Goal: Task Accomplishment & Management: Manage account settings

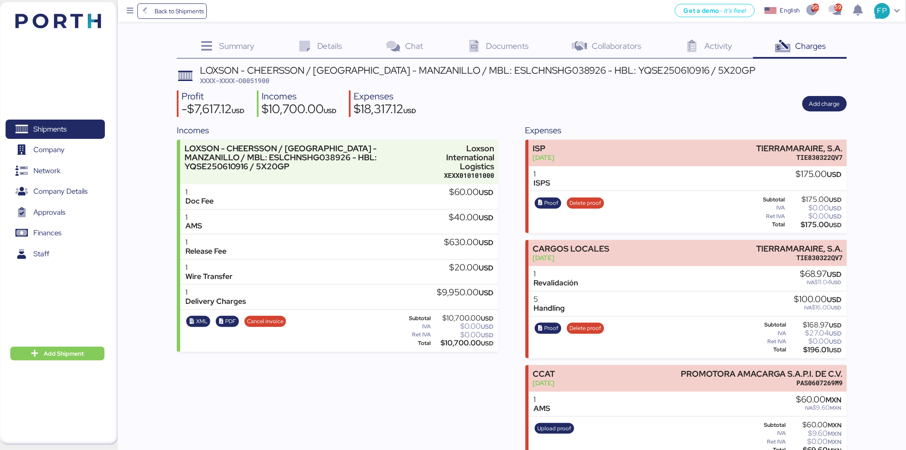
click at [263, 74] on div "LOXSON - CHEERSSON / [GEOGRAPHIC_DATA] - MANZANILLO / MBL: ESLCHNSHG038926 - HB…" at bounding box center [478, 70] width 556 height 9
click at [262, 76] on span "XXXX-XXXX-O0051900" at bounding box center [234, 80] width 69 height 9
copy span "O0051900"
click at [59, 133] on span "Shipments" at bounding box center [49, 129] width 33 height 12
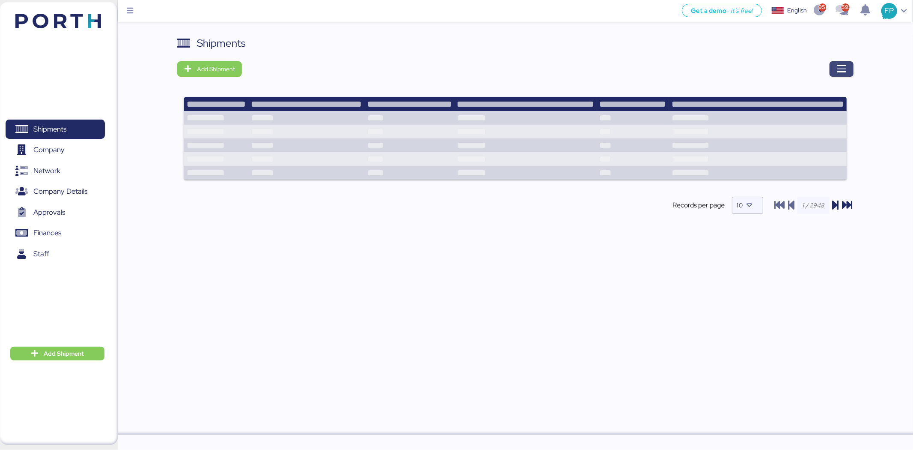
click at [846, 69] on icon "button" at bounding box center [842, 69] width 10 height 10
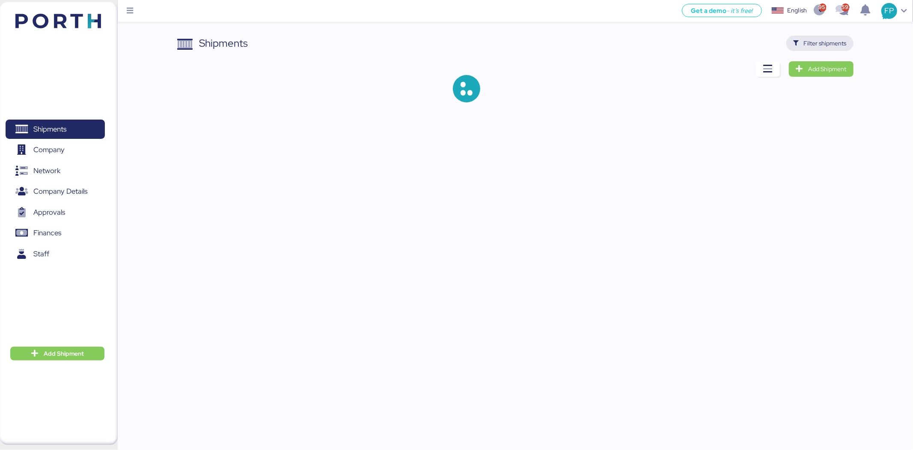
click at [832, 48] on span "Filter shipments" at bounding box center [821, 43] width 54 height 12
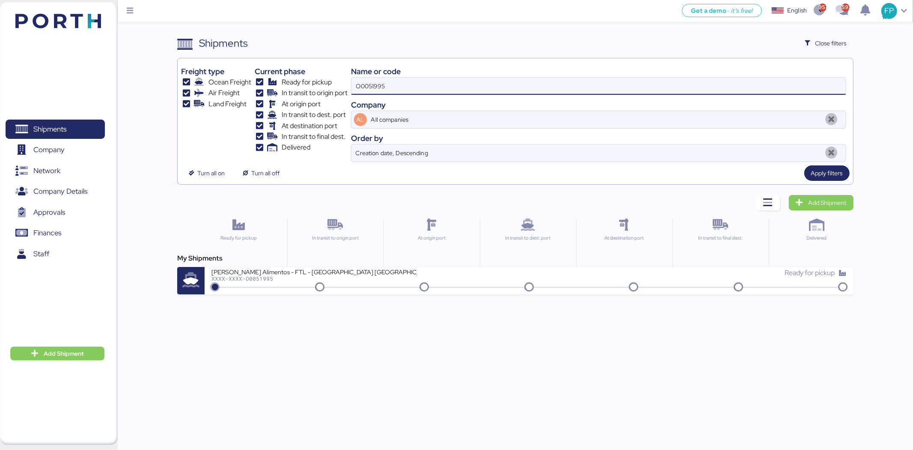
click at [384, 87] on input "O0051995" at bounding box center [599, 86] width 495 height 17
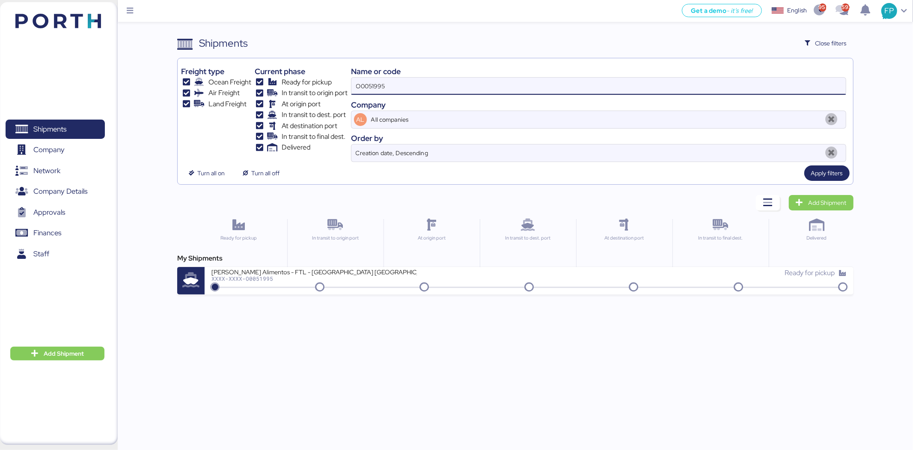
paste input "847"
type input "O0051847"
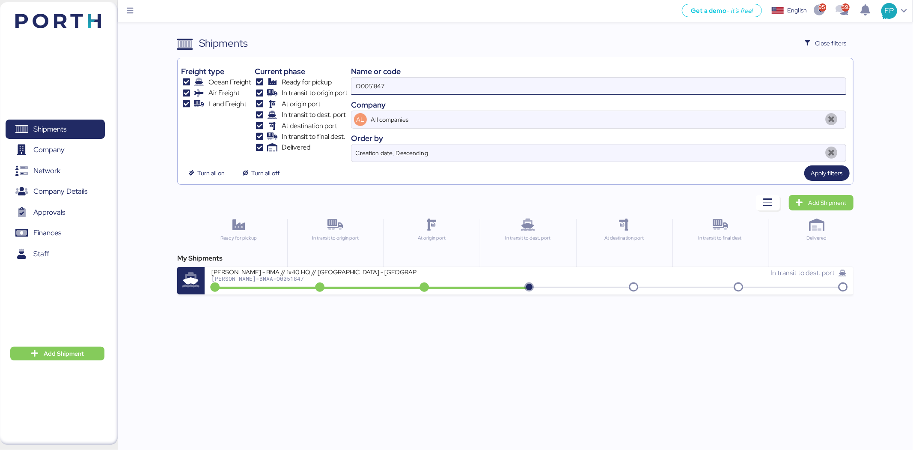
click at [398, 290] on div "BERTOLINI - BMA // 1x40 HQ // Rio Grande - Veracruz // MBL: PENDIENTE - HBL: AD…" at bounding box center [529, 280] width 649 height 27
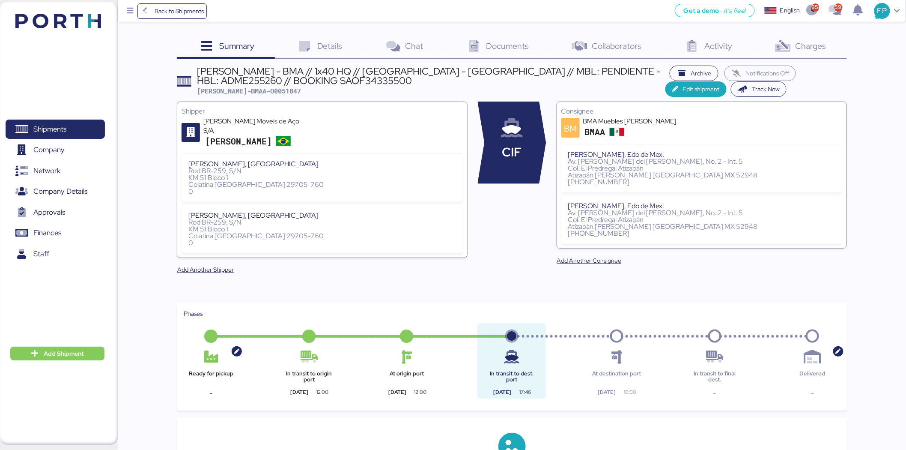
click at [815, 33] on div "Summary 0 Details 0 Chat 0 Documents 0 Collaborators 0 Activity 0 Charges 0 BER…" at bounding box center [453, 400] width 906 height 801
click at [816, 45] on span "Charges" at bounding box center [811, 45] width 31 height 11
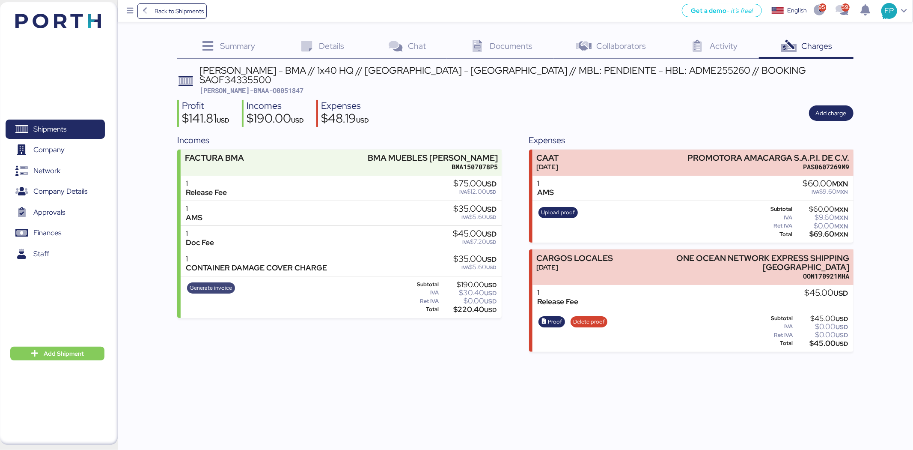
click at [207, 283] on span "Generate invoice" at bounding box center [211, 287] width 42 height 9
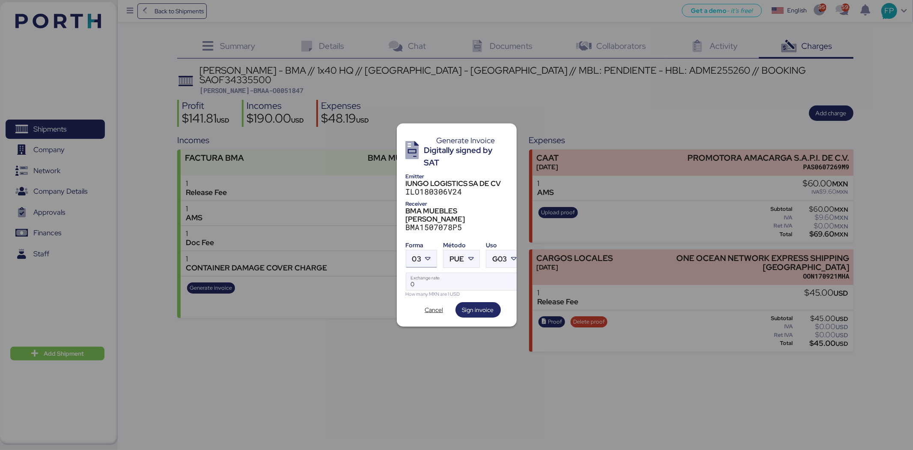
click at [431, 255] on div at bounding box center [428, 258] width 15 height 17
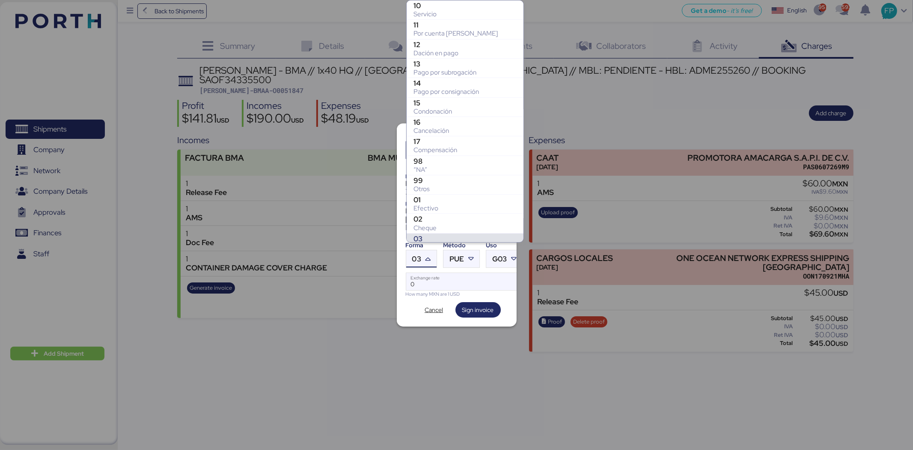
scroll to position [127, 0]
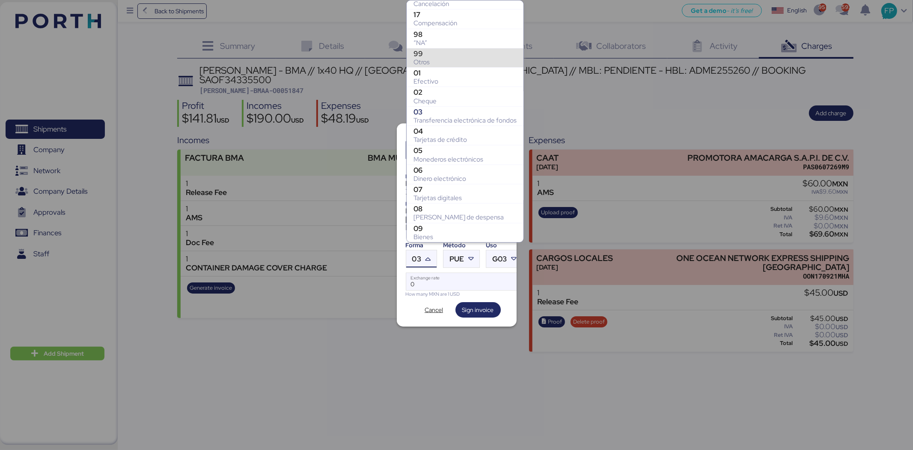
click at [430, 54] on div "99" at bounding box center [465, 53] width 103 height 9
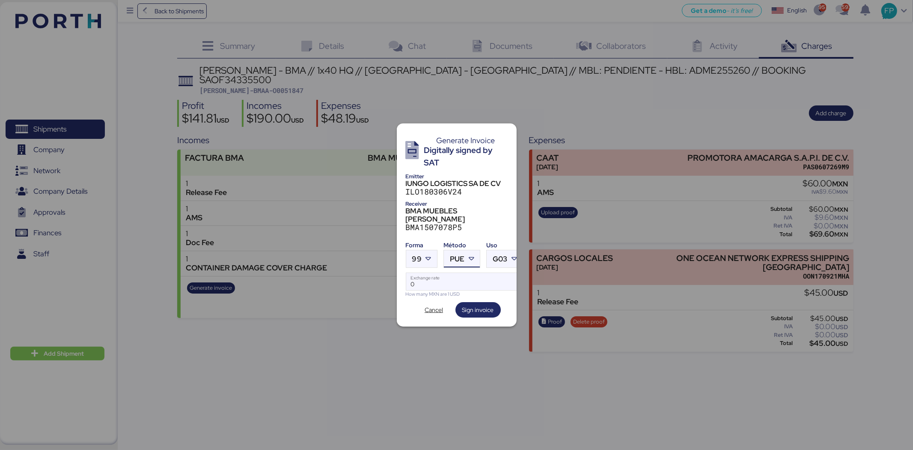
drag, startPoint x: 460, startPoint y: 254, endPoint x: 459, endPoint y: 259, distance: 5.4
click at [459, 255] on span "PUE" at bounding box center [457, 258] width 15 height 7
click at [466, 286] on div "PPD" at bounding box center [497, 285] width 92 height 9
click at [439, 273] on input "Exchange rate" at bounding box center [464, 281] width 117 height 17
type input "0"
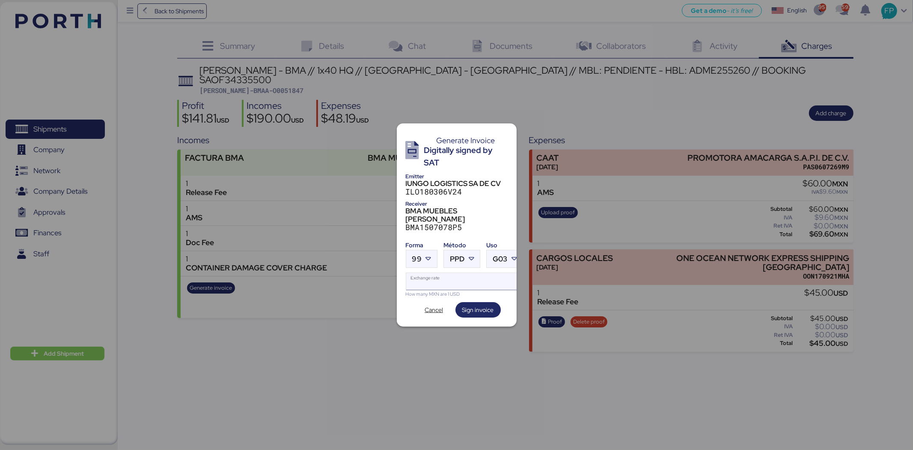
click at [451, 273] on input "Exchange rate" at bounding box center [464, 281] width 117 height 17
paste input "18.8159"
type input "18.8159"
click at [468, 304] on span "Sign invoice" at bounding box center [479, 309] width 32 height 10
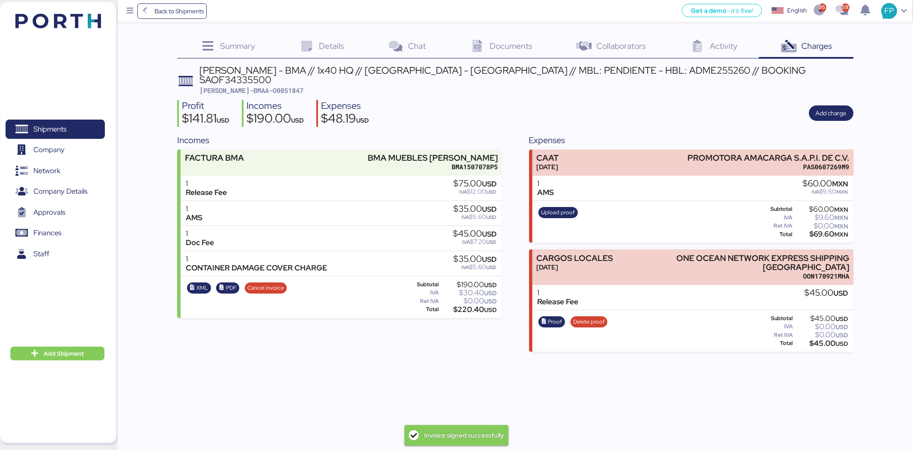
click at [269, 86] on span "[PERSON_NAME]-BMAA-O0051847" at bounding box center [252, 90] width 104 height 9
copy span "O0051847"
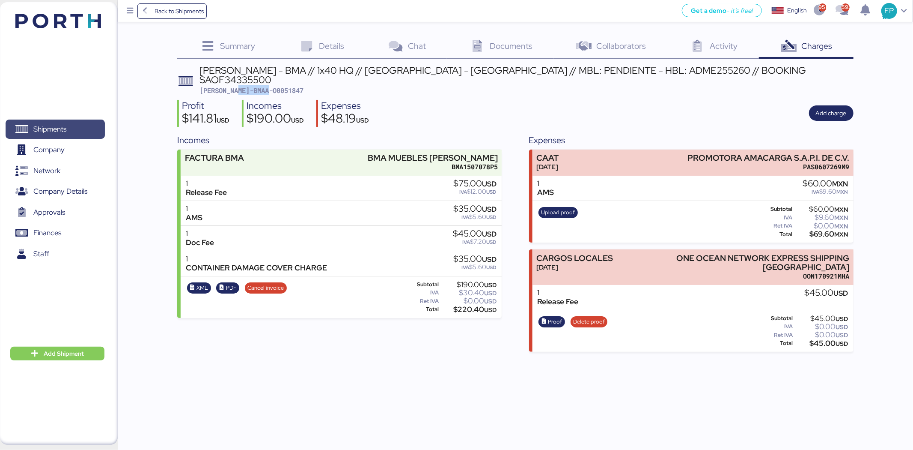
click at [57, 129] on span "Shipments" at bounding box center [49, 129] width 33 height 12
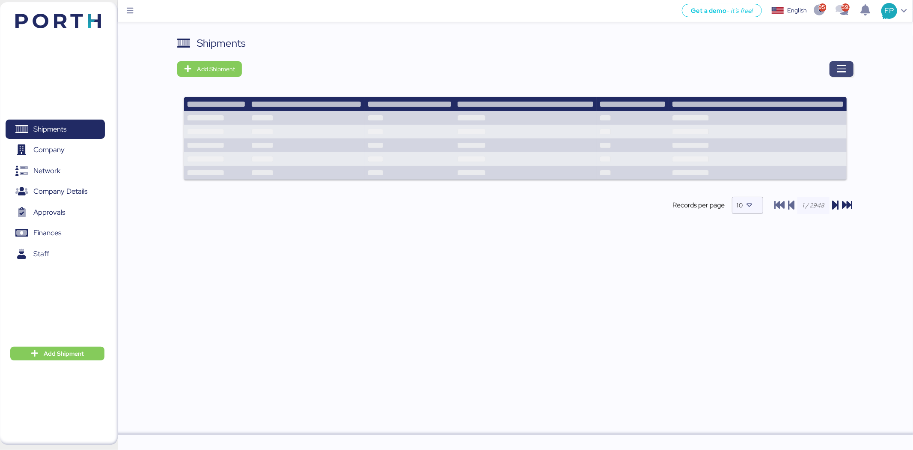
click at [839, 66] on icon "button" at bounding box center [842, 69] width 10 height 10
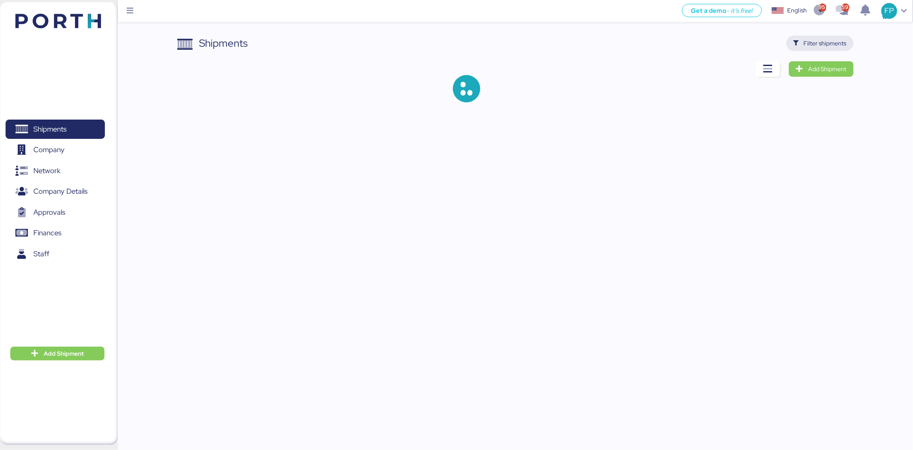
click at [815, 40] on span "Filter shipments" at bounding box center [825, 43] width 43 height 10
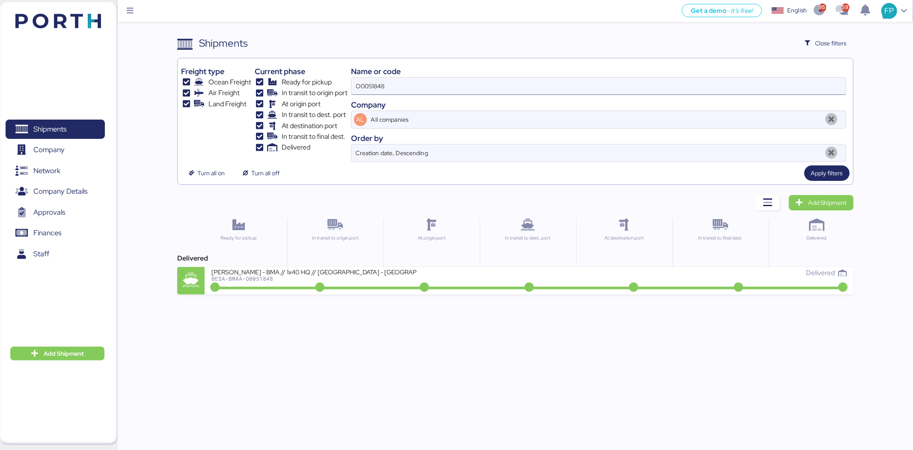
click at [370, 81] on input "O0051848" at bounding box center [599, 86] width 495 height 17
paste input "995"
type input "O0051995"
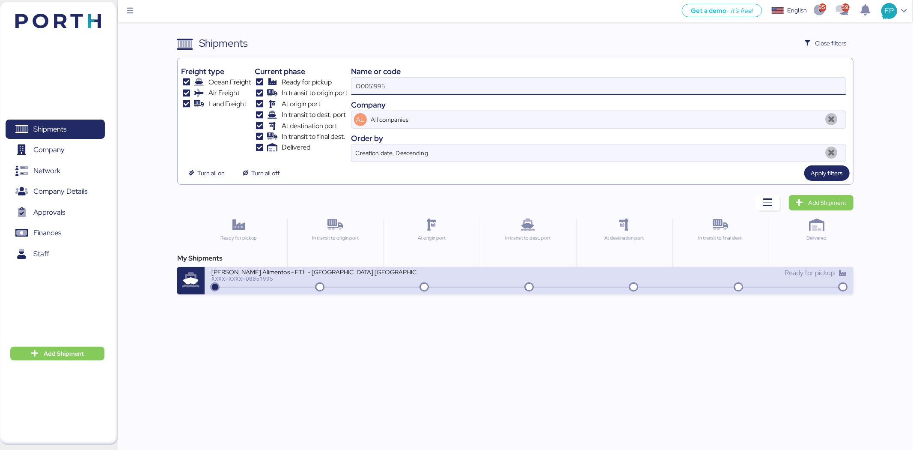
click at [366, 275] on div "XXXX-XXXX-O0051995" at bounding box center [315, 278] width 206 height 6
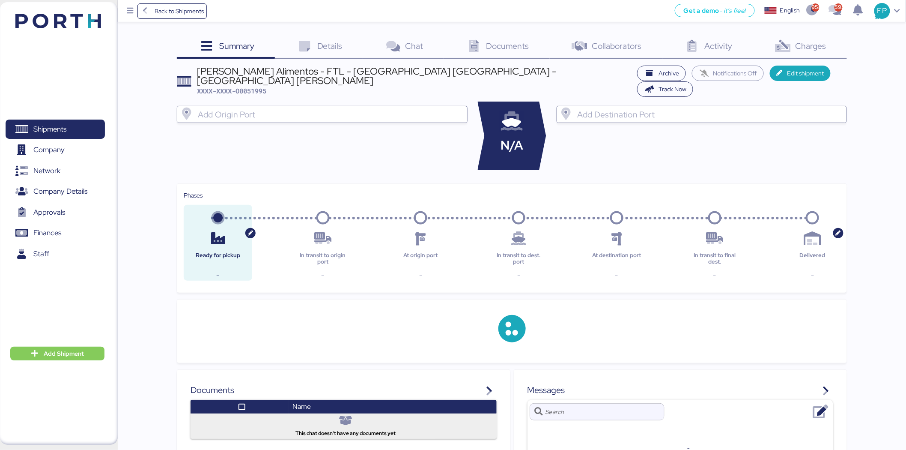
click at [824, 46] on span "Charges" at bounding box center [811, 45] width 31 height 11
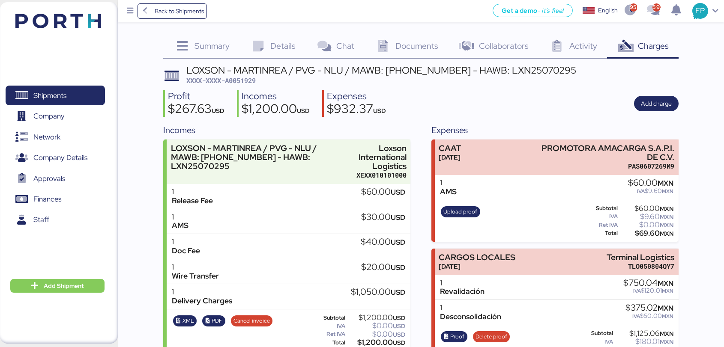
scroll to position [135, 0]
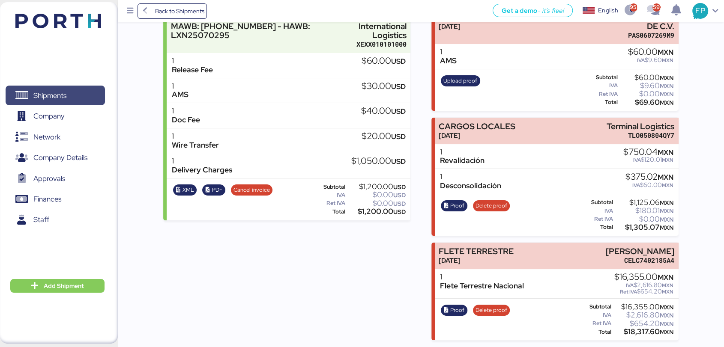
click at [71, 90] on span "Shipments" at bounding box center [55, 96] width 92 height 12
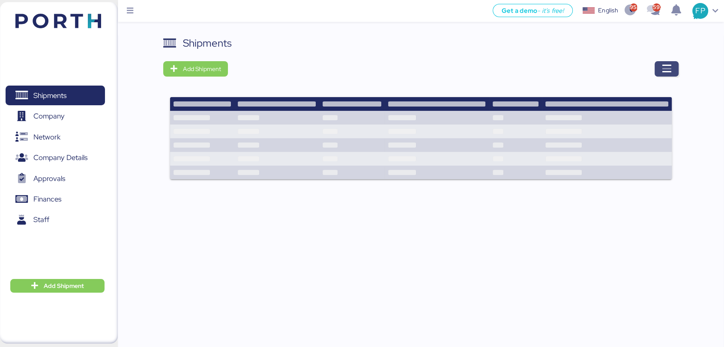
click at [670, 66] on icon "button" at bounding box center [666, 69] width 10 height 10
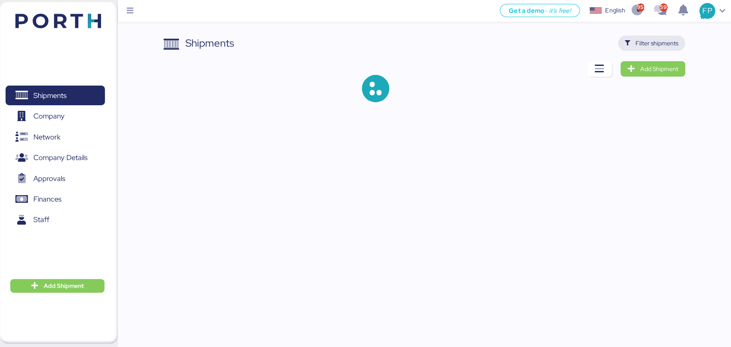
click at [643, 45] on span "Filter shipments" at bounding box center [657, 43] width 43 height 10
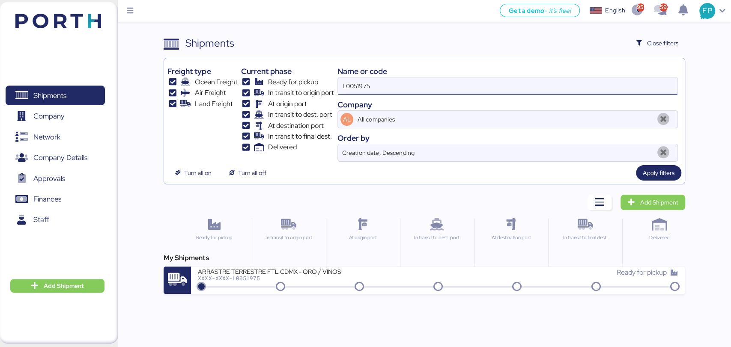
click at [377, 83] on input "L0051975" at bounding box center [507, 86] width 339 height 17
click at [352, 87] on input "L0051975" at bounding box center [507, 86] width 339 height 17
paste input "OOLU8898926930"
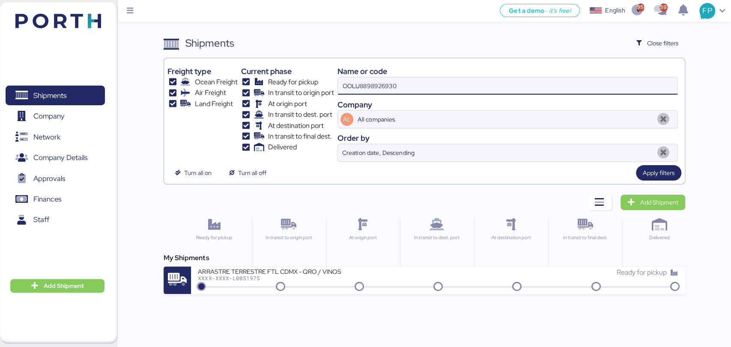
type input "OOLU8898926930"
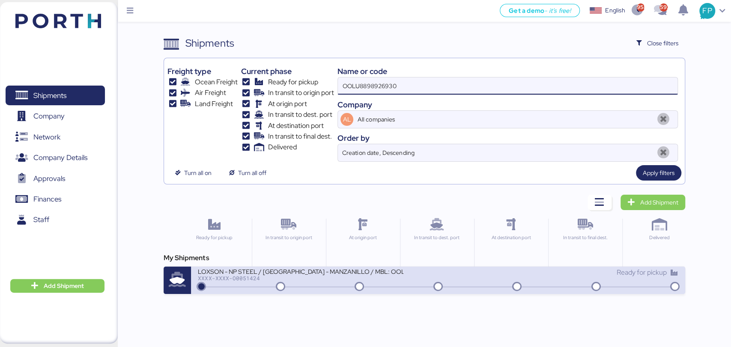
click at [311, 284] on div "LOXSON - NP STEEL / SHANGHAI - MANZANILLO / MBL: OOLU8898926930 - HBL: SZML2505…" at bounding box center [318, 277] width 240 height 18
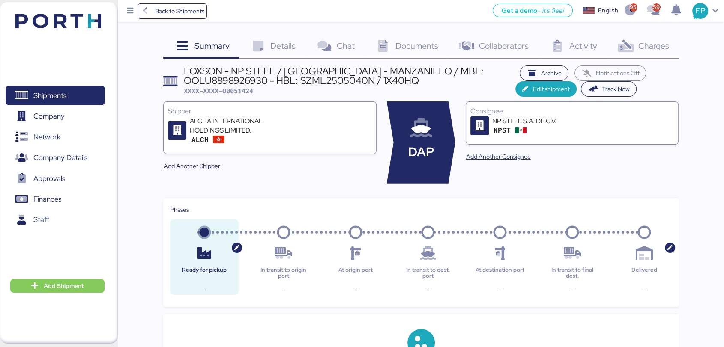
click at [640, 60] on div "Summary 0 Details 0 Chat 0 Documents 0 Collaborators 0 Activity 0 Charges 0 LOX…" at bounding box center [420, 336] width 515 height 601
click at [642, 43] on span "Charges" at bounding box center [653, 45] width 31 height 11
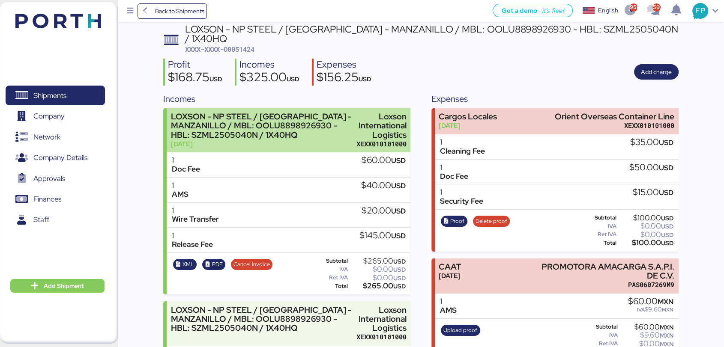
scroll to position [40, 0]
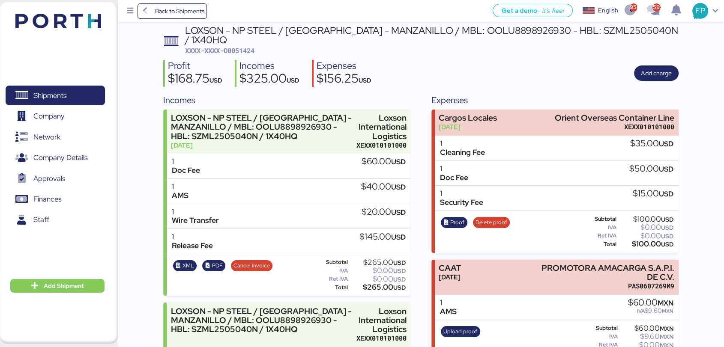
click at [246, 46] on span "XXXX-XXXX-O0051424" at bounding box center [219, 50] width 69 height 9
copy span "O0051424"
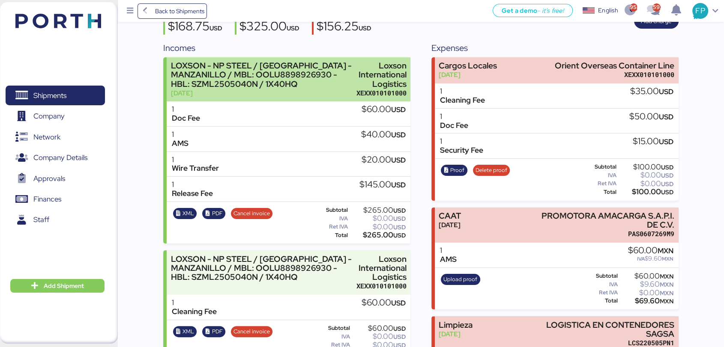
scroll to position [164, 0]
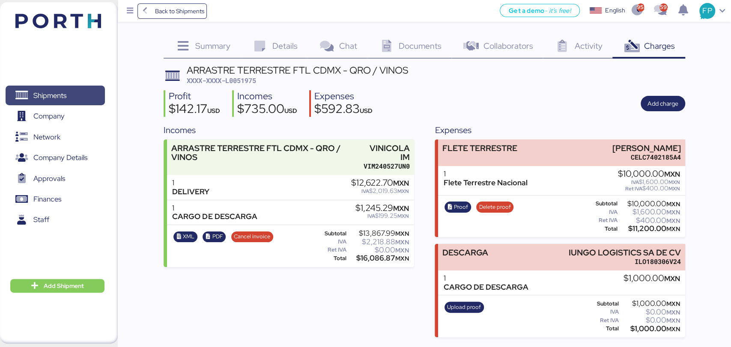
click at [51, 93] on span "Shipments" at bounding box center [49, 96] width 33 height 12
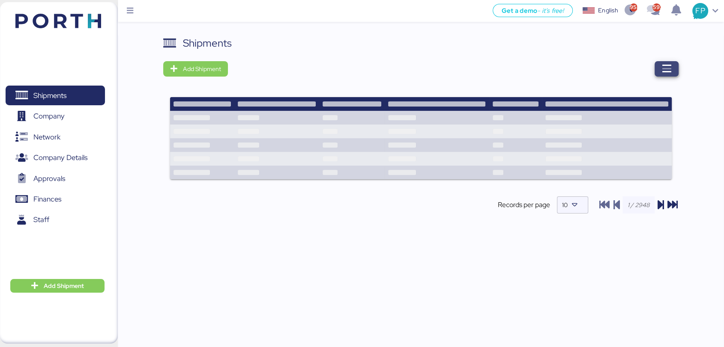
click at [668, 62] on span "button" at bounding box center [666, 68] width 24 height 15
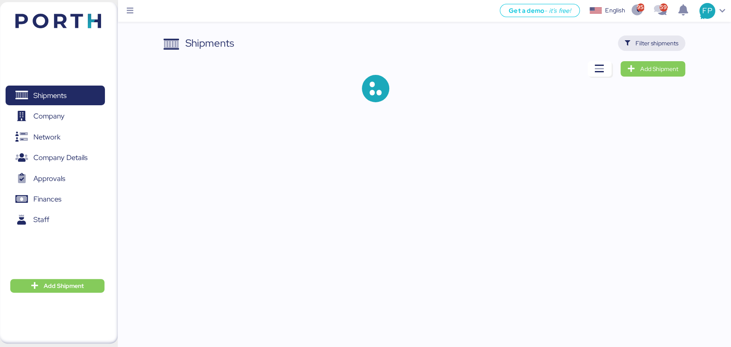
click at [644, 40] on span "Filter shipments" at bounding box center [657, 43] width 43 height 10
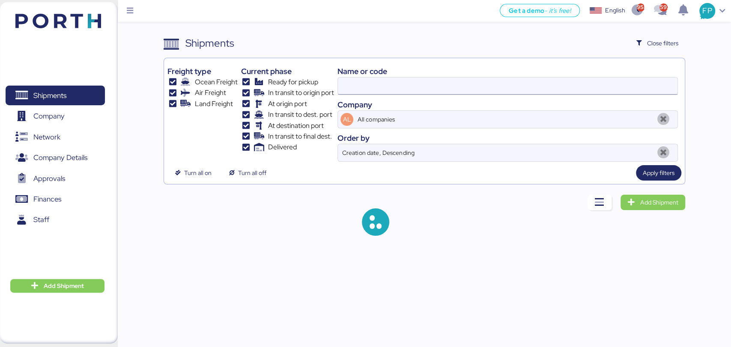
click at [353, 85] on input at bounding box center [507, 86] width 339 height 17
type input "OOLU8898926930"
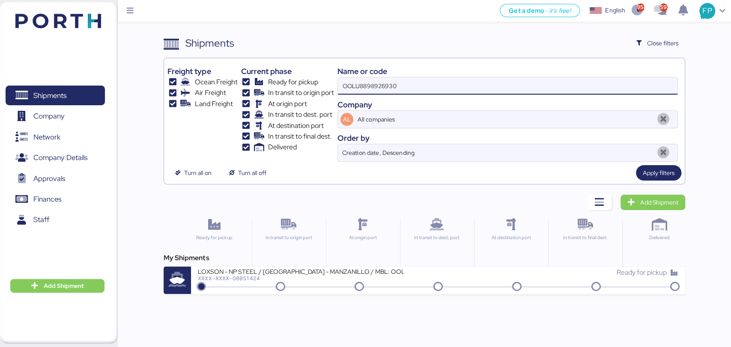
click at [353, 85] on input "OOLU8898926930" at bounding box center [507, 86] width 339 height 17
type input "51449"
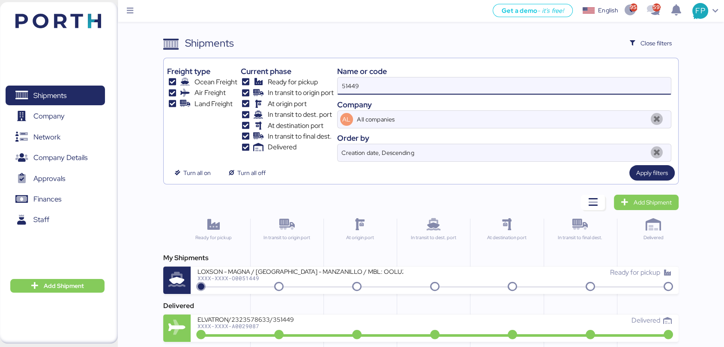
scroll to position [36, 0]
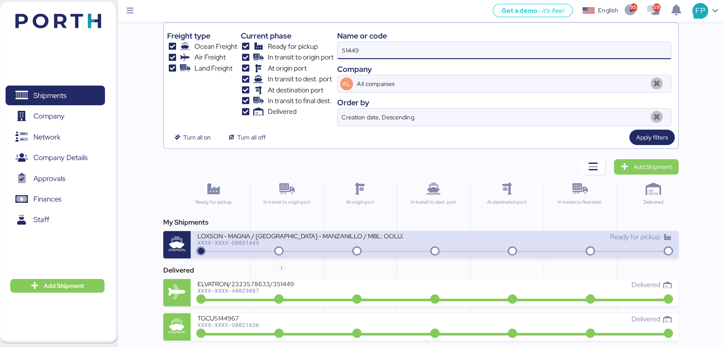
click at [286, 249] on icon at bounding box center [278, 251] width 41 height 9
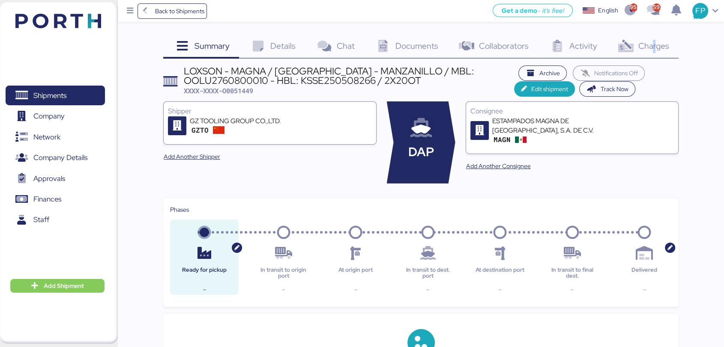
click at [651, 47] on span "Charges" at bounding box center [653, 45] width 31 height 11
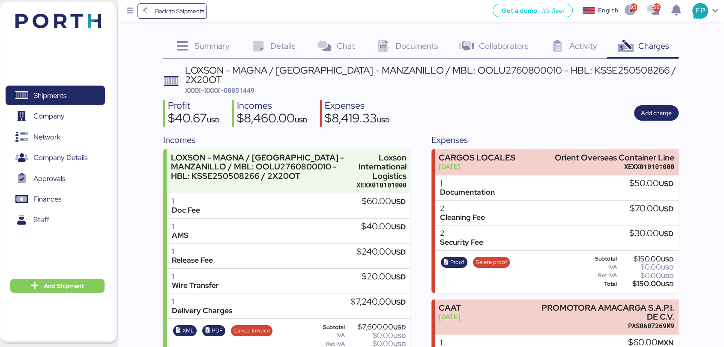
click at [244, 86] on span "XXXX-XXXX-O0051449" at bounding box center [219, 90] width 69 height 9
copy span "O0051449"
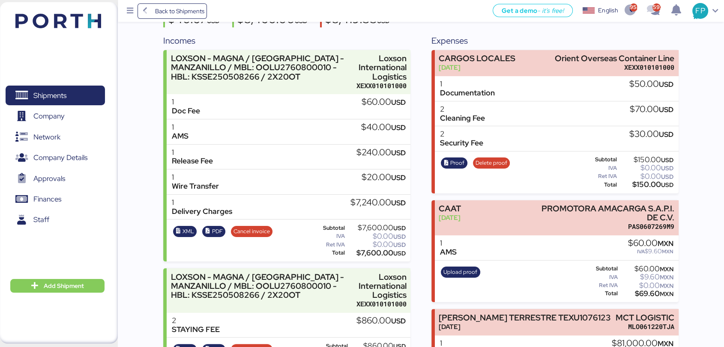
scroll to position [190, 0]
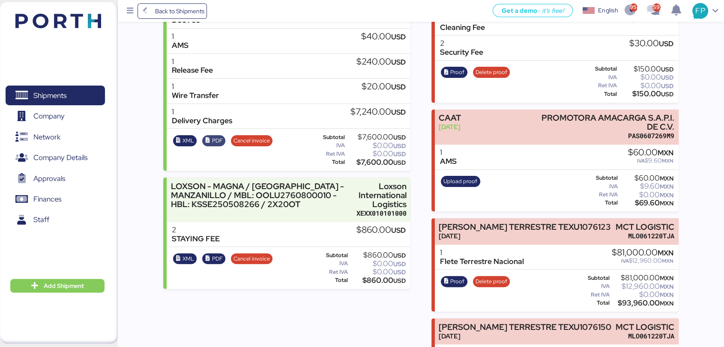
click at [219, 136] on span "PDF" at bounding box center [217, 140] width 11 height 9
click at [216, 255] on div "XML PDF Cancel invoice" at bounding box center [222, 268] width 105 height 35
click at [218, 254] on span "PDF" at bounding box center [217, 258] width 11 height 9
click at [459, 61] on div "Proof Delete proof Subtotal $150.00 USD IVA $0.00 USD Ret IVA $0.00 USD Total $…" at bounding box center [557, 82] width 244 height 42
click at [53, 101] on span "Shipments" at bounding box center [49, 96] width 33 height 12
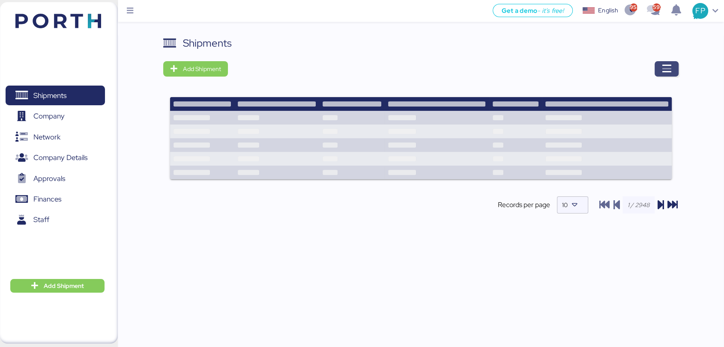
click at [674, 71] on span "button" at bounding box center [666, 68] width 24 height 15
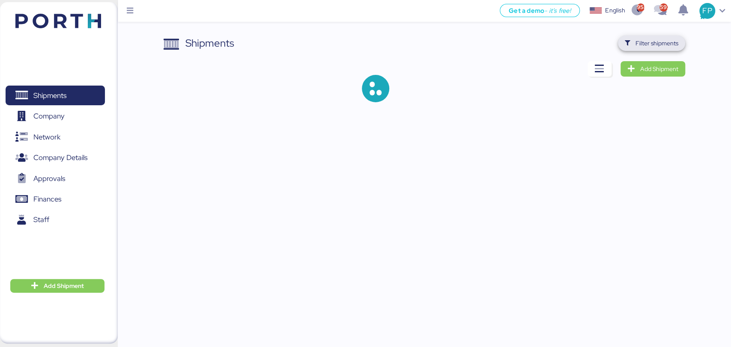
click at [666, 44] on span "Filter shipments" at bounding box center [657, 43] width 43 height 10
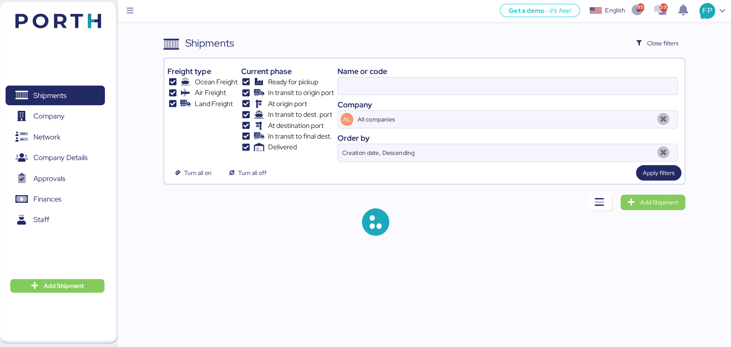
type input "51449"
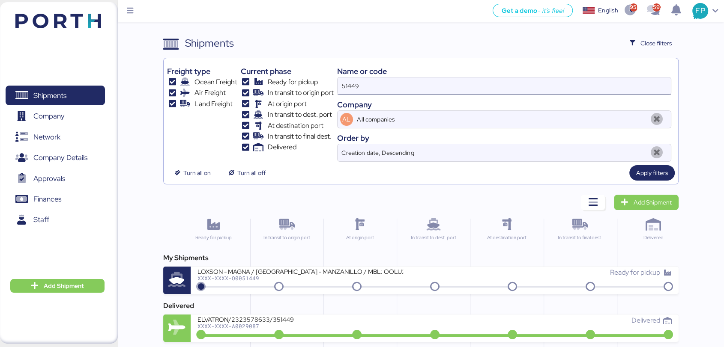
click at [352, 89] on input "51449" at bounding box center [503, 86] width 333 height 17
type input "51682"
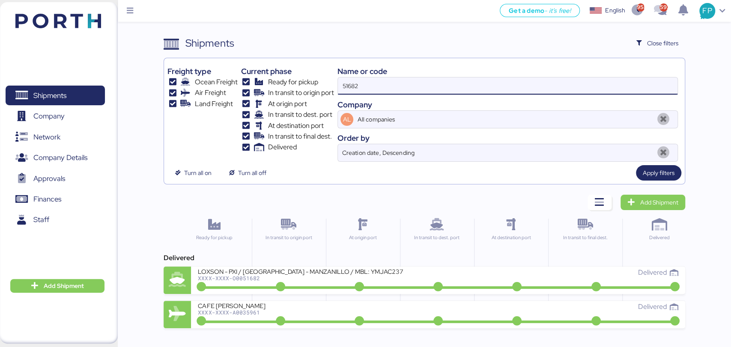
click at [327, 263] on div "At origin port" at bounding box center [363, 267] width 74 height 96
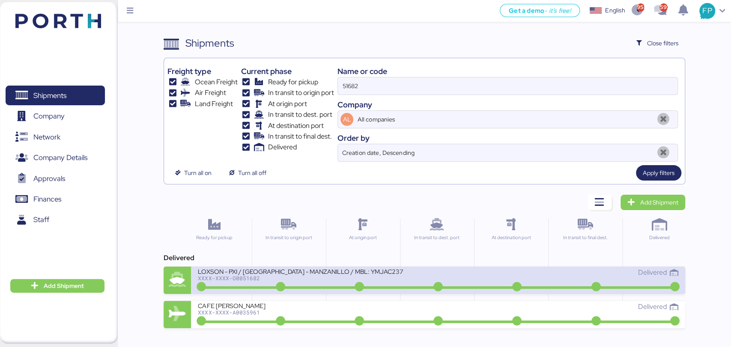
click at [328, 268] on div "LOXSON - PXI / SHANGHAI - MANZANILLO / MBL: YMJAC237007050 - HBL: CSSE250511311…" at bounding box center [301, 271] width 206 height 7
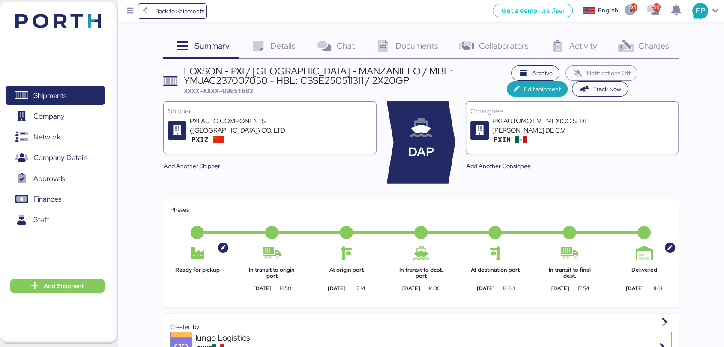
click at [669, 42] on div "Charges 0" at bounding box center [643, 47] width 72 height 23
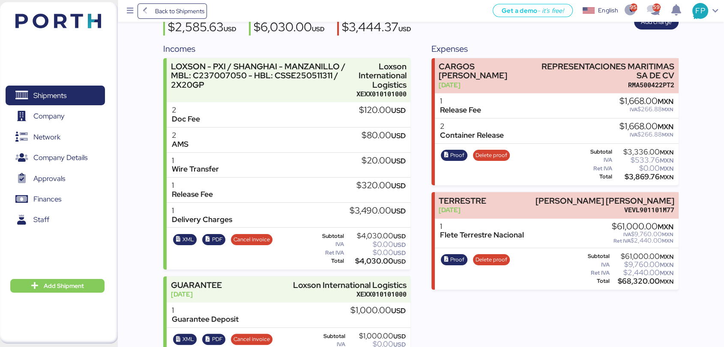
scroll to position [24, 0]
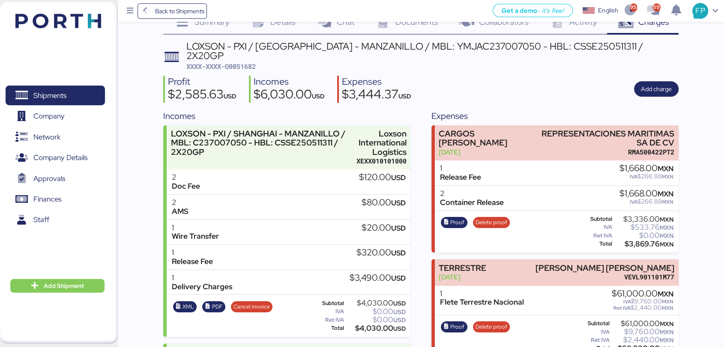
click at [239, 62] on span "XXXX-XXXX-O0051682" at bounding box center [220, 66] width 69 height 9
copy span "O0051682"
click at [219, 302] on span "PDF" at bounding box center [217, 306] width 11 height 9
click at [95, 90] on span "Shipments" at bounding box center [55, 96] width 92 height 12
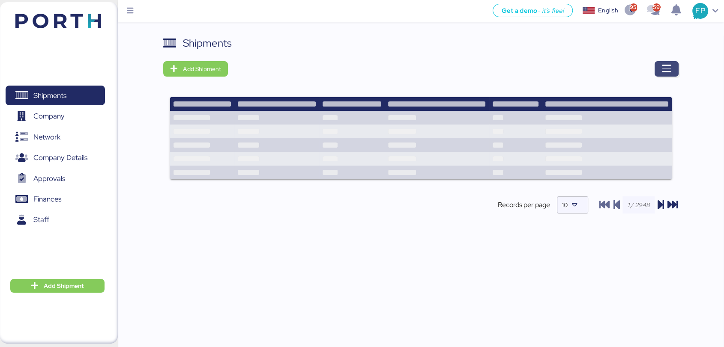
click at [676, 70] on span "button" at bounding box center [666, 68] width 24 height 15
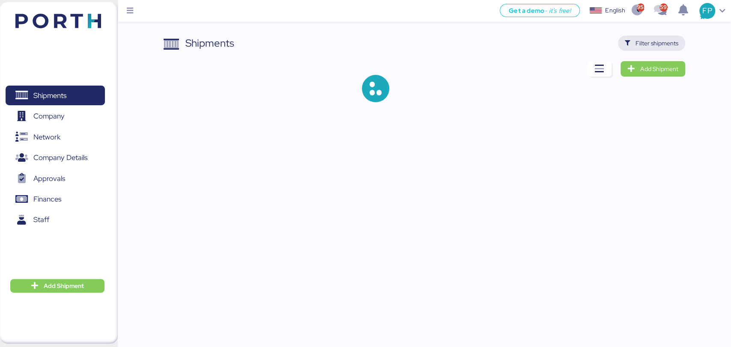
click at [661, 42] on span "Filter shipments" at bounding box center [657, 43] width 43 height 10
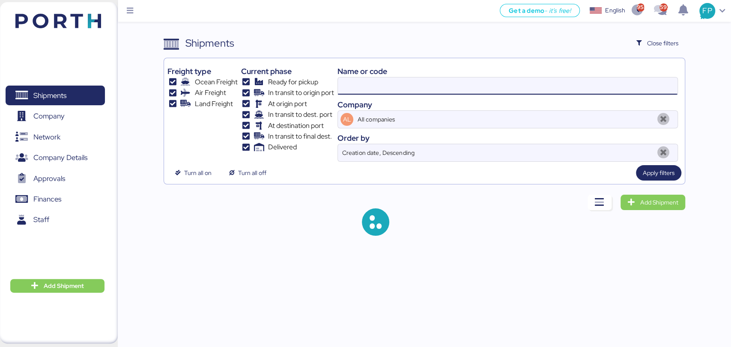
click at [369, 89] on input at bounding box center [507, 86] width 339 height 17
click at [367, 89] on input at bounding box center [507, 86] width 339 height 17
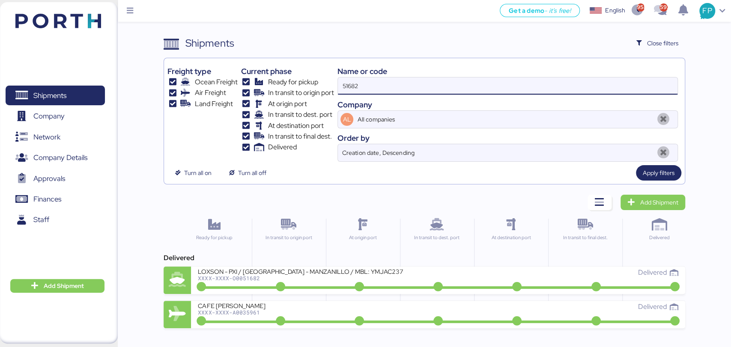
click at [367, 89] on input "51682" at bounding box center [507, 86] width 339 height 17
paste input "5"
type input "51685"
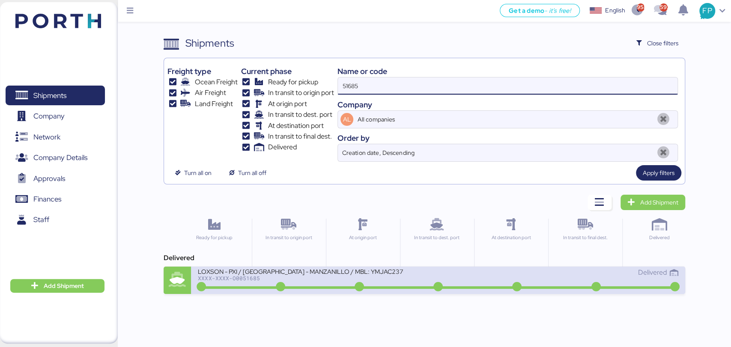
click at [306, 278] on div "XXXX-XXXX-O0051685" at bounding box center [301, 278] width 206 height 6
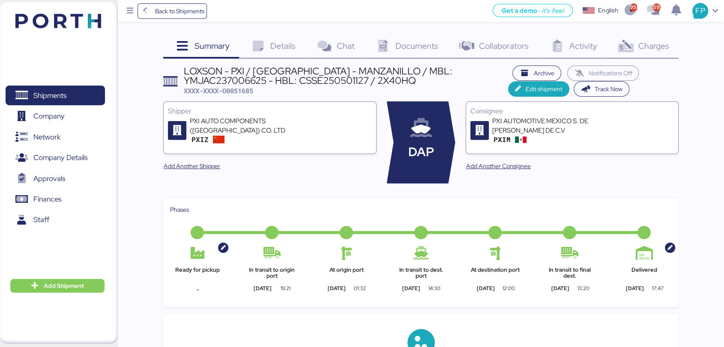
click at [651, 48] on span "Charges" at bounding box center [653, 45] width 31 height 11
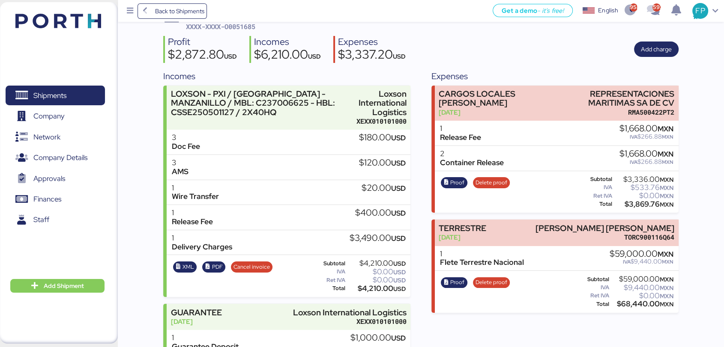
scroll to position [143, 0]
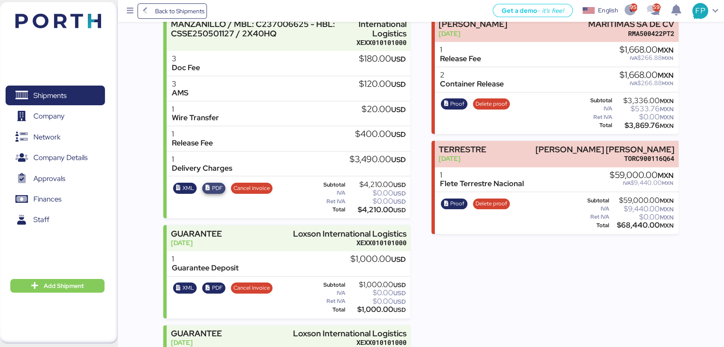
click at [208, 185] on icon "button" at bounding box center [208, 188] width 6 height 6
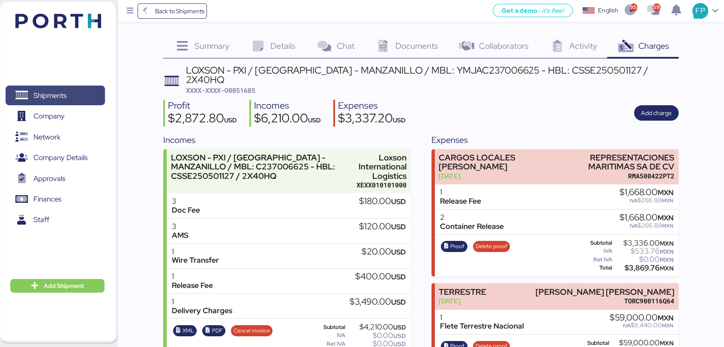
click at [72, 90] on span "Shipments" at bounding box center [55, 96] width 92 height 12
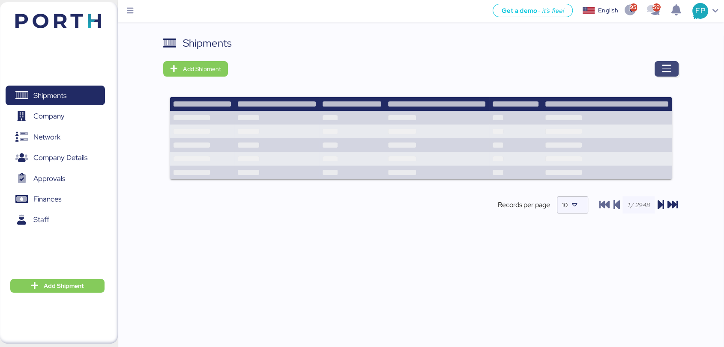
click at [667, 66] on icon "button" at bounding box center [666, 69] width 10 height 10
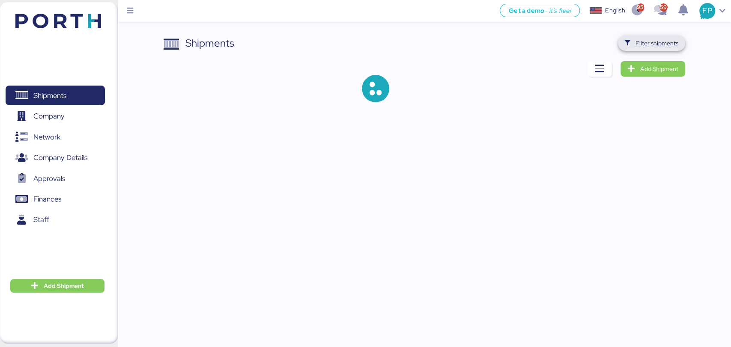
click at [658, 42] on span "Filter shipments" at bounding box center [657, 43] width 43 height 10
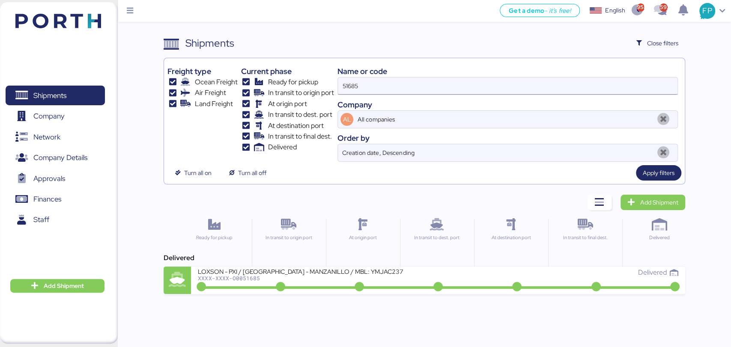
click at [364, 90] on input "51685" at bounding box center [507, 86] width 339 height 17
drag, startPoint x: 364, startPoint y: 90, endPoint x: 331, endPoint y: 88, distance: 32.6
click at [331, 88] on div "Freight type Ocean Freight Air Freight Land Freight Current phase Ready for pic…" at bounding box center [423, 112] width 513 height 100
paste input "O0051681"
drag, startPoint x: 357, startPoint y: 89, endPoint x: 319, endPoint y: 90, distance: 38.6
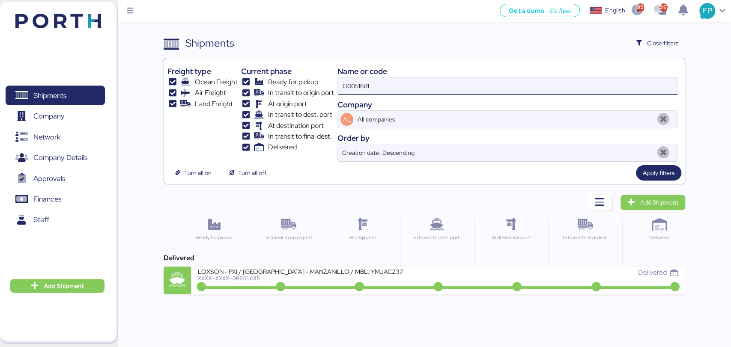
click at [319, 90] on div "Freight type Ocean Freight Air Freight Land Freight Current phase Ready for pic…" at bounding box center [423, 112] width 513 height 100
type input "51681"
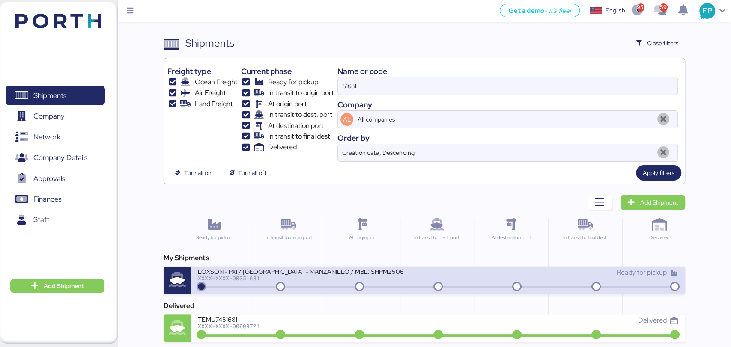
click at [341, 274] on div "LOXSON - PXI / SHANGHAI - MANZANILLO / MBL: SHPM2506131- HBL: CSSE250511306 / 1…" at bounding box center [301, 271] width 206 height 7
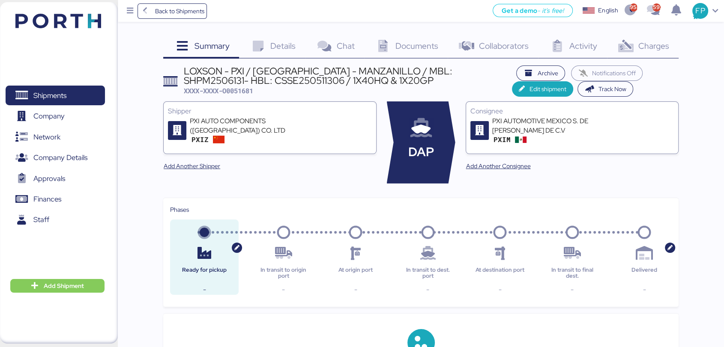
click at [657, 51] on div "Charges 0" at bounding box center [643, 47] width 72 height 23
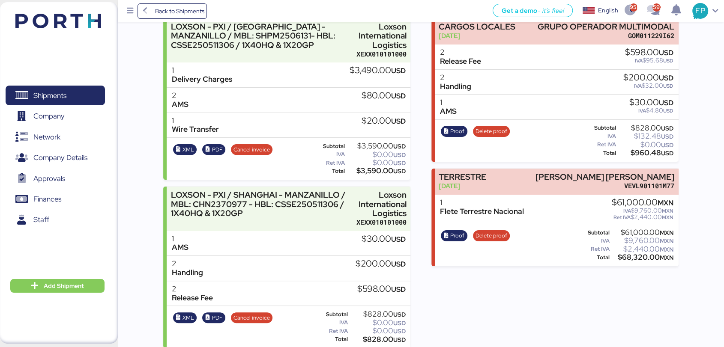
scroll to position [131, 0]
click at [218, 146] on span "PDF" at bounding box center [217, 150] width 11 height 9
click at [218, 314] on span "PDF" at bounding box center [217, 318] width 11 height 9
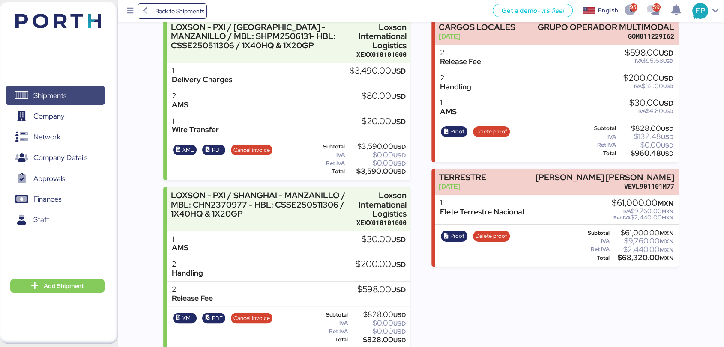
click at [58, 92] on span "Shipments" at bounding box center [49, 96] width 33 height 12
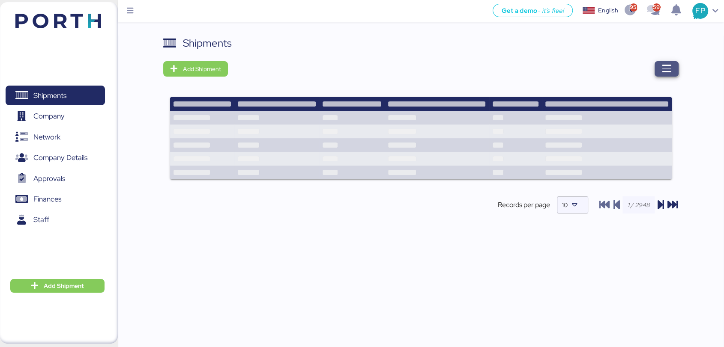
click at [669, 66] on icon "button" at bounding box center [666, 69] width 10 height 10
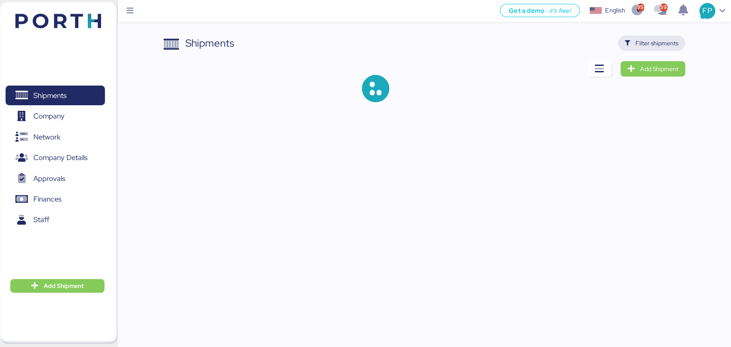
click at [659, 45] on span "Filter shipments" at bounding box center [657, 43] width 43 height 10
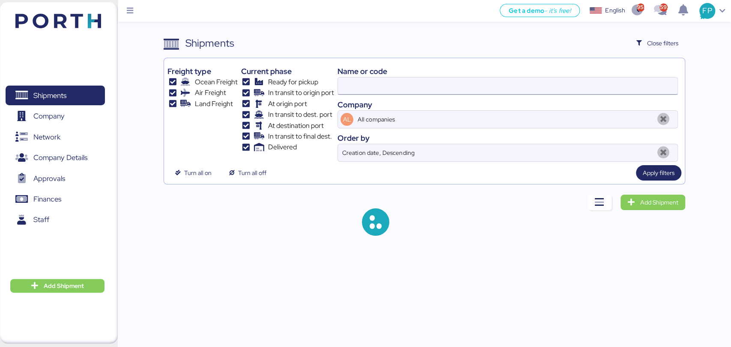
click at [357, 89] on input at bounding box center [507, 86] width 339 height 17
click at [355, 91] on input at bounding box center [507, 86] width 339 height 17
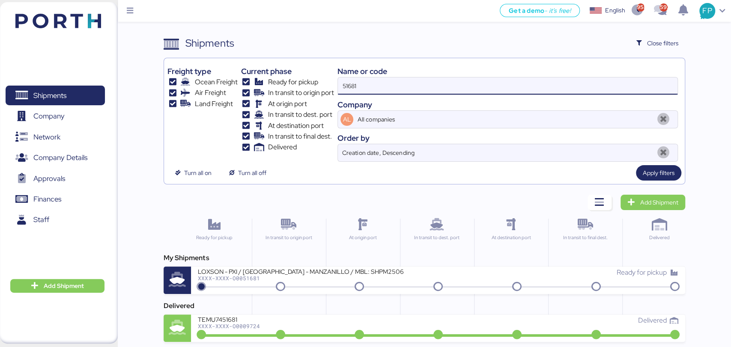
click at [355, 91] on input "51681" at bounding box center [507, 86] width 339 height 17
paste input "818"
type input "51818"
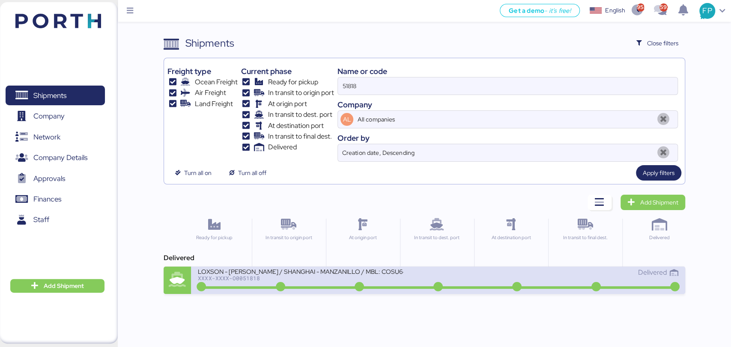
click at [345, 274] on div "LOXSON - HUANG YU / SHANGHAI - MANZANILLO / MBL: COSU6420825830 - HBL: KSSE2506…" at bounding box center [301, 271] width 206 height 7
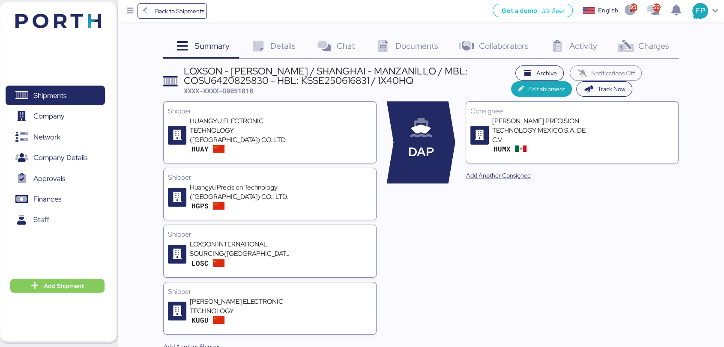
click at [663, 51] on span "Charges" at bounding box center [653, 45] width 31 height 11
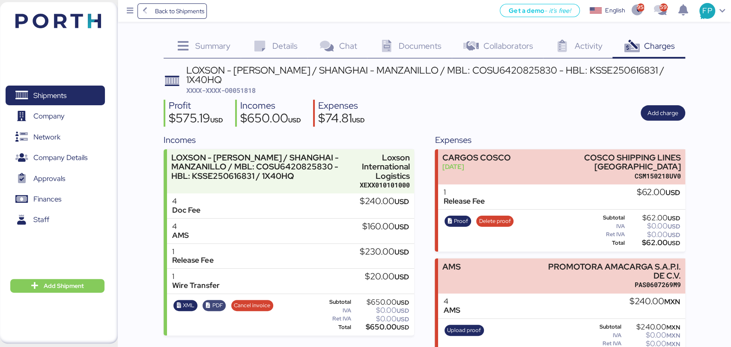
click at [210, 301] on span "PDF" at bounding box center [215, 305] width 18 height 9
click at [65, 97] on span "Shipments" at bounding box center [49, 96] width 33 height 12
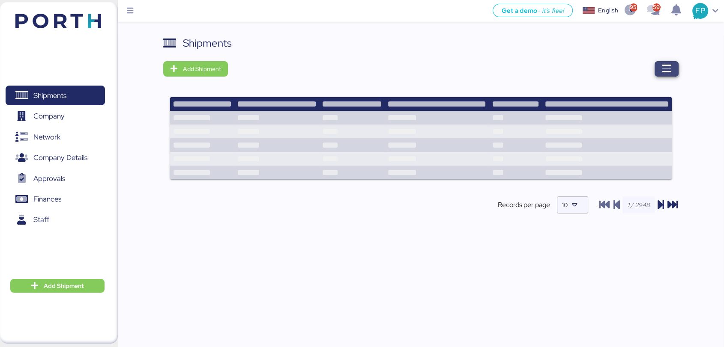
click at [664, 73] on icon "button" at bounding box center [666, 69] width 10 height 10
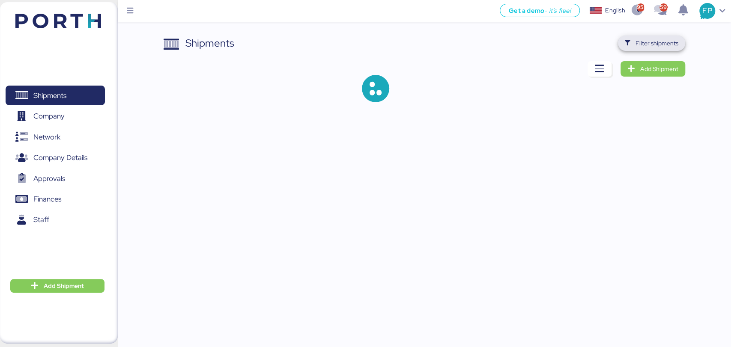
click at [656, 45] on span "Filter shipments" at bounding box center [657, 43] width 43 height 10
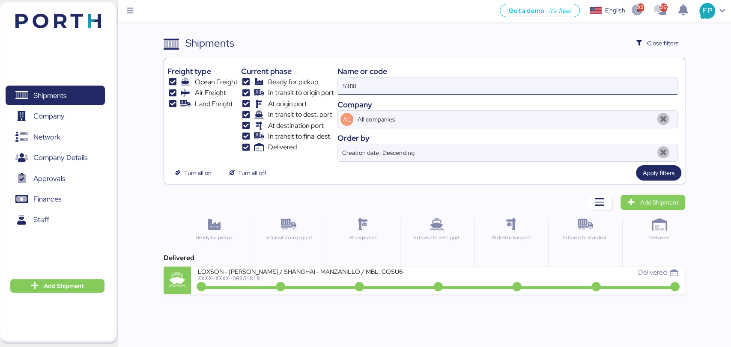
click at [352, 84] on input "51818" at bounding box center [507, 86] width 339 height 17
paste input "90"
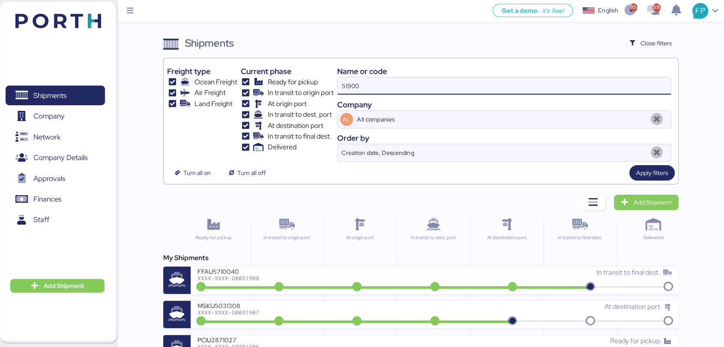
type input "51900"
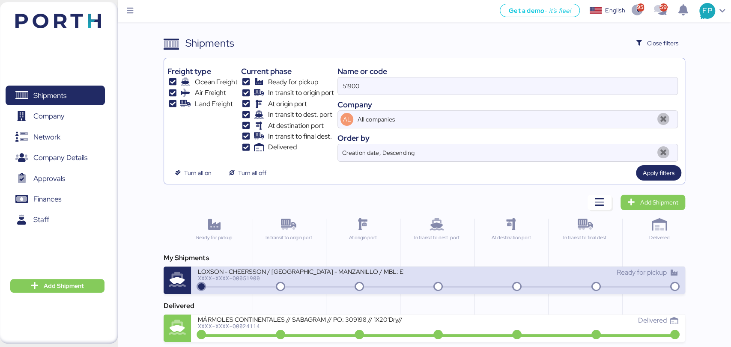
click at [324, 270] on div "LOXSON - CHEERSSON / SHANGHAI - MANZANILLO / MBL: ESLCHNSHG038926 - HBL: YQSE25…" at bounding box center [301, 271] width 206 height 7
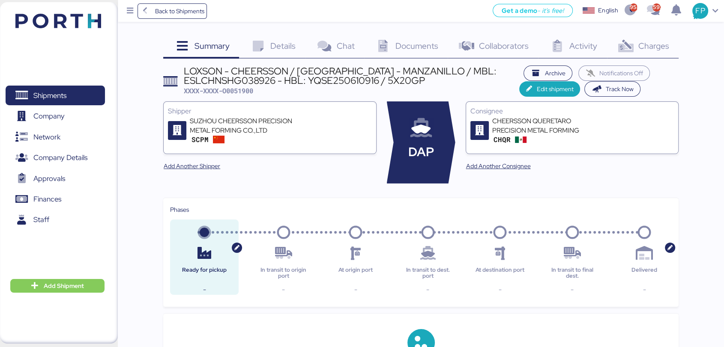
click at [653, 50] on span "Charges" at bounding box center [653, 45] width 31 height 11
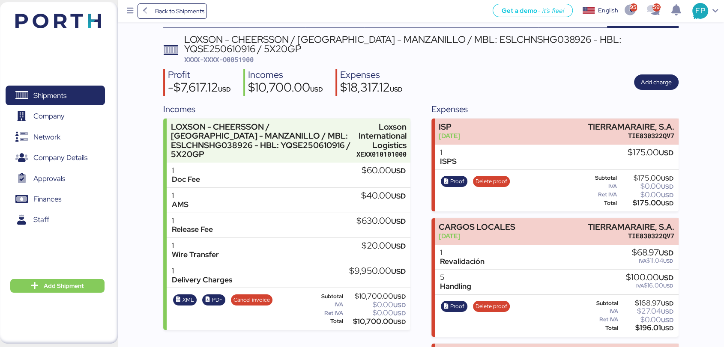
scroll to position [48, 0]
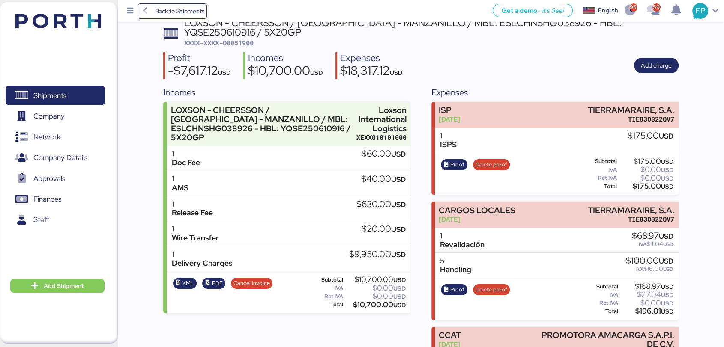
click at [244, 46] on div "LOXSON - CHEERSSON / SHANGHAI - MANZANILLO / MBL: ESLCHNSHG038926 - HBL: YQSE25…" at bounding box center [431, 33] width 494 height 30
click at [244, 45] on span "XXXX-XXXX-O0051900" at bounding box center [218, 43] width 69 height 9
click at [243, 43] on span "XXXX-XXXX-O0051900" at bounding box center [218, 43] width 69 height 9
copy span "O0051900"
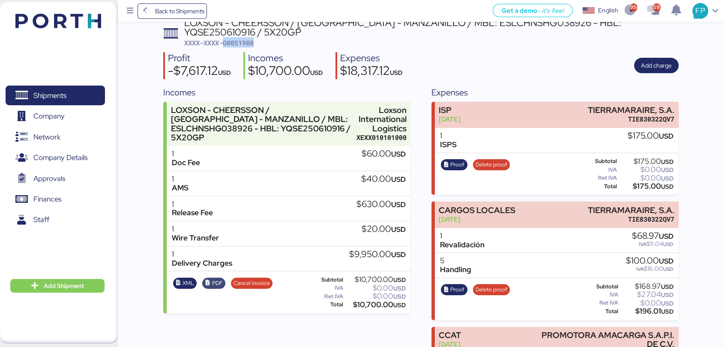
click at [217, 283] on span "PDF" at bounding box center [217, 283] width 11 height 9
click at [448, 74] on div "Profit -$7,617.12 USD Incomes $10,700.00 USD Expenses $18,317.12 USD Add charge" at bounding box center [420, 65] width 515 height 27
click at [75, 90] on span "Shipments" at bounding box center [55, 96] width 92 height 12
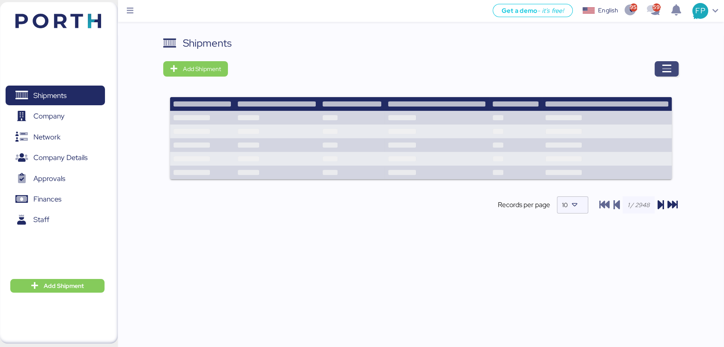
click at [663, 72] on icon "button" at bounding box center [666, 69] width 10 height 10
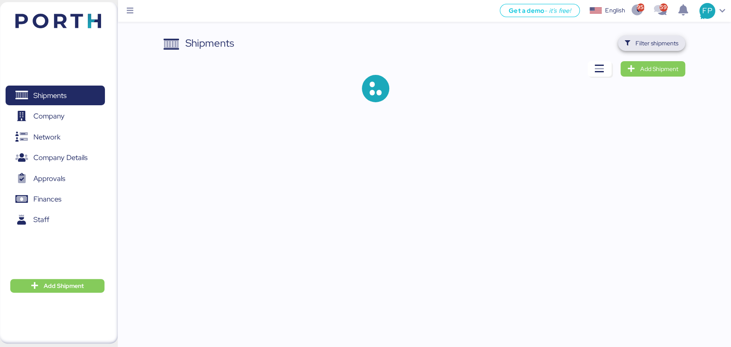
click at [654, 48] on span "Filter shipments" at bounding box center [657, 43] width 43 height 10
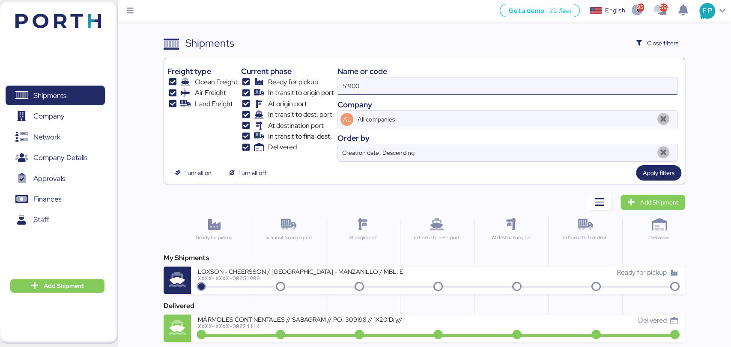
click at [369, 78] on input "51900" at bounding box center [507, 86] width 339 height 17
paste input "O0051995"
type input "O0051995"
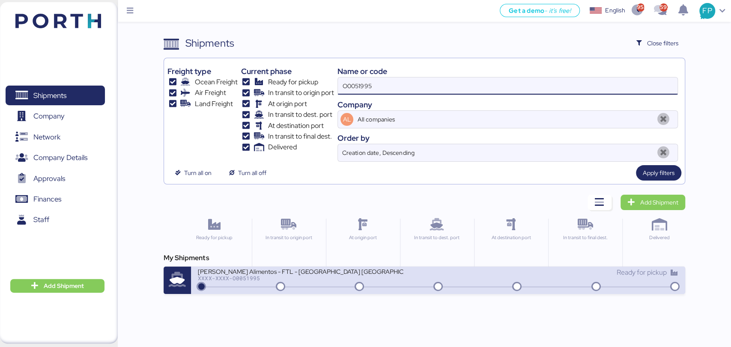
click at [330, 278] on div "XXXX-XXXX-O0051995" at bounding box center [301, 278] width 206 height 6
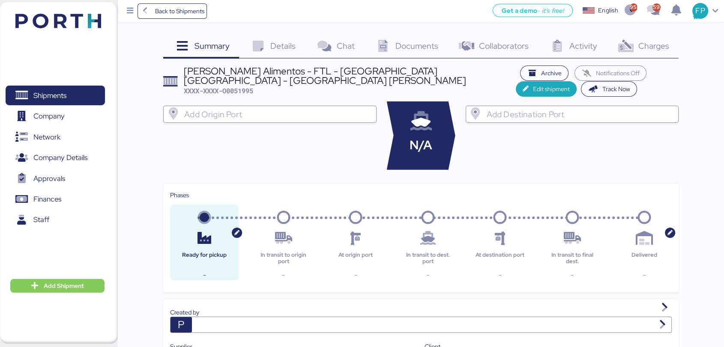
click at [643, 42] on span "Charges" at bounding box center [653, 45] width 31 height 11
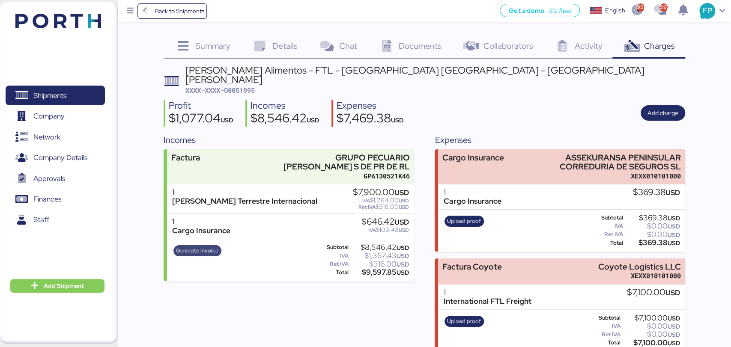
click at [213, 246] on span "Generate invoice" at bounding box center [197, 250] width 42 height 9
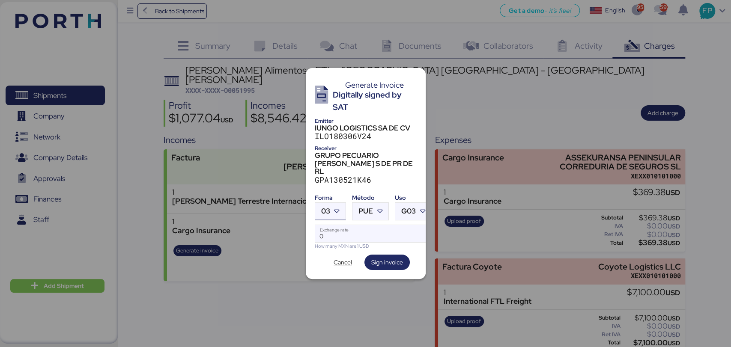
click at [334, 207] on icon at bounding box center [337, 211] width 9 height 9
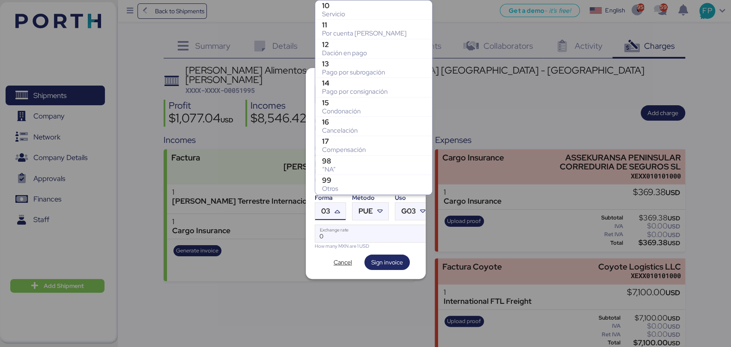
scroll to position [173, 0]
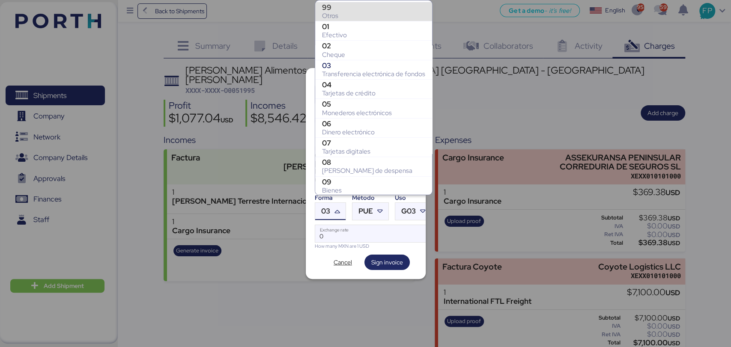
click at [346, 12] on div "Otros" at bounding box center [373, 16] width 103 height 9
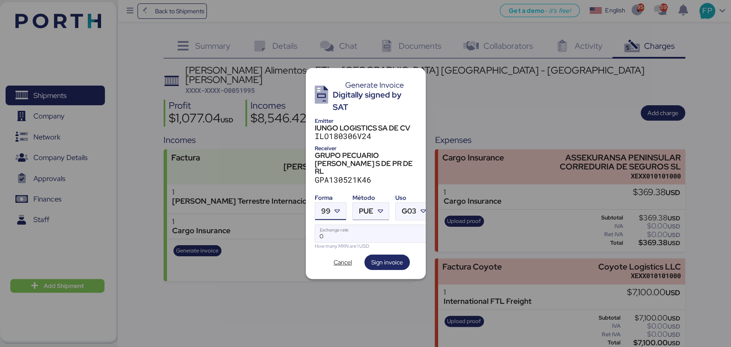
click at [368, 208] on span "PUE" at bounding box center [366, 211] width 15 height 7
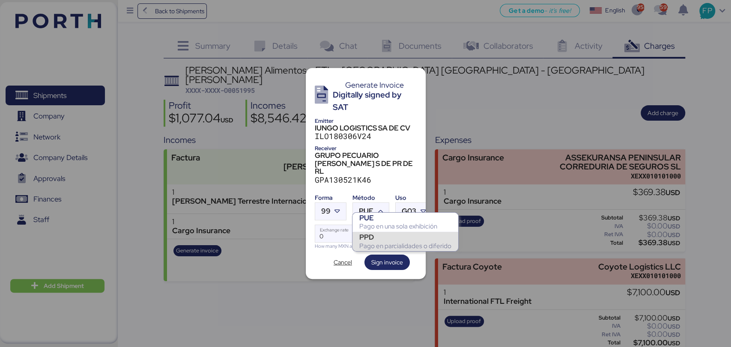
click at [369, 243] on div "Pago en parcialidades o diferido" at bounding box center [405, 246] width 92 height 9
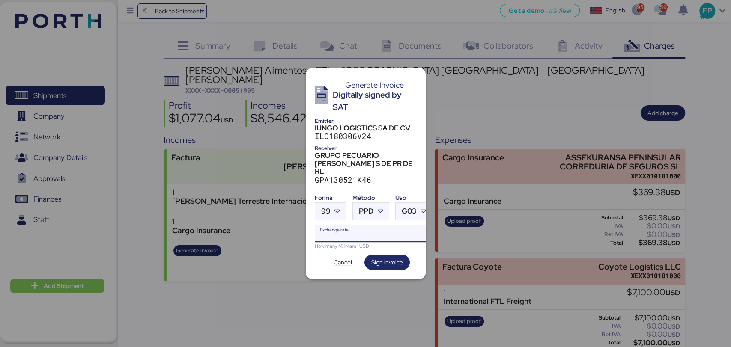
click at [351, 225] on input "Exchange rate" at bounding box center [373, 233] width 117 height 17
type input "0"
paste input "18.8159"
type input "18.8159"
click at [384, 258] on span "Sign invoice" at bounding box center [387, 262] width 32 height 10
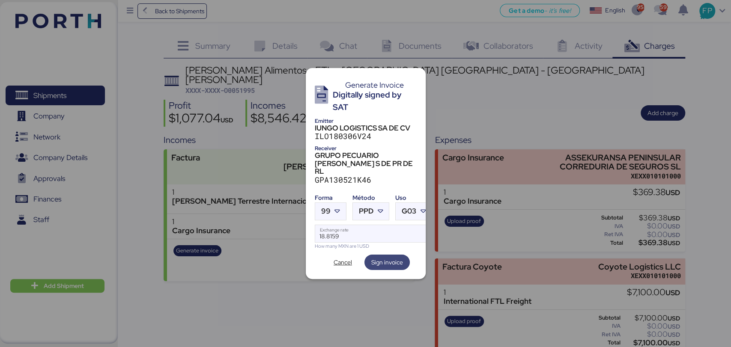
click at [384, 257] on span "Sign invoice" at bounding box center [387, 262] width 32 height 10
click at [362, 208] on span "PPD" at bounding box center [366, 211] width 15 height 7
click at [396, 203] on div "G03" at bounding box center [406, 211] width 21 height 17
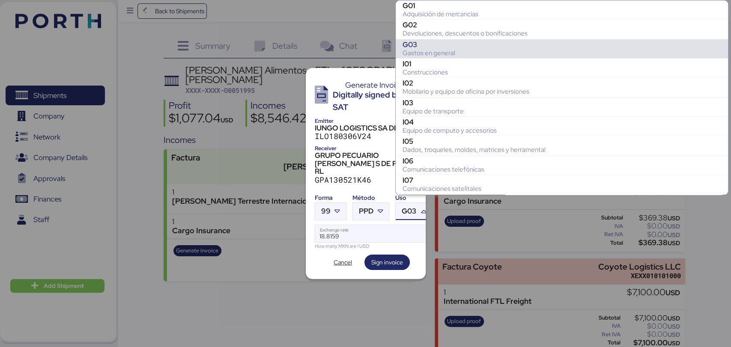
scroll to position [38, 0]
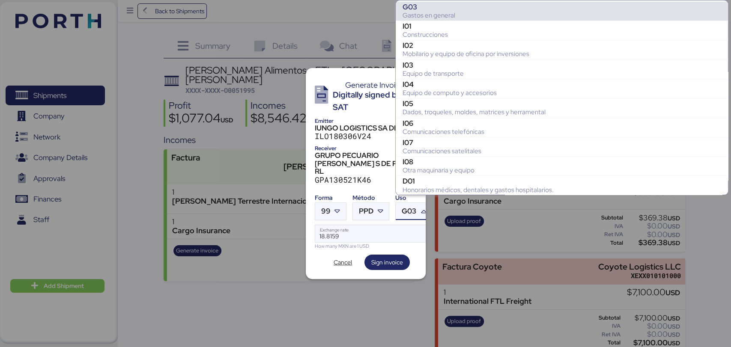
click at [427, 11] on div "Gastos en general" at bounding box center [562, 15] width 319 height 9
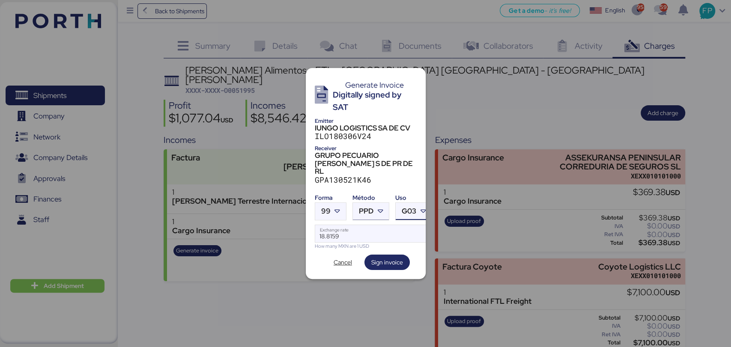
click at [373, 204] on div at bounding box center [380, 211] width 15 height 17
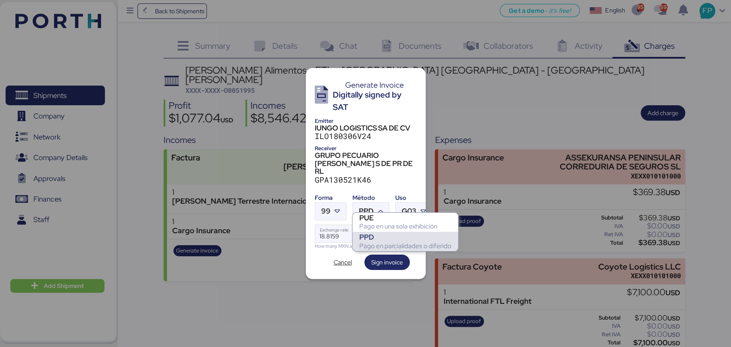
click at [379, 247] on div "Pago en parcialidades o diferido" at bounding box center [405, 246] width 92 height 9
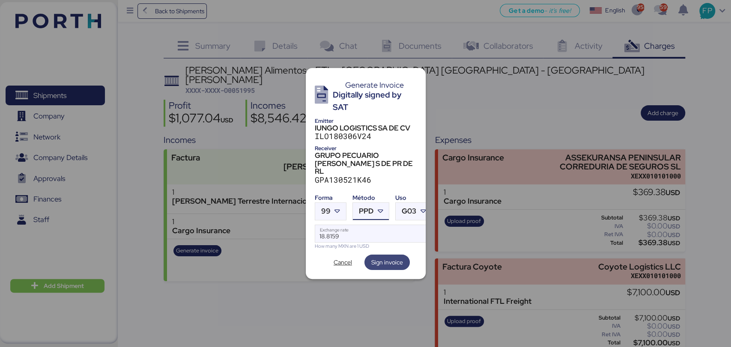
click at [381, 259] on span "Sign invoice" at bounding box center [387, 262] width 32 height 10
click at [334, 265] on div "Generate Invoice Digitally signed by SAT Emitter IUNGO LOGISTICS SA DE CV ILO18…" at bounding box center [366, 173] width 120 height 211
click at [337, 259] on span "Cancel" at bounding box center [343, 262] width 18 height 10
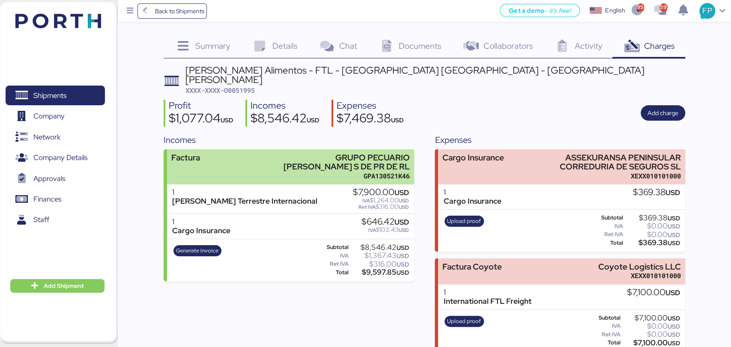
click at [325, 172] on div "GPA130521K46" at bounding box center [338, 176] width 143 height 9
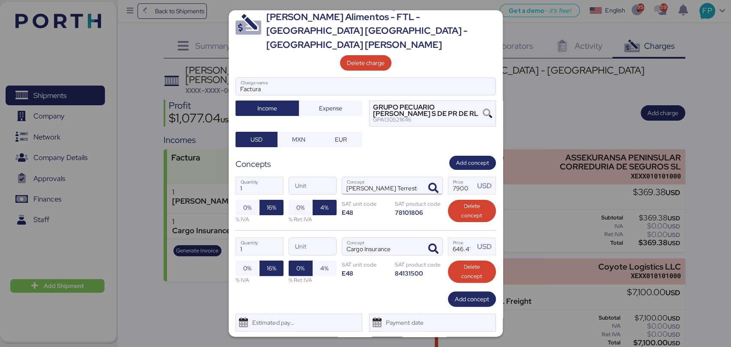
scroll to position [27, 0]
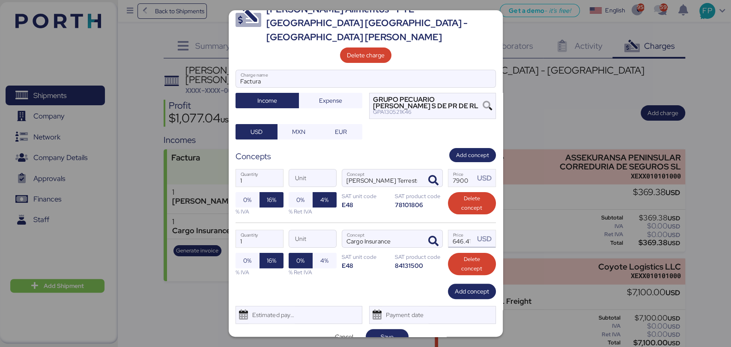
click at [460, 230] on input "646.415" at bounding box center [461, 238] width 27 height 17
click at [463, 230] on input "646.415" at bounding box center [461, 238] width 27 height 17
click at [391, 331] on span "Save" at bounding box center [387, 337] width 29 height 12
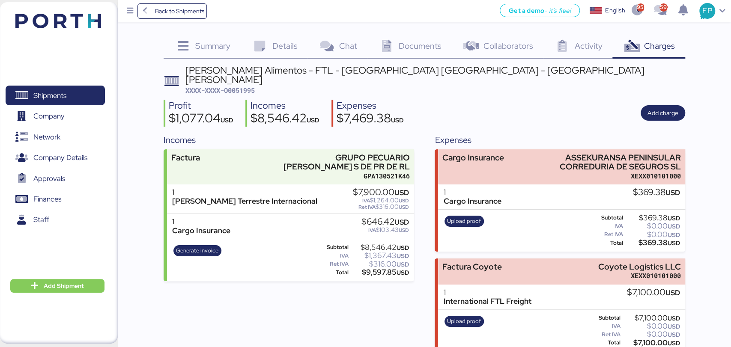
click at [242, 86] on span "XXXX-XXXX-O0051995" at bounding box center [219, 90] width 69 height 9
copy span "O0051995"
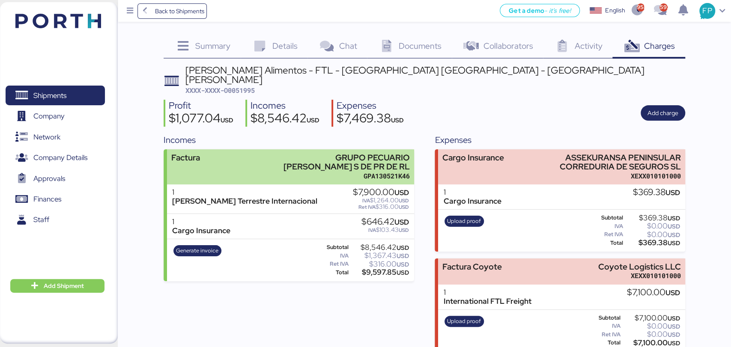
click at [328, 172] on div "GPA130521K46" at bounding box center [338, 176] width 143 height 9
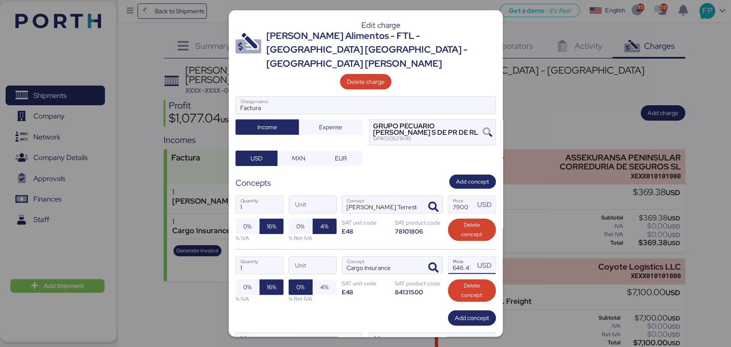
click at [462, 257] on input "646.415" at bounding box center [461, 265] width 27 height 17
drag, startPoint x: 463, startPoint y: 252, endPoint x: 451, endPoint y: 252, distance: 11.1
click at [451, 257] on input "646.415" at bounding box center [461, 265] width 27 height 17
click at [459, 257] on input "646.415" at bounding box center [461, 265] width 27 height 17
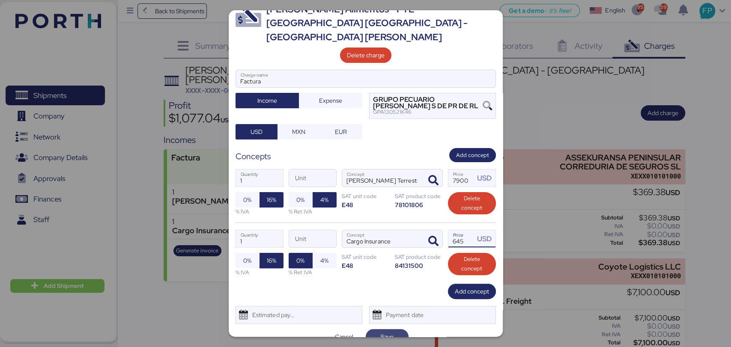
type input "645"
click at [375, 331] on span "Save" at bounding box center [387, 337] width 29 height 12
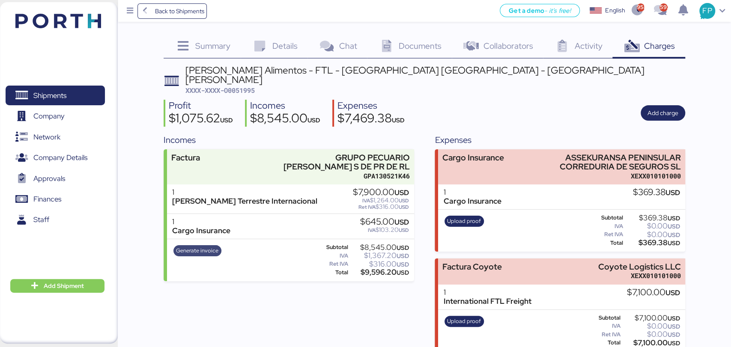
click at [203, 246] on span "Generate invoice" at bounding box center [197, 250] width 42 height 9
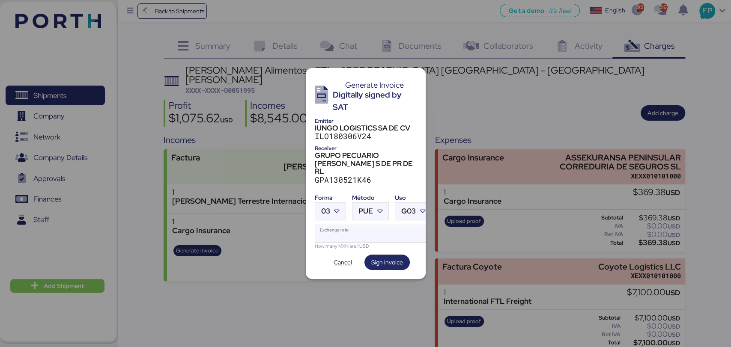
click at [337, 227] on input "Exchange rate" at bounding box center [373, 233] width 116 height 17
type input "0"
paste input "18.8159"
type input "18.8159"
click at [373, 208] on span "PUE" at bounding box center [365, 211] width 15 height 7
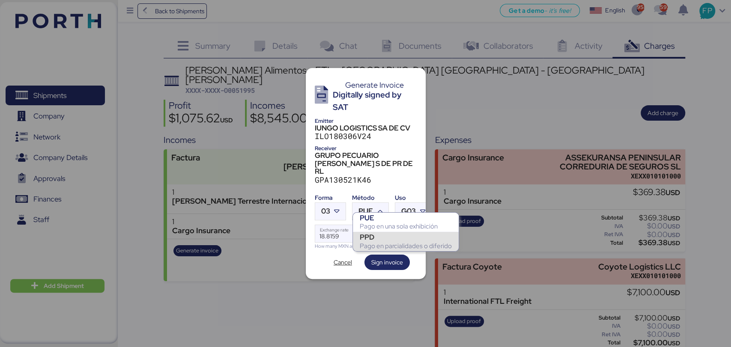
click at [378, 242] on div "Pago en parcialidades o diferido" at bounding box center [406, 246] width 92 height 9
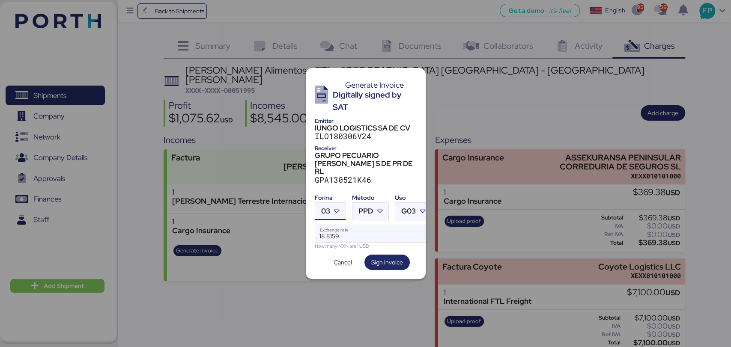
click at [339, 207] on icon at bounding box center [337, 211] width 9 height 9
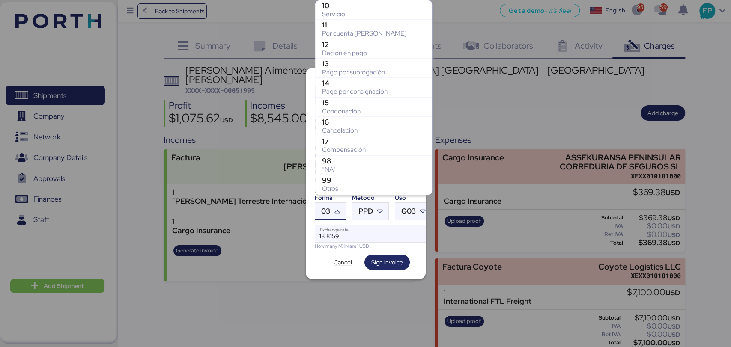
scroll to position [173, 0]
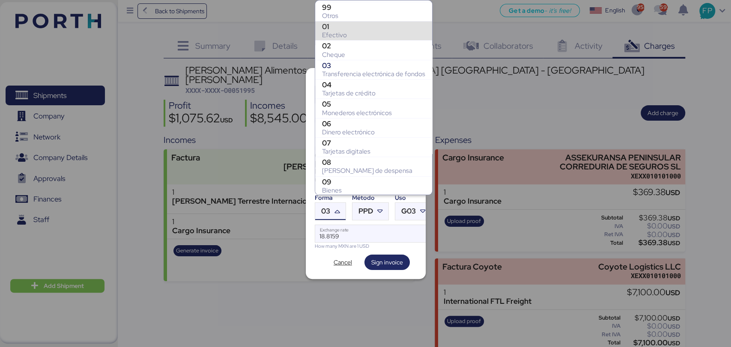
click at [358, 12] on div "Otros" at bounding box center [373, 16] width 103 height 9
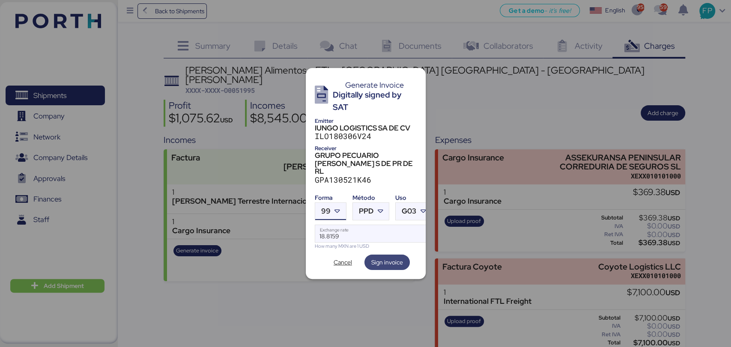
click at [391, 257] on span "Sign invoice" at bounding box center [387, 262] width 32 height 10
click at [361, 231] on input "18.8159" at bounding box center [373, 233] width 117 height 17
click at [370, 255] on span "Sign invoice" at bounding box center [386, 262] width 45 height 15
click at [390, 259] on span "Sign invoice" at bounding box center [387, 262] width 32 height 10
click at [388, 257] on span "Sign invoice" at bounding box center [387, 262] width 32 height 10
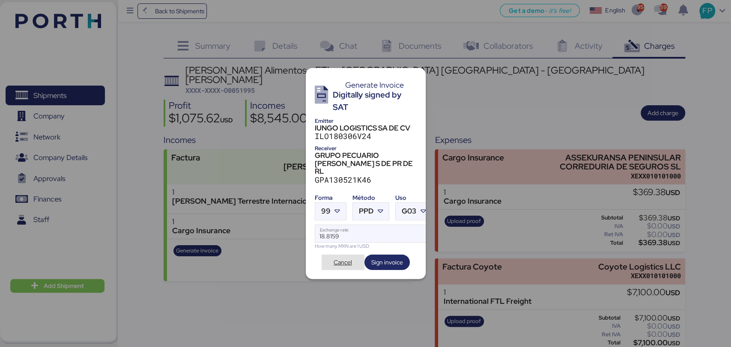
click at [342, 257] on span "Cancel" at bounding box center [343, 262] width 18 height 10
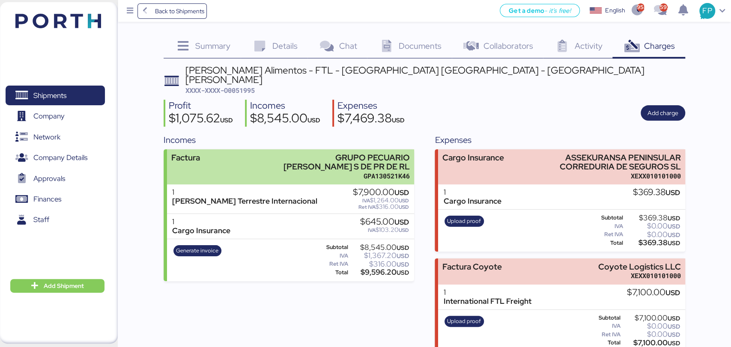
click at [304, 156] on div "GRUPO PECUARIO [PERSON_NAME] S DE PR DE RL" at bounding box center [338, 162] width 143 height 18
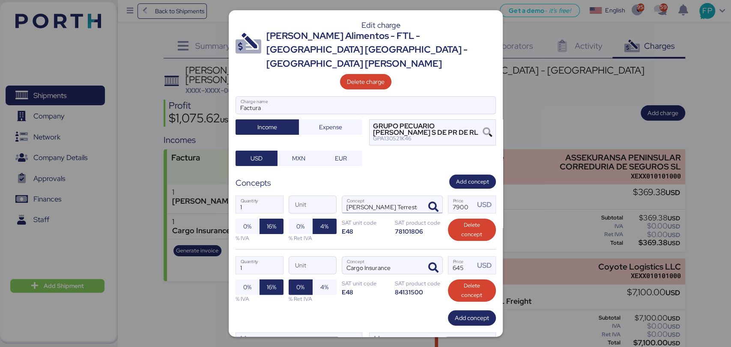
click at [414, 197] on input "Flete Terrestre Internacional" at bounding box center [382, 204] width 80 height 17
click at [412, 196] on input "Flete Terrestre Internacional" at bounding box center [382, 204] width 80 height 17
click at [403, 257] on input "Cargo Insurance" at bounding box center [382, 265] width 80 height 17
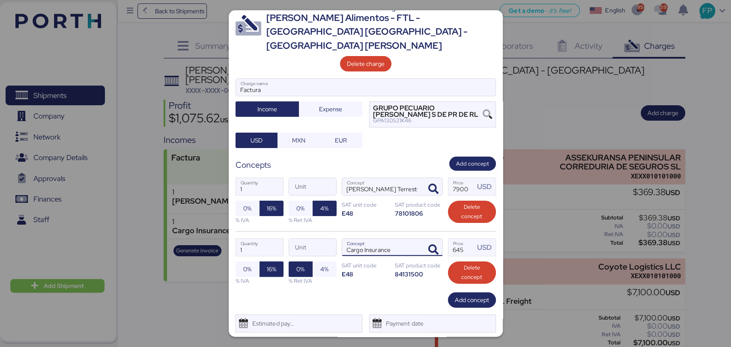
scroll to position [27, 0]
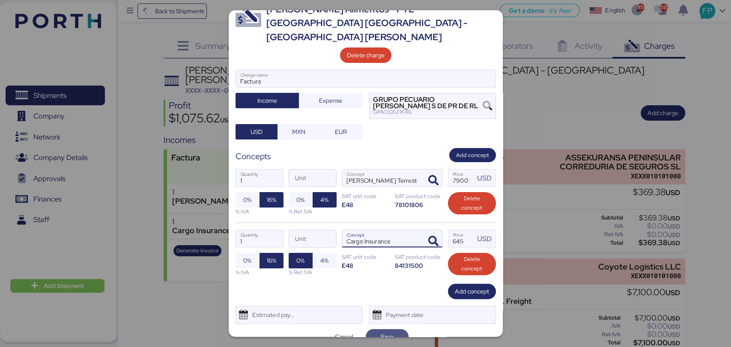
click at [386, 329] on span "Save" at bounding box center [387, 336] width 43 height 15
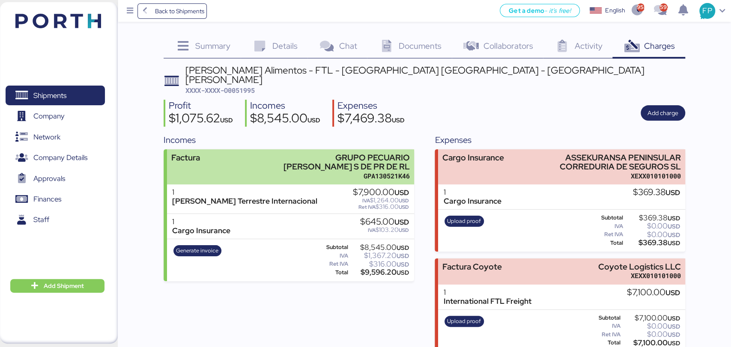
click at [328, 172] on div "GPA130521K46" at bounding box center [338, 176] width 143 height 9
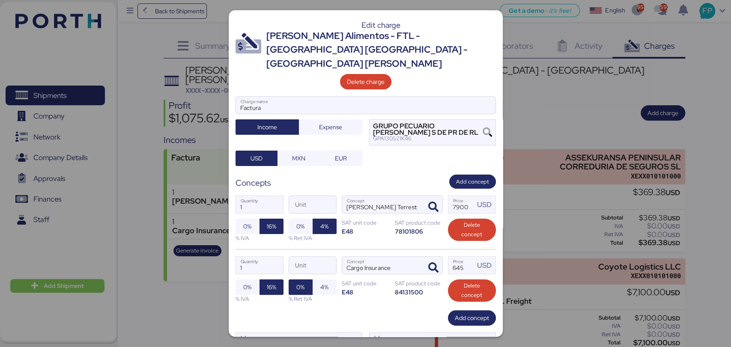
drag, startPoint x: 575, startPoint y: 97, endPoint x: 524, endPoint y: 113, distance: 53.9
click at [574, 97] on div at bounding box center [365, 173] width 731 height 347
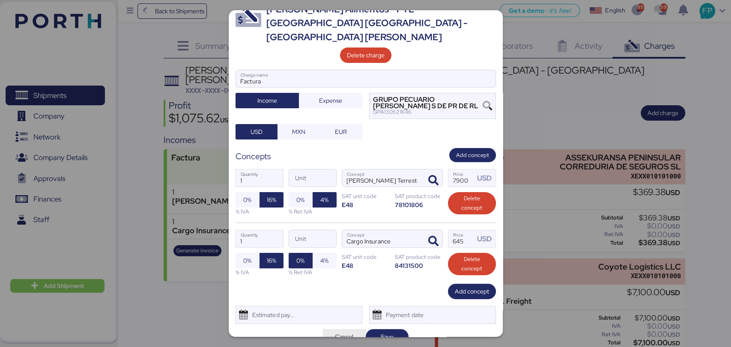
click at [345, 331] on span "Cancel" at bounding box center [344, 337] width 29 height 12
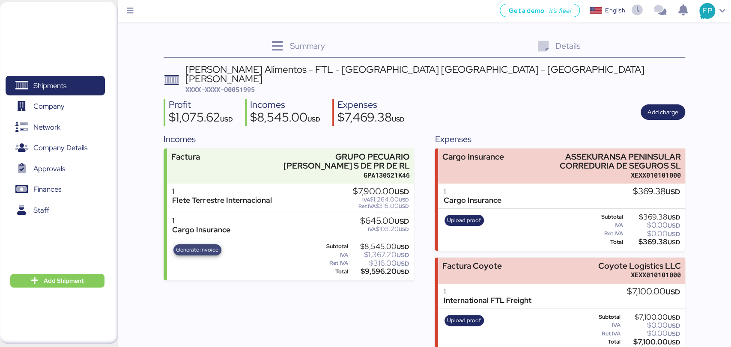
click at [204, 245] on span "Generate invoice" at bounding box center [197, 249] width 42 height 9
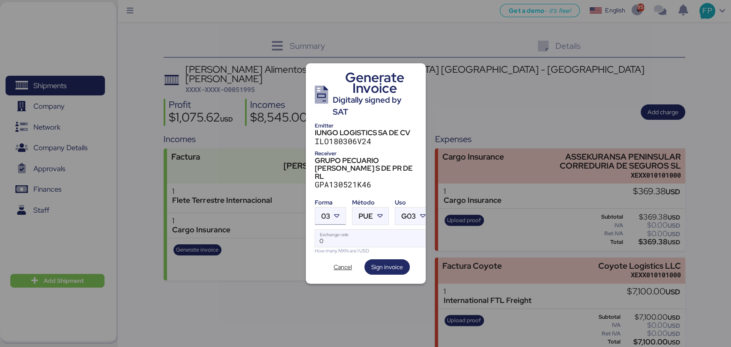
click at [326, 213] on span "03" at bounding box center [325, 216] width 9 height 7
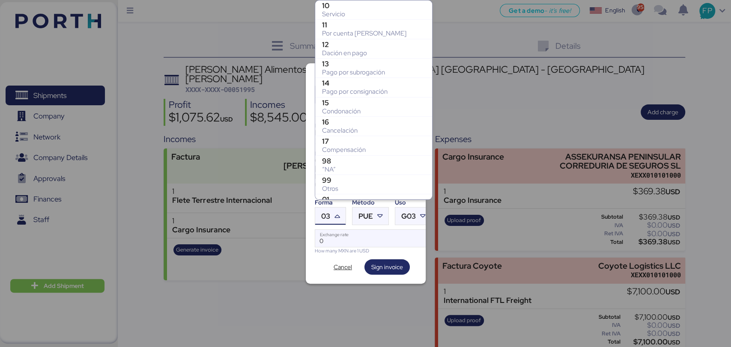
scroll to position [168, 0]
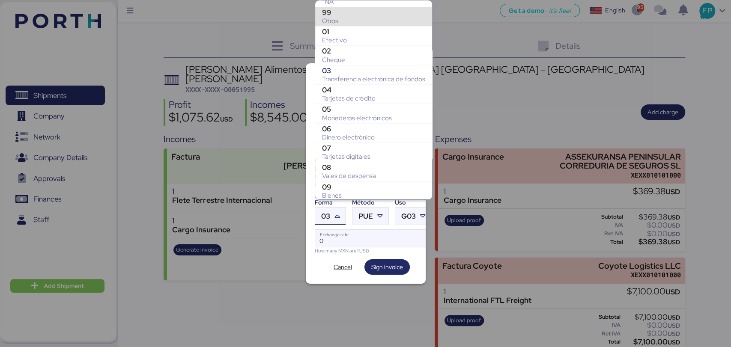
click at [339, 17] on div "Otros" at bounding box center [373, 21] width 103 height 9
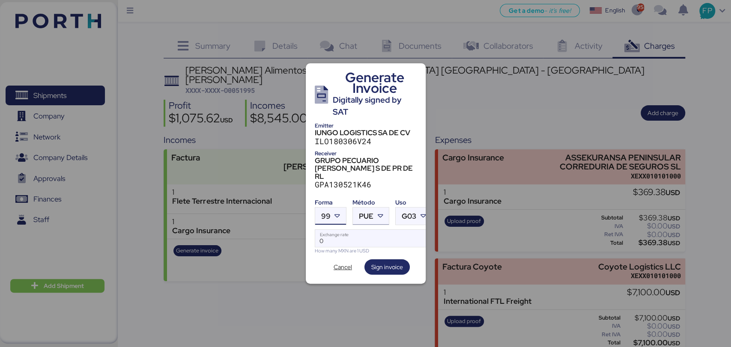
click at [364, 213] on span "PUE" at bounding box center [366, 216] width 15 height 7
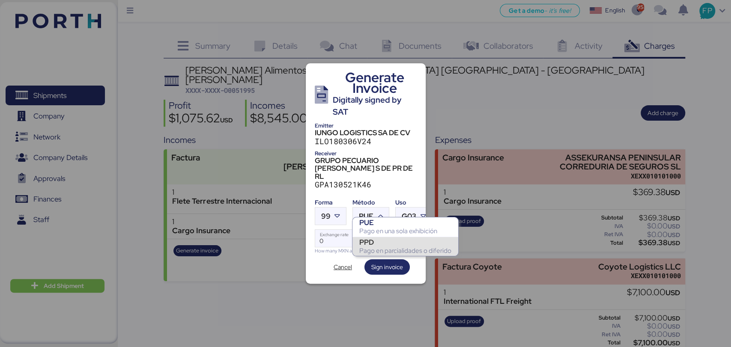
click at [370, 245] on div "PPD" at bounding box center [405, 242] width 92 height 9
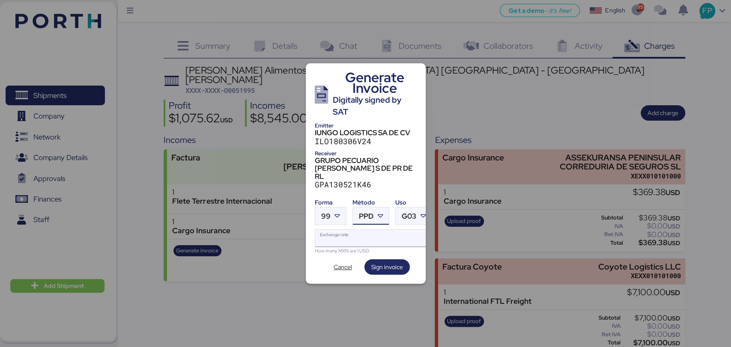
click at [355, 230] on input "Exchange rate" at bounding box center [373, 238] width 117 height 17
type input "0"
paste input "18.8159"
type input "18.8159"
click at [394, 251] on div "Generate Invoice Digitally signed by SAT Emitter IUNGO LOGISTICS SA DE CV ILO18…" at bounding box center [366, 173] width 120 height 221
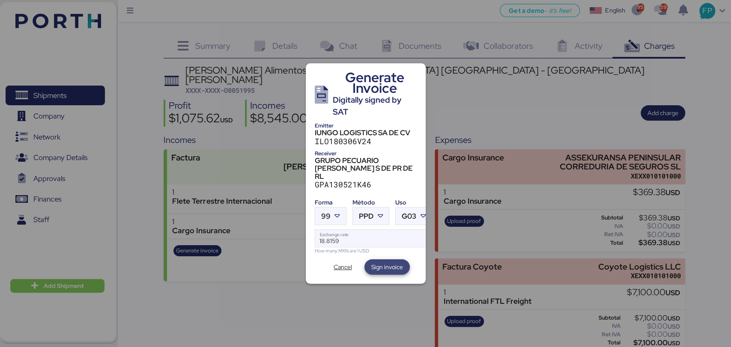
click at [394, 262] on span "Sign invoice" at bounding box center [387, 267] width 32 height 10
click at [346, 262] on span "Cancel" at bounding box center [343, 267] width 18 height 10
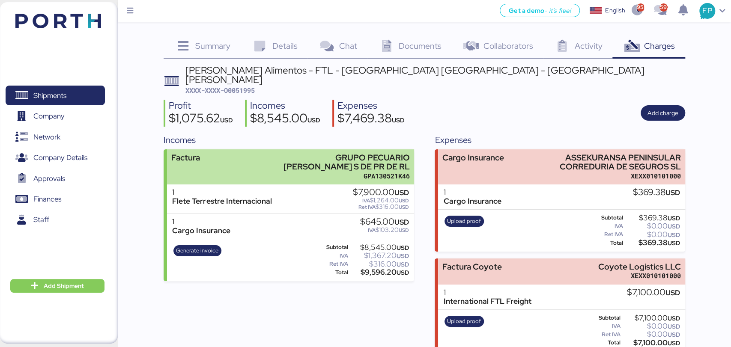
click at [338, 172] on div "GPA130521K46" at bounding box center [338, 176] width 143 height 9
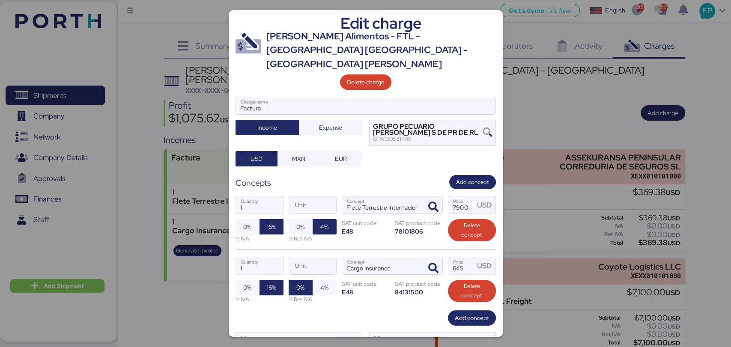
scroll to position [27, 0]
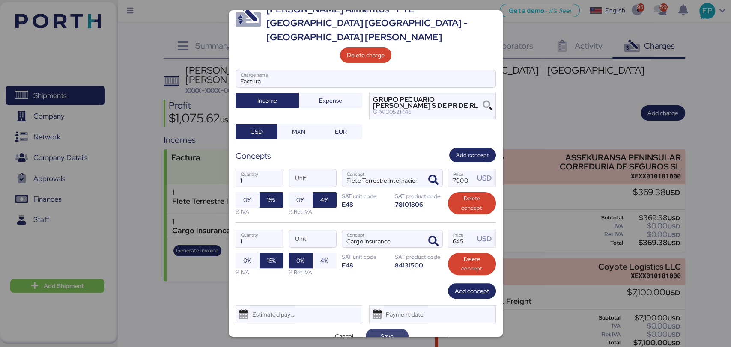
click at [381, 331] on span "Save" at bounding box center [387, 336] width 13 height 10
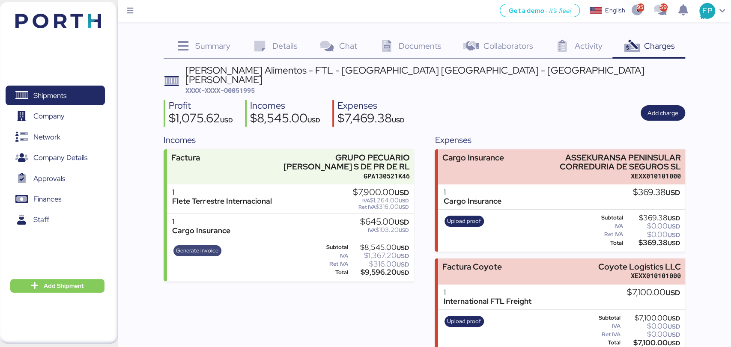
click at [213, 246] on span "Generate invoice" at bounding box center [197, 250] width 42 height 9
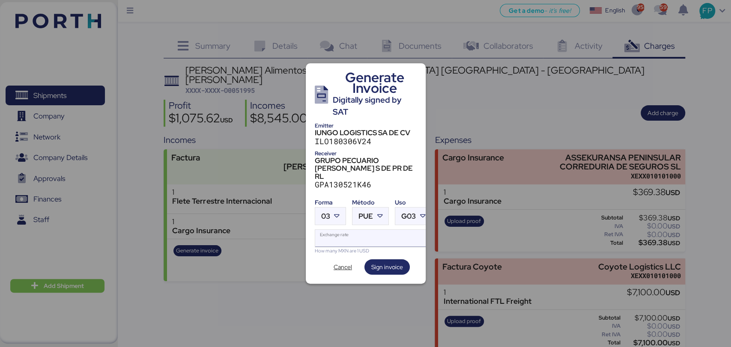
click at [354, 233] on input "Exchange rate" at bounding box center [373, 238] width 116 height 17
type input "0"
click at [339, 212] on icon at bounding box center [337, 216] width 9 height 9
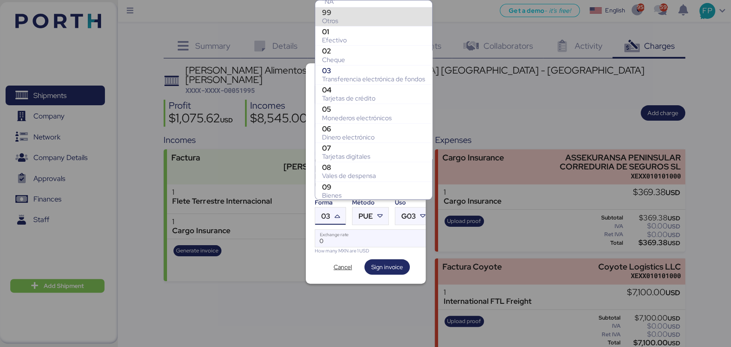
click at [346, 17] on div "Otros" at bounding box center [373, 21] width 103 height 9
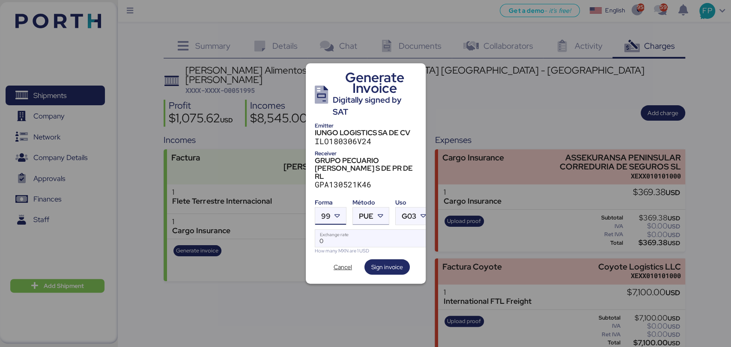
click at [366, 213] on span "PUE" at bounding box center [366, 216] width 15 height 7
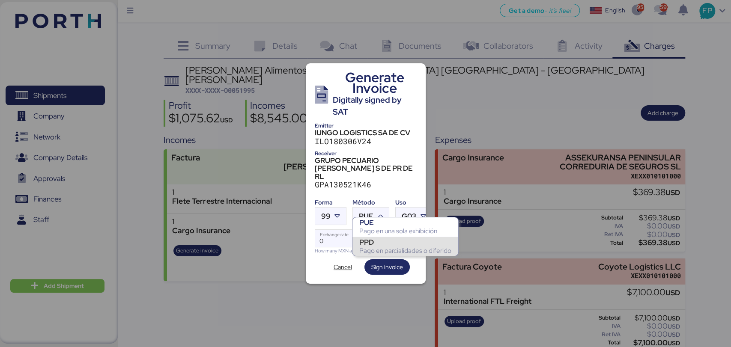
click at [379, 244] on div "PPD" at bounding box center [405, 242] width 92 height 9
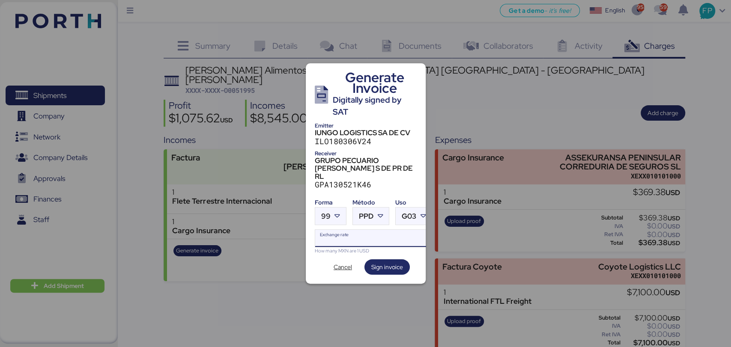
click at [351, 230] on input "Exchange rate" at bounding box center [373, 238] width 117 height 17
paste input "18.8159"
type input "18.8159"
click at [379, 262] on span "Sign invoice" at bounding box center [387, 267] width 32 height 10
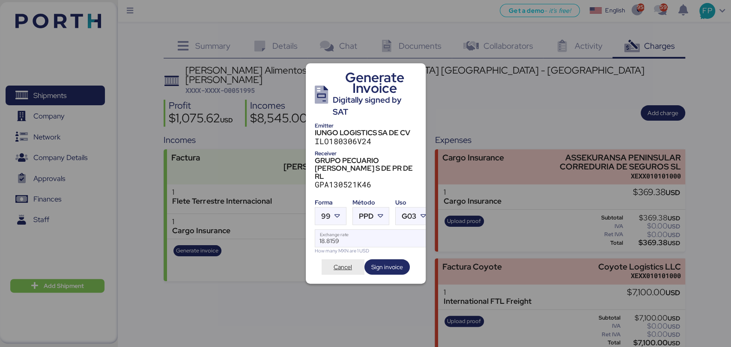
click at [347, 262] on span "Cancel" at bounding box center [343, 267] width 18 height 10
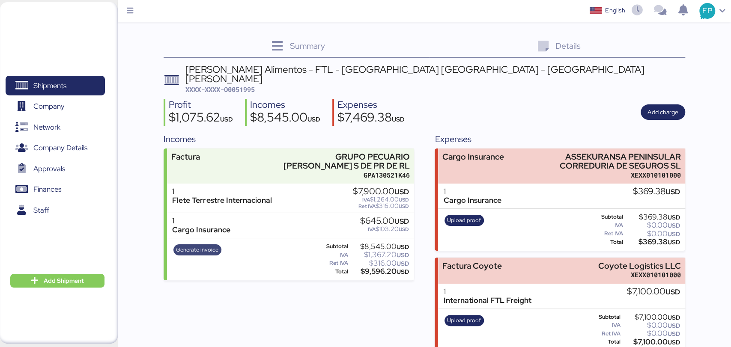
click at [196, 245] on span "Generate invoice" at bounding box center [197, 249] width 42 height 9
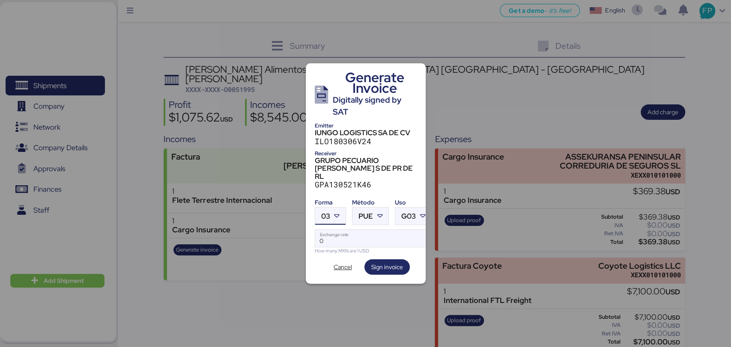
click at [329, 213] on span "03" at bounding box center [325, 216] width 9 height 7
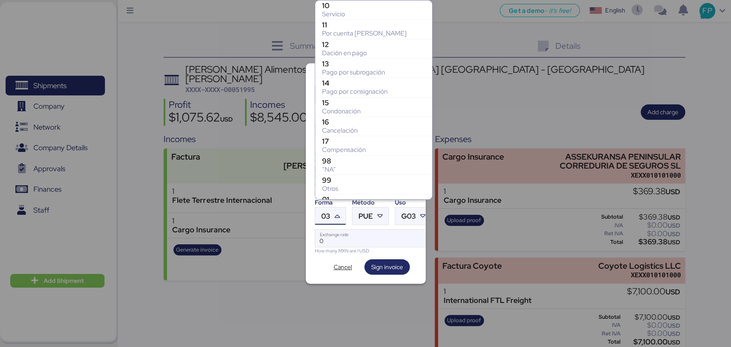
scroll to position [168, 0]
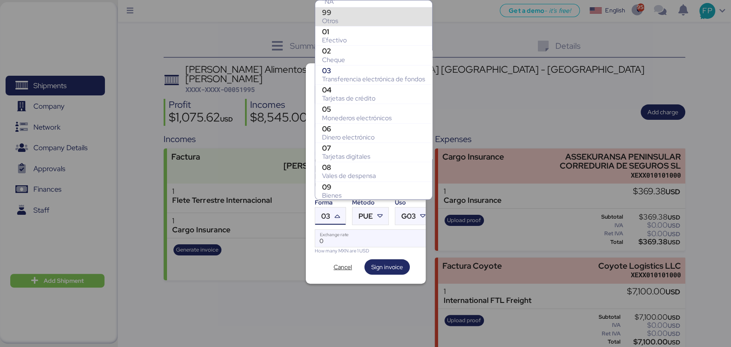
click at [344, 13] on div "99" at bounding box center [373, 12] width 103 height 9
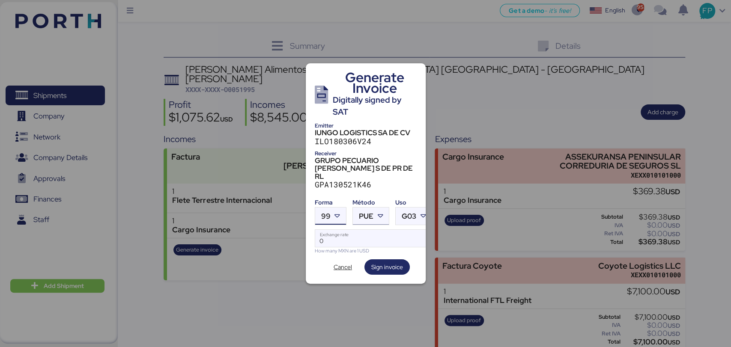
click at [368, 213] on span "PUE" at bounding box center [366, 216] width 15 height 7
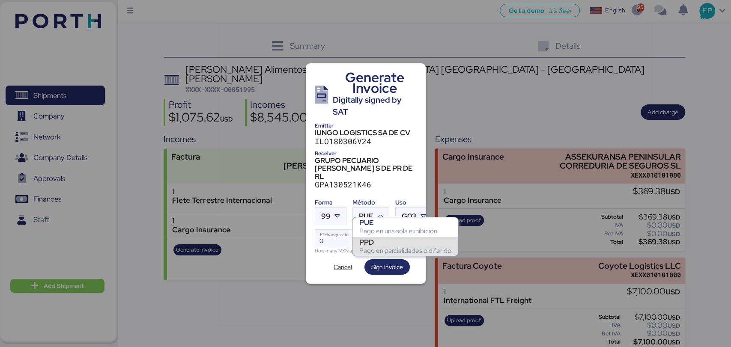
click at [378, 244] on div "PPD" at bounding box center [405, 242] width 92 height 9
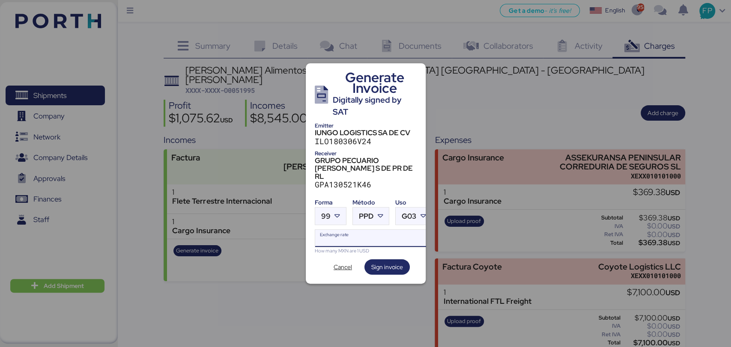
click at [352, 234] on input "Exchange rate" at bounding box center [373, 238] width 117 height 17
paste input "18.8159"
type input "18.8159"
click at [392, 262] on span "Sign invoice" at bounding box center [387, 267] width 32 height 10
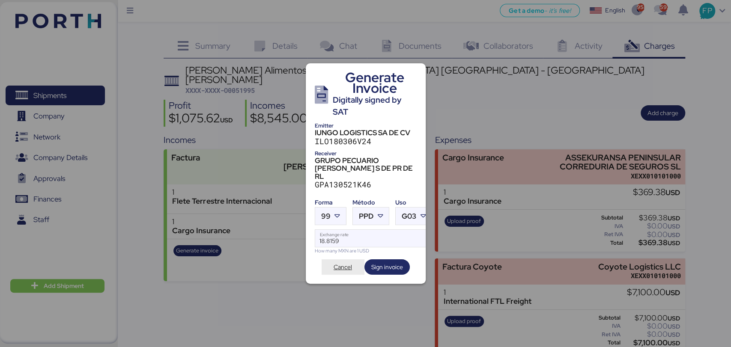
click at [343, 262] on span "Cancel" at bounding box center [343, 267] width 18 height 10
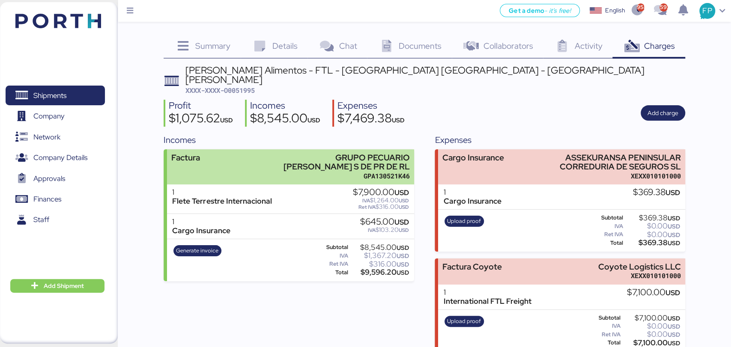
click at [328, 172] on div "GPA130521K46" at bounding box center [338, 176] width 143 height 9
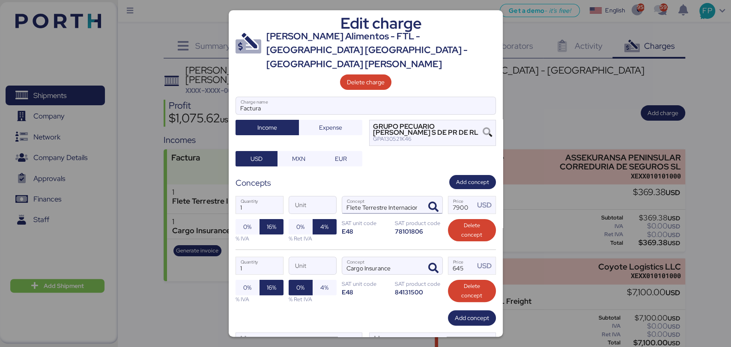
click at [409, 197] on input "Flete Terrestre Internacional" at bounding box center [382, 205] width 80 height 17
click at [413, 197] on input "Flete Terrestre Internacional" at bounding box center [382, 205] width 80 height 17
type input "Flete Terrestre Internaciol"
click at [428, 202] on icon "button" at bounding box center [433, 207] width 10 height 10
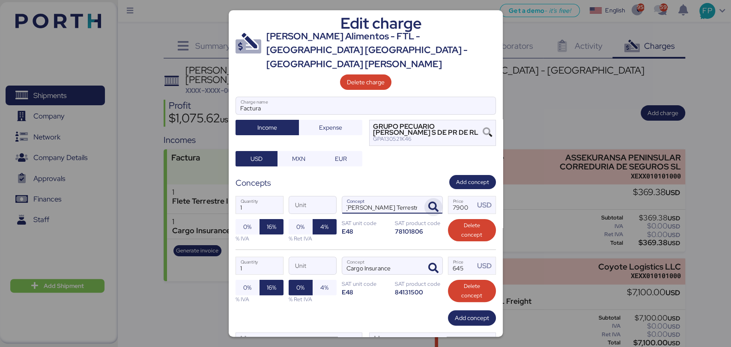
scroll to position [0, 0]
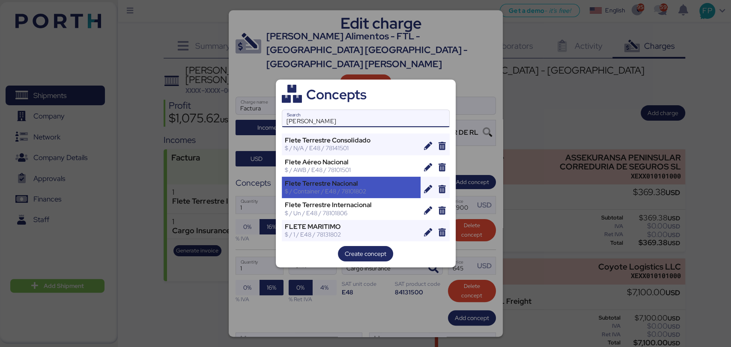
type input "flete"
click at [375, 185] on div "Flete Terrestre Nacional" at bounding box center [351, 184] width 133 height 8
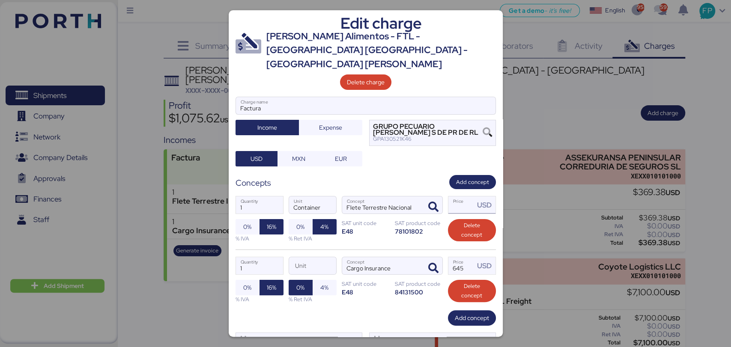
click at [453, 197] on input "Price USD" at bounding box center [461, 205] width 27 height 17
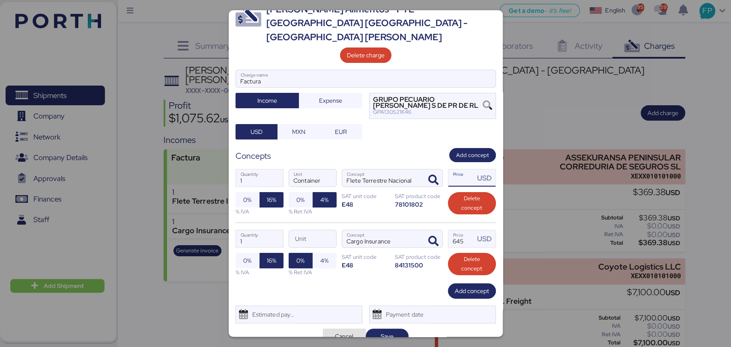
type input "0"
click at [346, 329] on span "Cancel" at bounding box center [344, 336] width 43 height 15
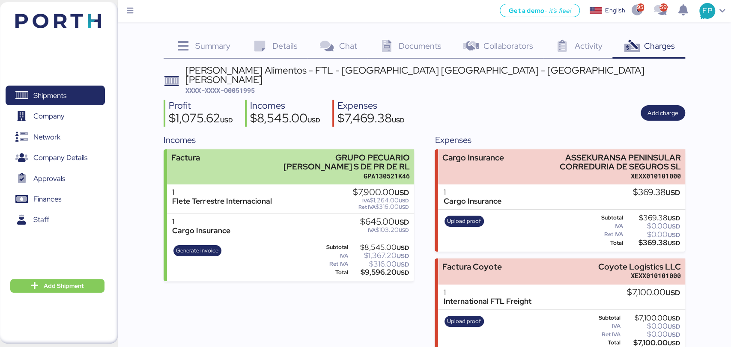
click at [302, 172] on div "GPA130521K46" at bounding box center [338, 176] width 143 height 9
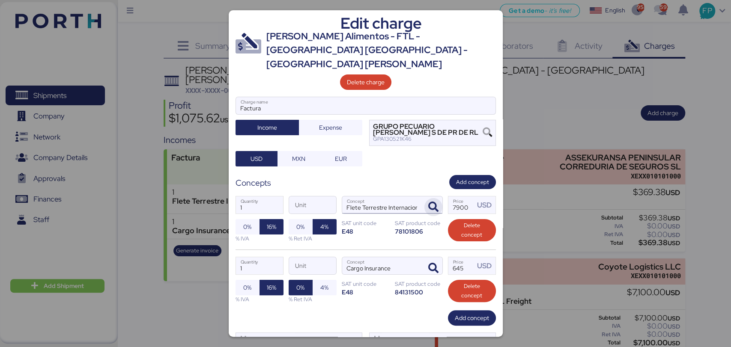
click at [428, 202] on icon "button" at bounding box center [433, 207] width 10 height 10
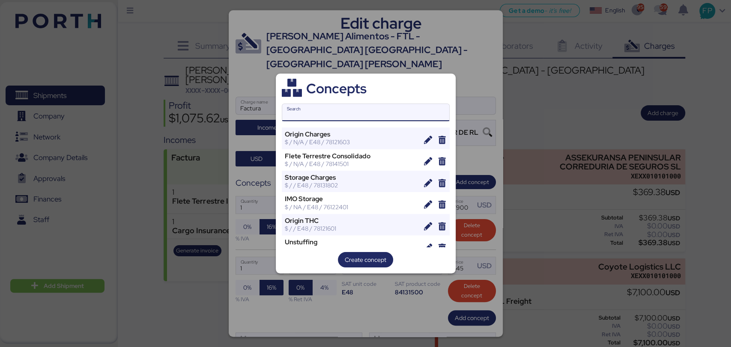
type input "l"
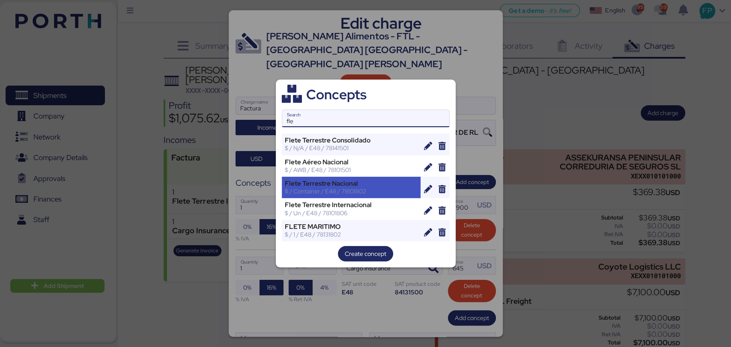
type input "fle"
click at [370, 192] on div "$ / Container / E48 / 78101802" at bounding box center [351, 192] width 133 height 8
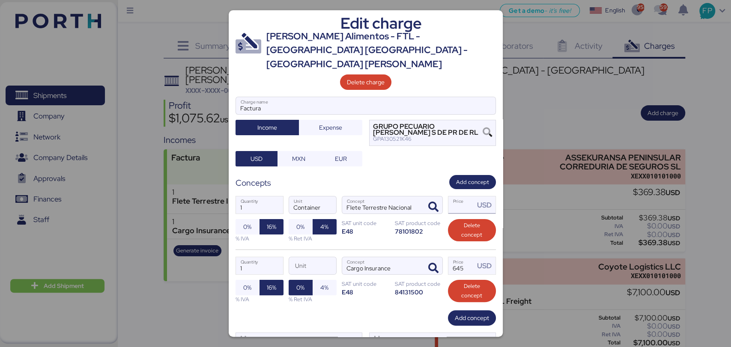
click at [454, 197] on input "Price USD" at bounding box center [461, 205] width 27 height 17
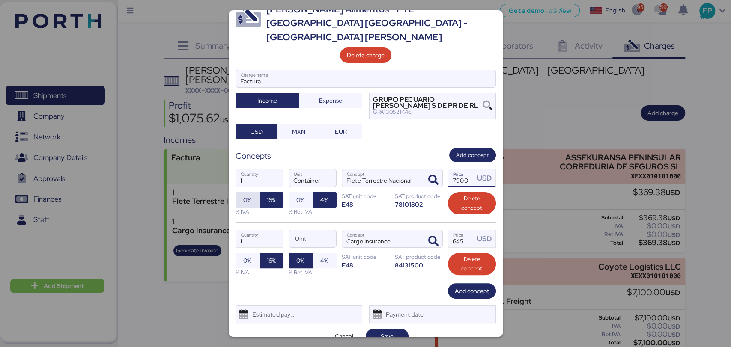
type input "7900"
click at [245, 195] on span "0%" at bounding box center [247, 200] width 8 height 10
click at [257, 192] on span "0%" at bounding box center [248, 199] width 24 height 15
click at [264, 192] on span "16%" at bounding box center [272, 199] width 24 height 15
click at [391, 331] on span "Save" at bounding box center [387, 337] width 29 height 12
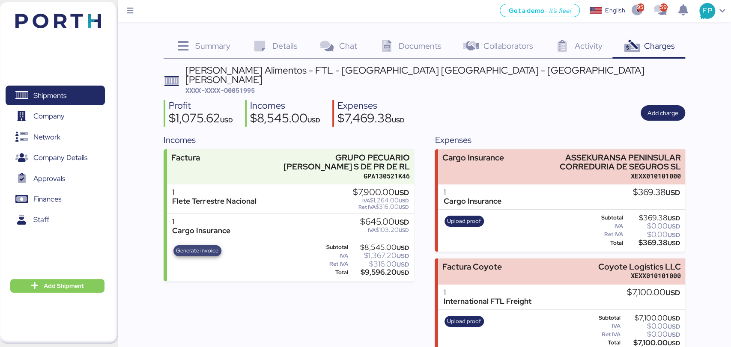
click at [193, 246] on span "Generate invoice" at bounding box center [197, 250] width 42 height 9
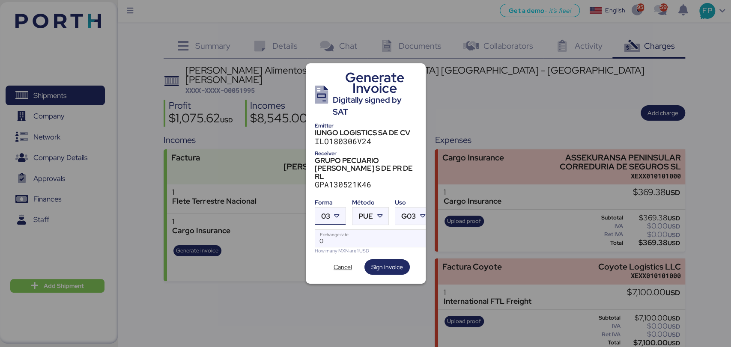
click at [335, 212] on icon at bounding box center [337, 216] width 9 height 9
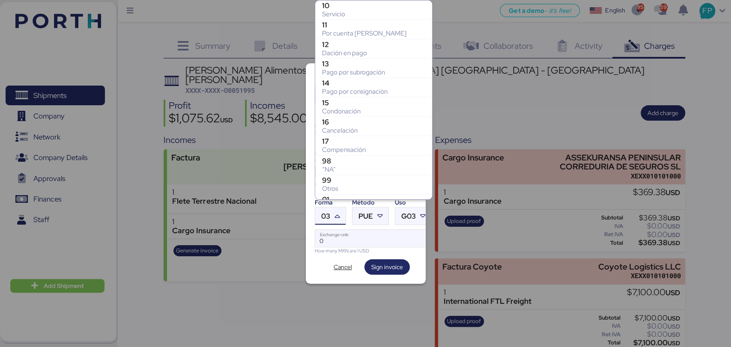
scroll to position [168, 0]
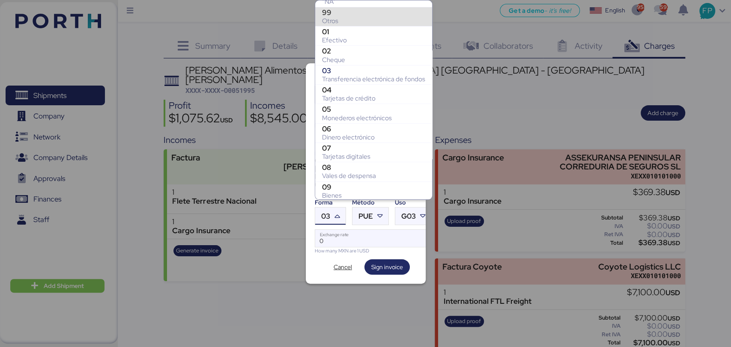
click at [343, 12] on div "99" at bounding box center [373, 12] width 103 height 9
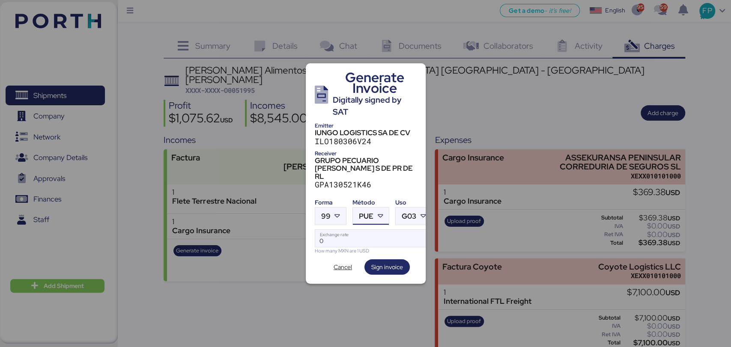
click at [376, 212] on icon at bounding box center [380, 216] width 9 height 9
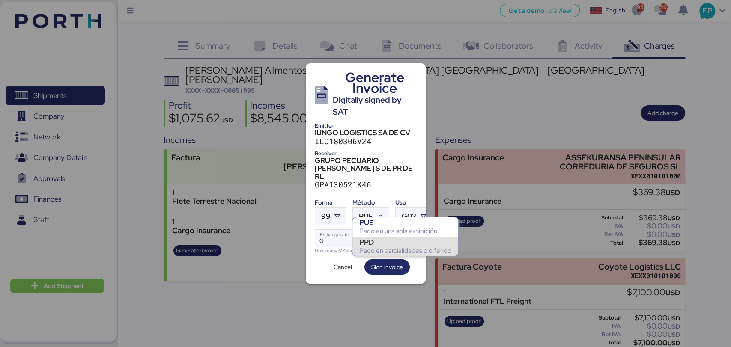
click at [386, 245] on div "PPD" at bounding box center [405, 242] width 92 height 9
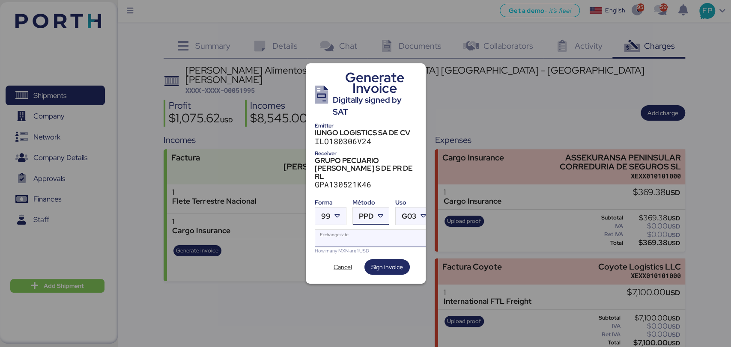
click at [350, 230] on input "Exchange rate" at bounding box center [373, 238] width 117 height 17
paste input "18.8159"
type input "18.8159"
click at [388, 262] on span "Sign invoice" at bounding box center [387, 267] width 32 height 10
click at [346, 262] on span "Cancel" at bounding box center [343, 267] width 18 height 10
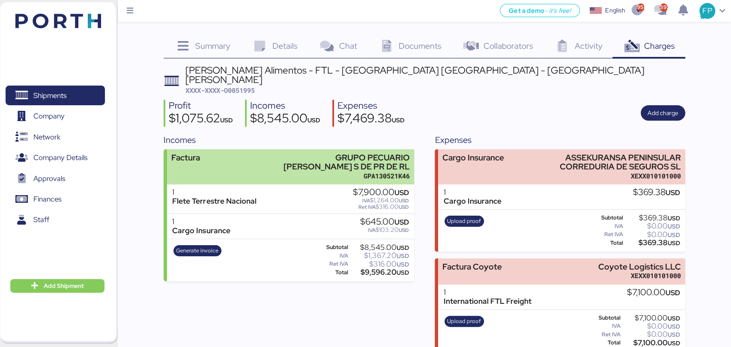
click at [294, 172] on div "GPA130521K46" at bounding box center [338, 176] width 143 height 9
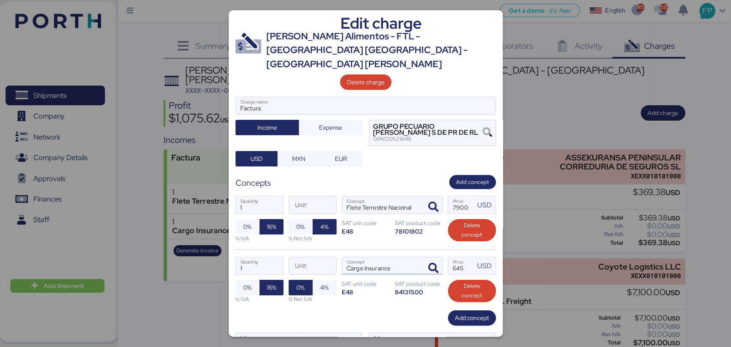
click at [402, 257] on input "Cargo Insurance" at bounding box center [382, 265] width 80 height 17
click at [410, 197] on input "Flete Terrestre Nacional" at bounding box center [382, 205] width 80 height 17
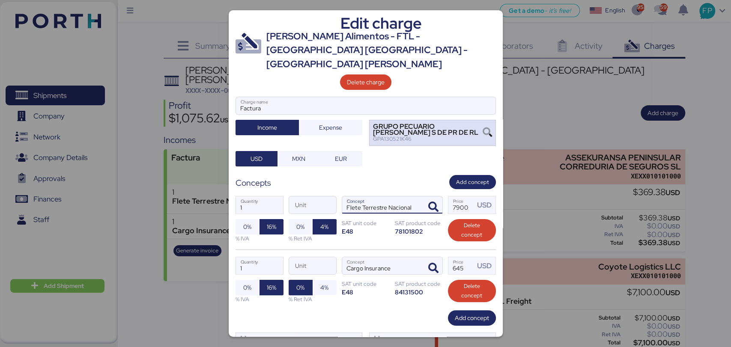
click at [483, 128] on icon at bounding box center [487, 132] width 9 height 9
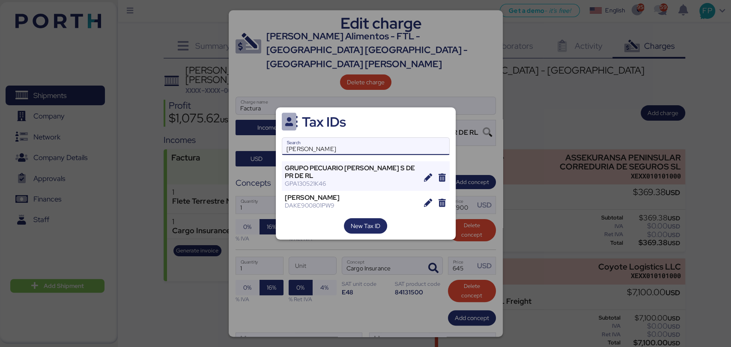
type input "arce"
click at [462, 157] on div at bounding box center [365, 173] width 731 height 347
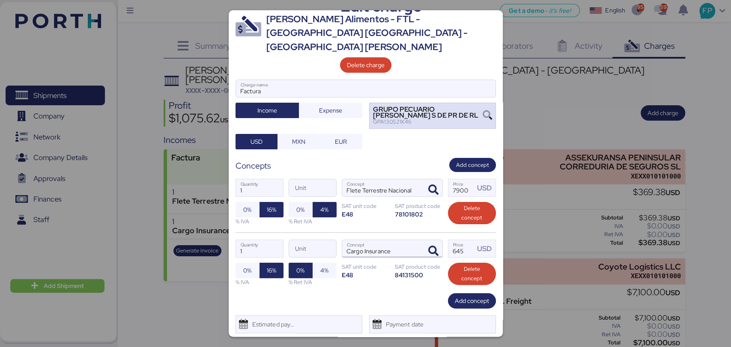
scroll to position [27, 0]
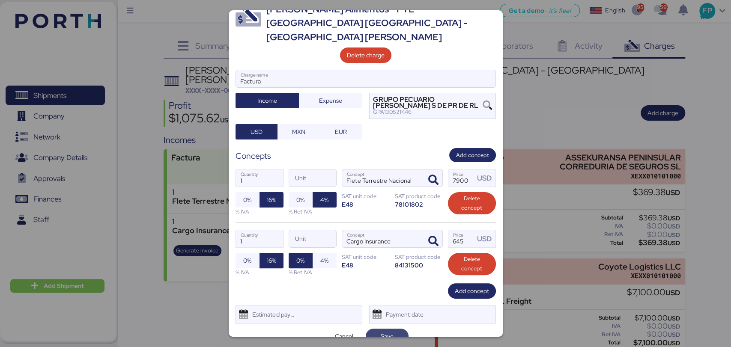
click at [379, 329] on span "Save" at bounding box center [387, 336] width 43 height 15
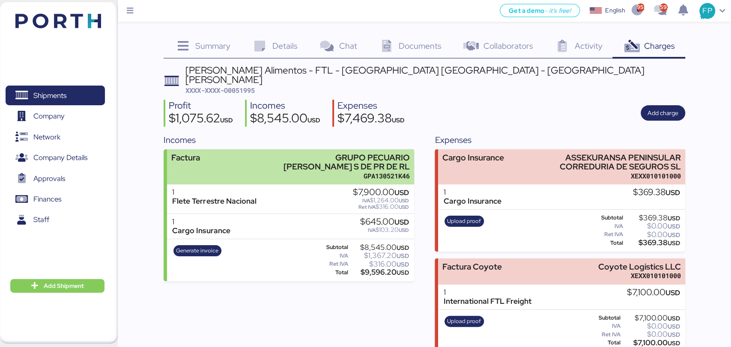
click at [263, 154] on div "Factura GRUPO PECUARIO [PERSON_NAME] S DE PR DE RL GPA130521K46" at bounding box center [290, 167] width 247 height 36
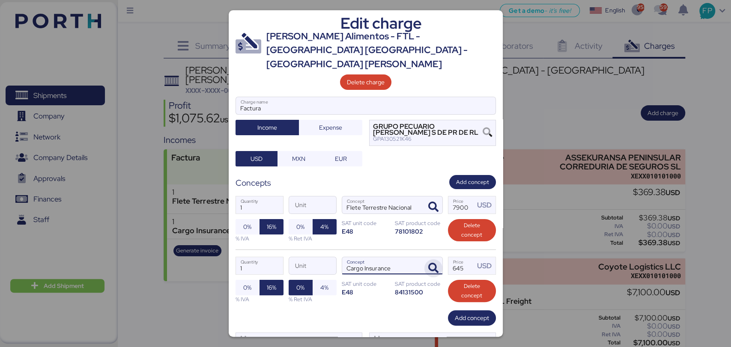
click at [428, 263] on icon "button" at bounding box center [433, 268] width 10 height 10
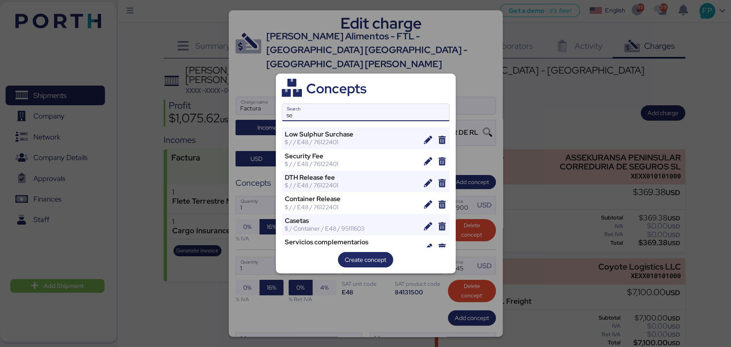
type input "s"
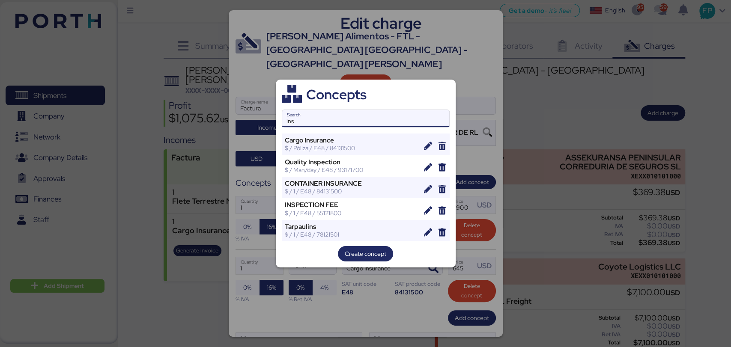
type input "ins"
drag, startPoint x: 453, startPoint y: 118, endPoint x: 454, endPoint y: 81, distance: 36.4
click at [454, 118] on div "Concepts ins Search Cargo Insurance $ / Póliza / E48 / 84131500 Quality Inspect…" at bounding box center [366, 174] width 180 height 188
click at [460, 45] on div at bounding box center [365, 173] width 731 height 347
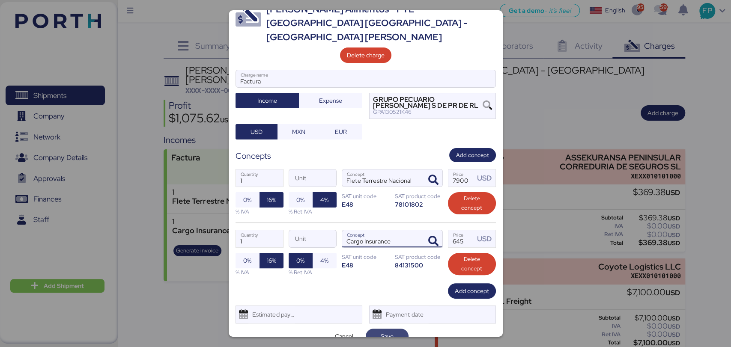
click at [379, 329] on span "Save" at bounding box center [387, 336] width 43 height 15
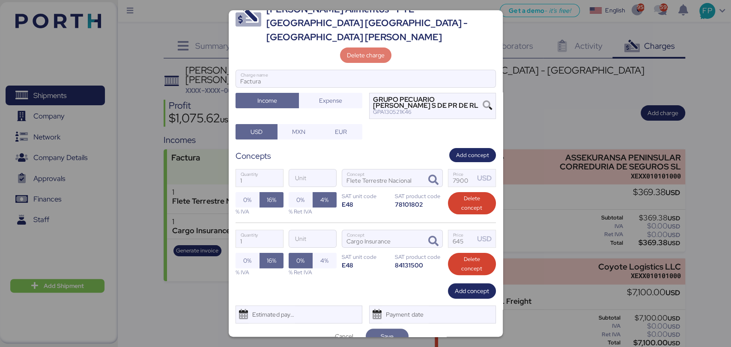
click at [380, 325] on div "Edit charge Arce Alimentos - FTL - NC USA - LAGOS DE MORENO Delete charge Factu…" at bounding box center [365, 173] width 731 height 347
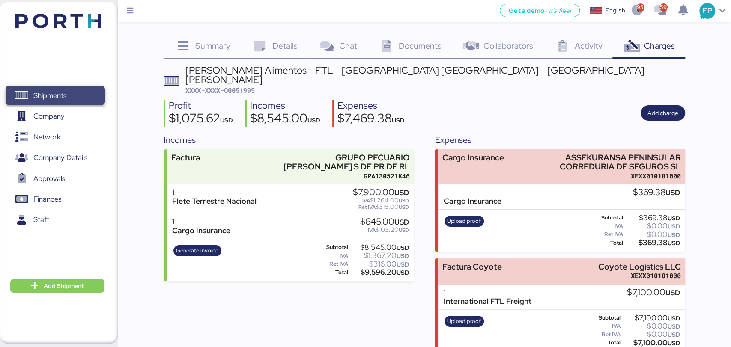
click at [62, 97] on span "Shipments" at bounding box center [49, 96] width 33 height 12
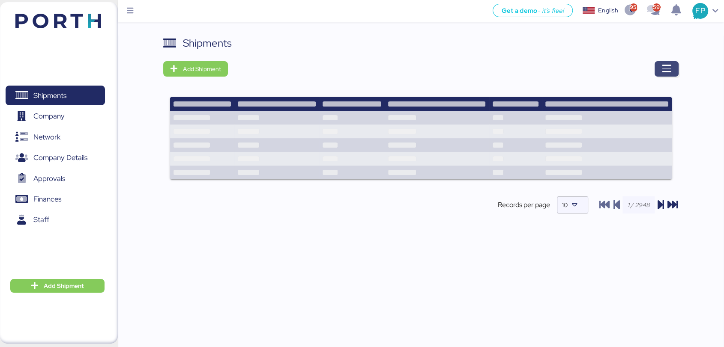
click at [660, 69] on span "button" at bounding box center [666, 68] width 24 height 15
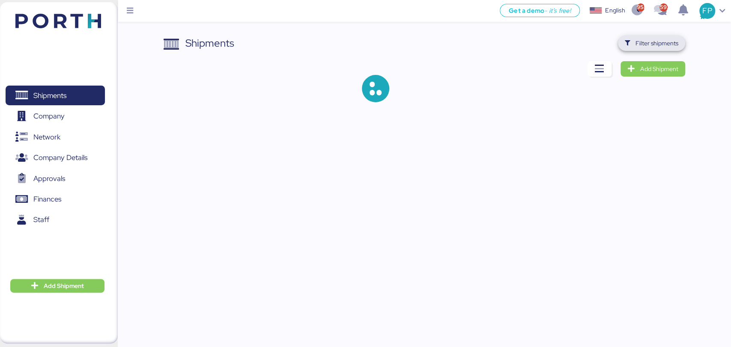
click at [658, 46] on span "Filter shipments" at bounding box center [657, 43] width 43 height 10
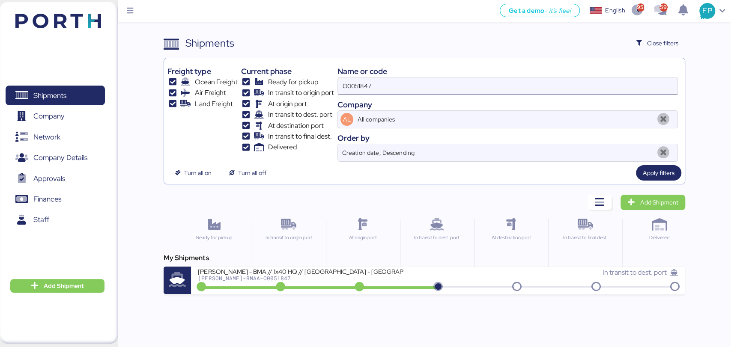
click at [347, 90] on input "O0051847" at bounding box center [507, 86] width 339 height 17
click at [349, 90] on input "O0051847" at bounding box center [507, 86] width 339 height 17
paste input "971"
type input "O0051971"
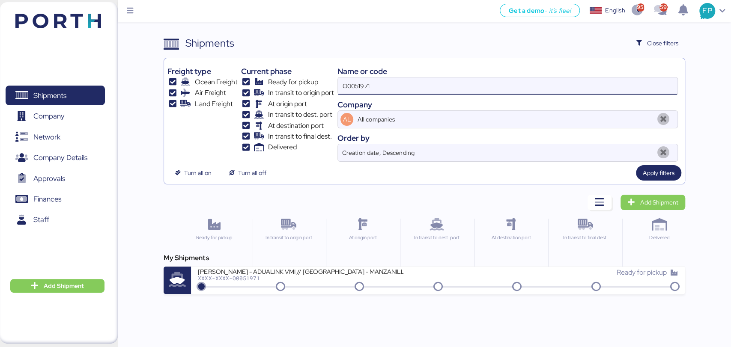
drag, startPoint x: 334, startPoint y: 276, endPoint x: 358, endPoint y: 243, distance: 41.0
click at [333, 276] on div "XXXX-XXXX-O0051971" at bounding box center [301, 278] width 206 height 6
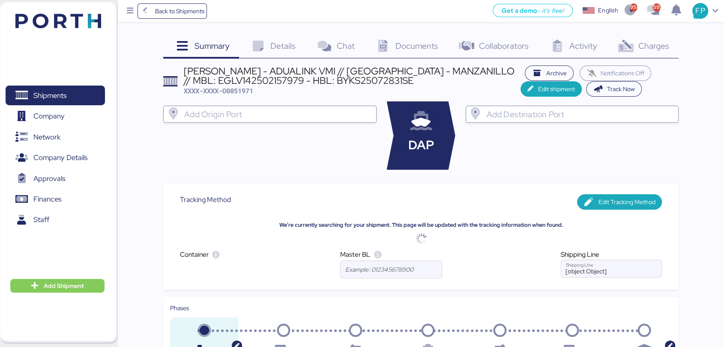
click at [648, 45] on span "Charges" at bounding box center [653, 45] width 31 height 11
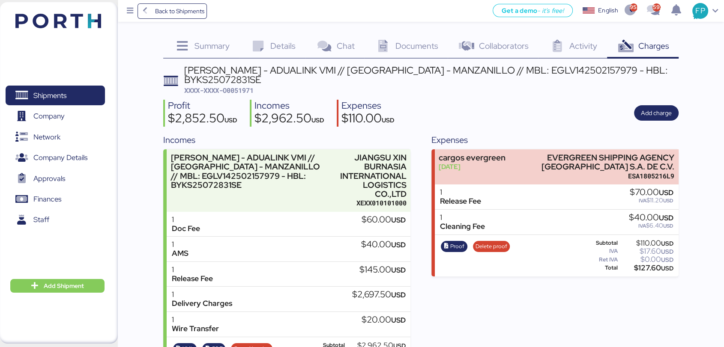
click at [243, 91] on span "XXXX-XXXX-O0051971" at bounding box center [218, 90] width 69 height 9
copy span "O0051971"
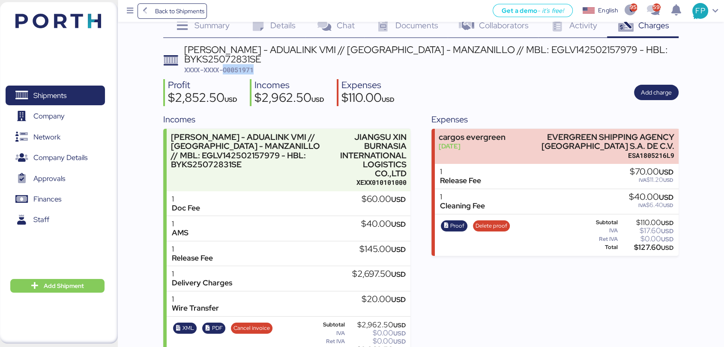
scroll to position [30, 0]
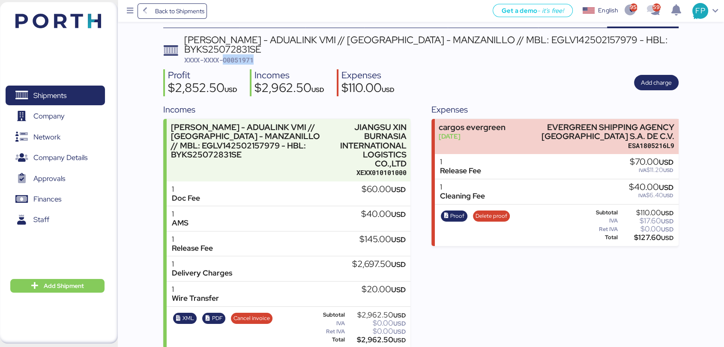
click at [370, 337] on div "$2,962.50 USD" at bounding box center [375, 340] width 59 height 6
copy div "2,962.50"
click at [551, 40] on div "JIANGSU XIN BURNASIA - ADUALINK VMI // SHANGHAI - MANZANILLO // MBL: EGLV142502…" at bounding box center [431, 44] width 494 height 19
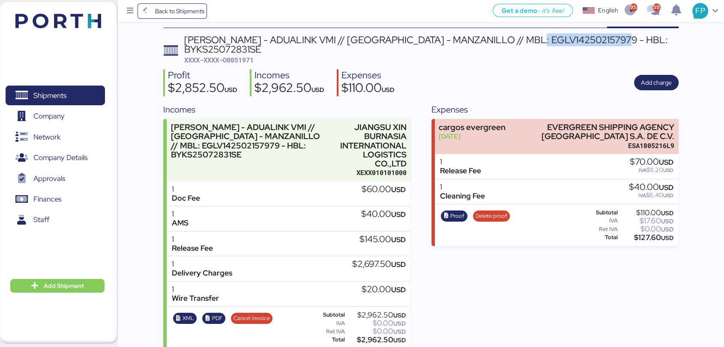
copy div "EGLV142502157979"
click at [63, 100] on span "Shipments" at bounding box center [49, 96] width 33 height 12
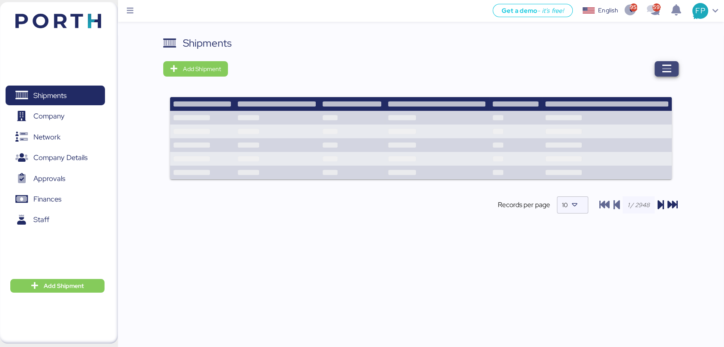
click at [660, 71] on span "button" at bounding box center [666, 68] width 24 height 15
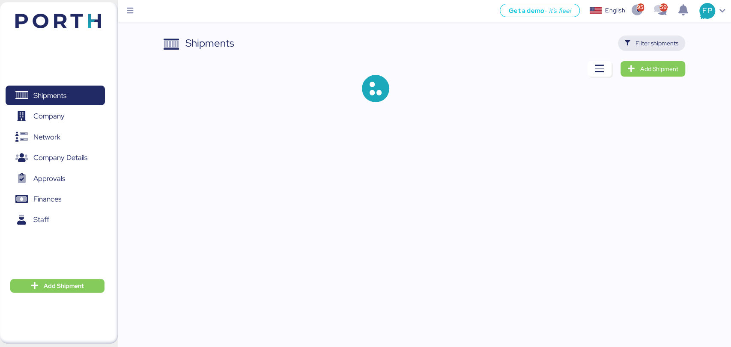
click at [665, 47] on span "Filter shipments" at bounding box center [657, 43] width 43 height 10
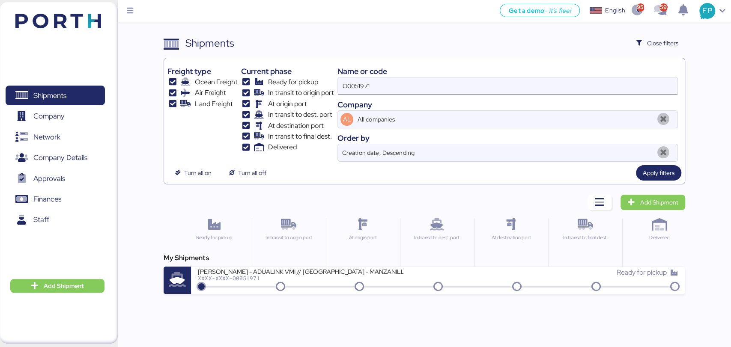
click at [362, 81] on input "O0051971" at bounding box center [507, 86] width 339 height 17
paste input "848"
type input "O0051848"
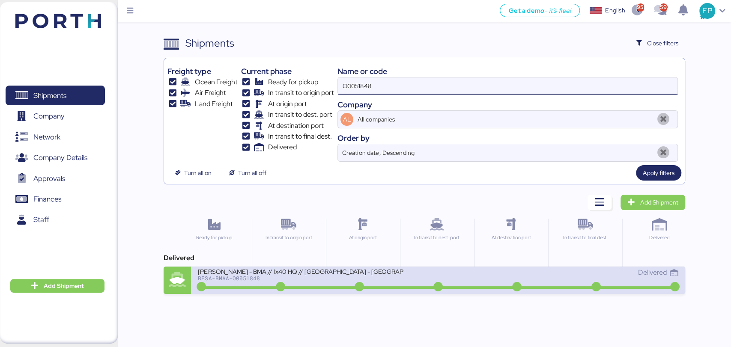
click at [319, 283] on div "BERTOLINI - BMA // 1x40 HQ // Rio de janeiro - Veracruz // MBL: PENDIENTE - HBL…" at bounding box center [318, 277] width 240 height 18
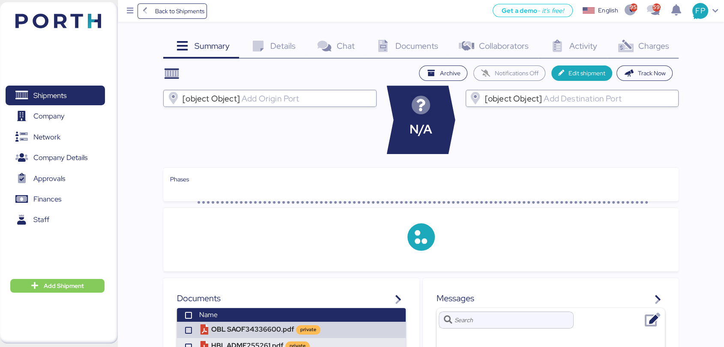
click at [648, 48] on span "Charges" at bounding box center [653, 45] width 31 height 11
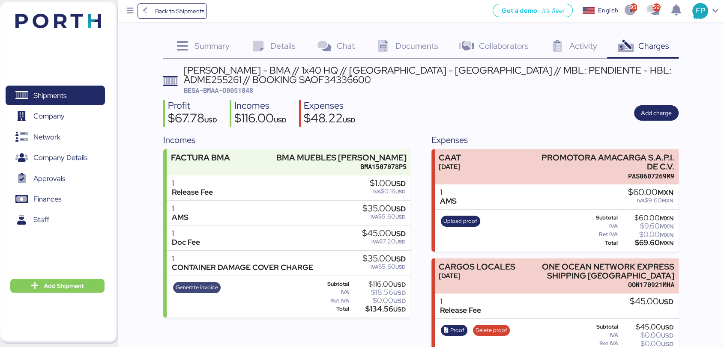
click at [187, 286] on span "Generate invoice" at bounding box center [197, 287] width 42 height 9
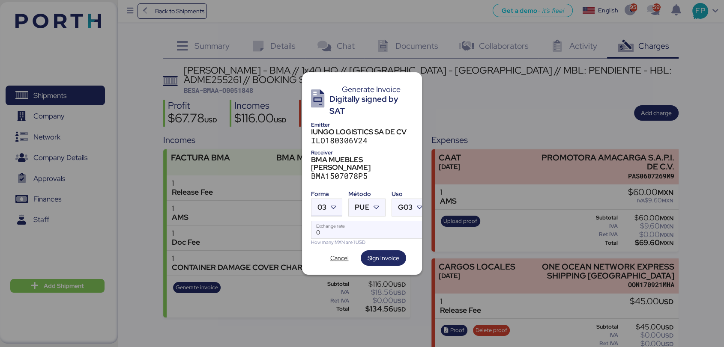
click at [330, 203] on icon at bounding box center [333, 207] width 9 height 9
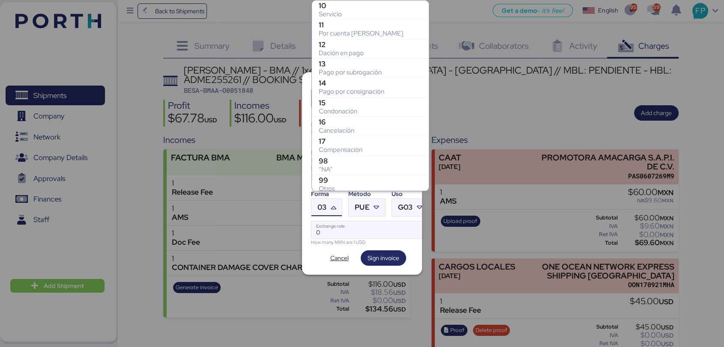
scroll to position [177, 0]
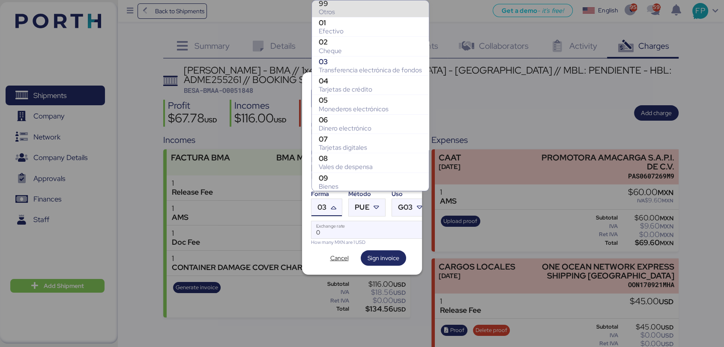
click at [339, 11] on div "Otros" at bounding box center [370, 12] width 103 height 9
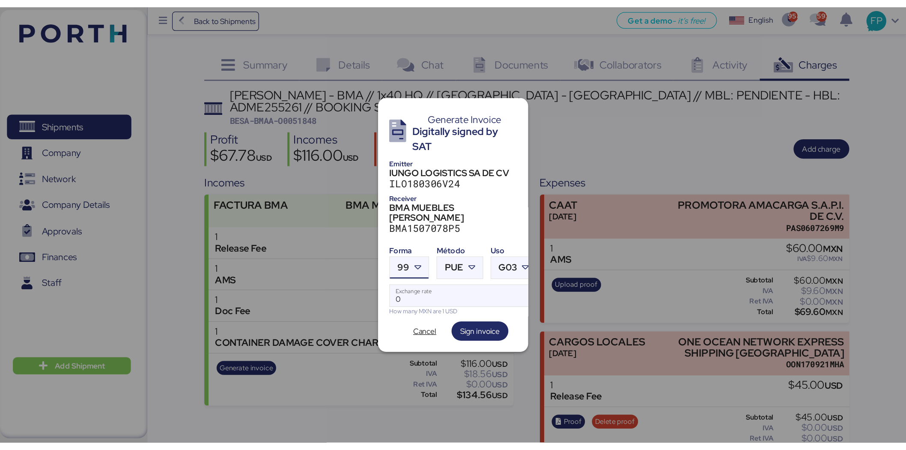
scroll to position [174, 0]
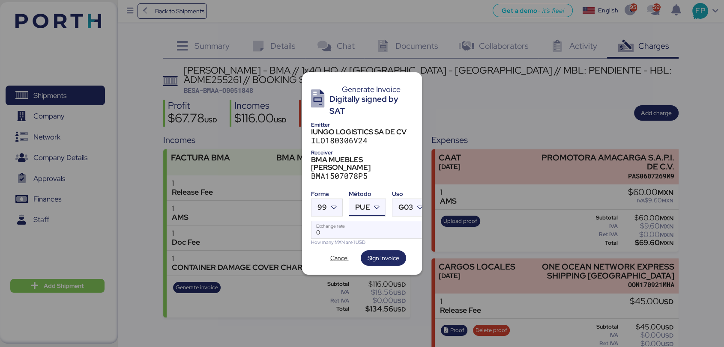
click at [364, 204] on span "PUE" at bounding box center [362, 207] width 15 height 7
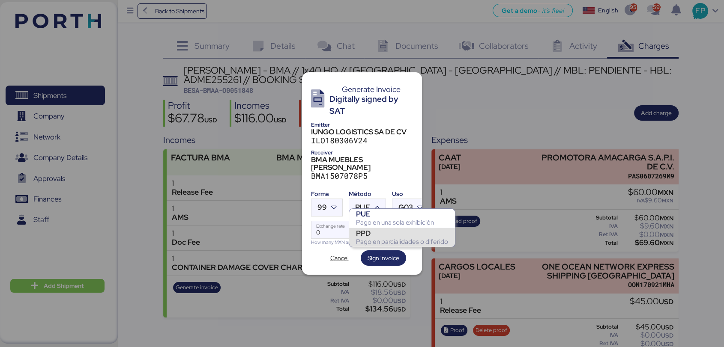
click at [377, 237] on div "PPD" at bounding box center [402, 233] width 92 height 9
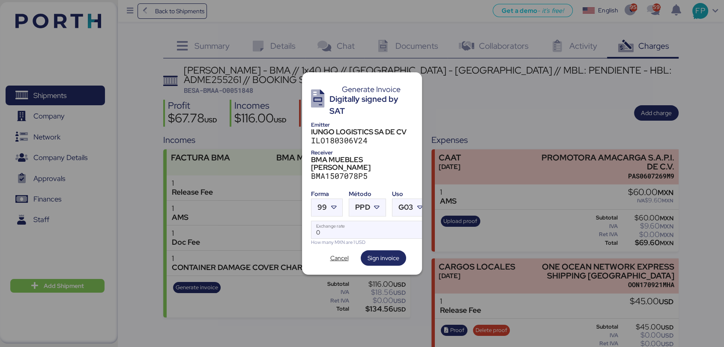
click at [351, 221] on div "PUE Pago en una sola exhibición" at bounding box center [402, 218] width 106 height 19
click at [334, 222] on input "Exchange rate" at bounding box center [369, 229] width 117 height 17
type input "0"
paste input "18.8159"
type input "18.8159"
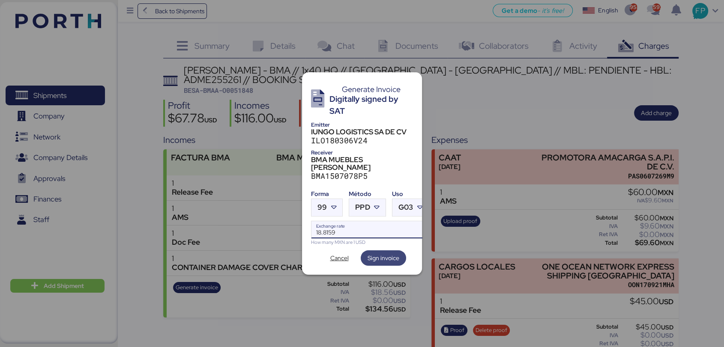
click at [385, 255] on span "Sign invoice" at bounding box center [383, 258] width 32 height 10
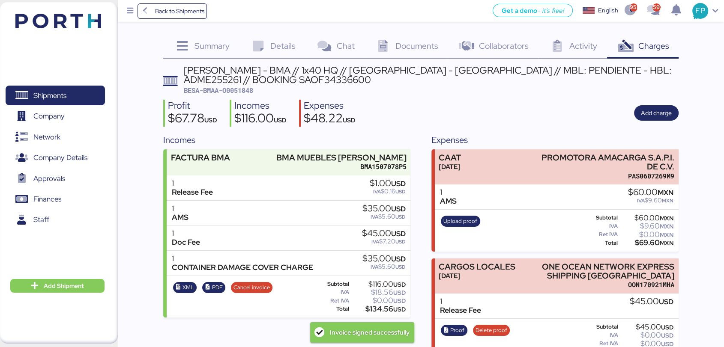
click at [248, 87] on span "BESA-BMAA-O0051848" at bounding box center [218, 90] width 69 height 9
copy span "O0051848"
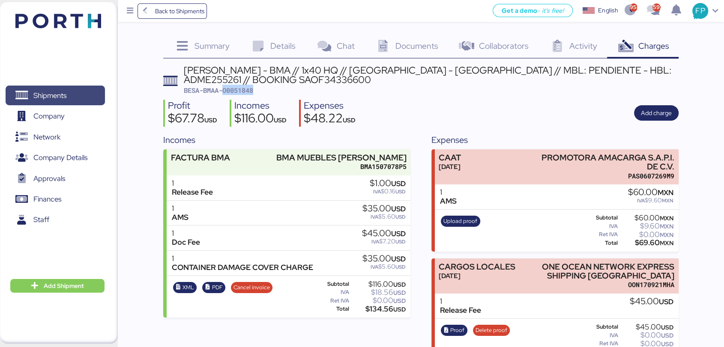
click at [76, 95] on span "Shipments" at bounding box center [55, 96] width 92 height 12
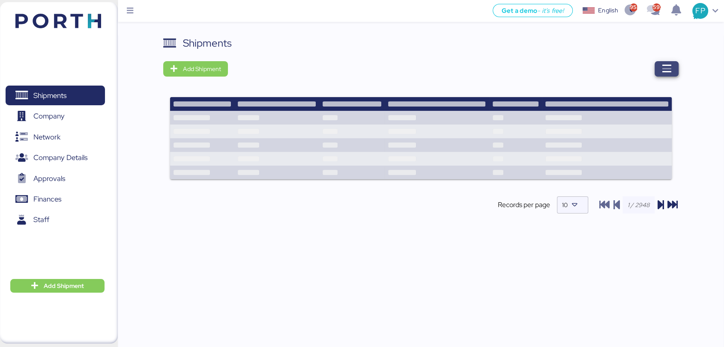
click at [655, 68] on span "button" at bounding box center [666, 68] width 24 height 15
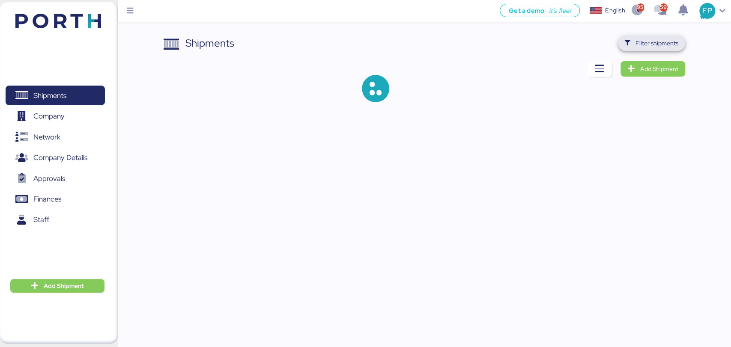
click at [649, 45] on span "Filter shipments" at bounding box center [657, 43] width 43 height 10
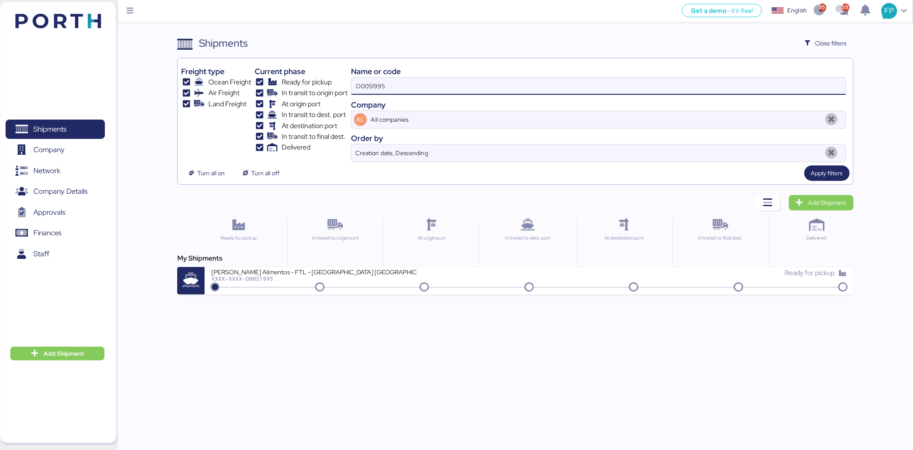
click at [377, 84] on input "O0051995" at bounding box center [599, 86] width 495 height 17
paste input "323"
type input "O0051323"
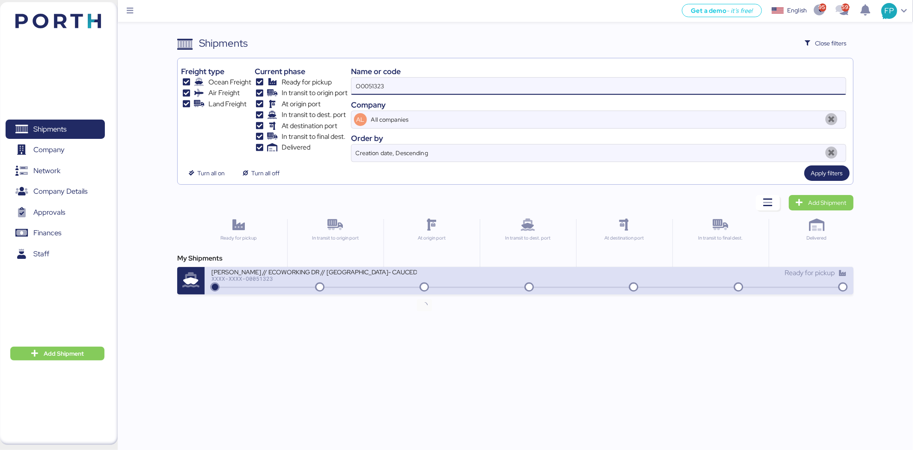
click at [420, 286] on icon at bounding box center [424, 287] width 41 height 9
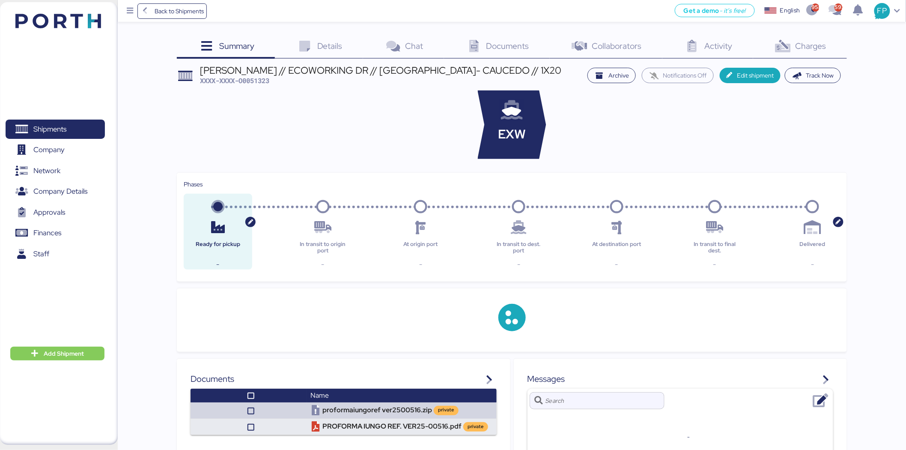
click at [731, 51] on icon at bounding box center [783, 46] width 18 height 12
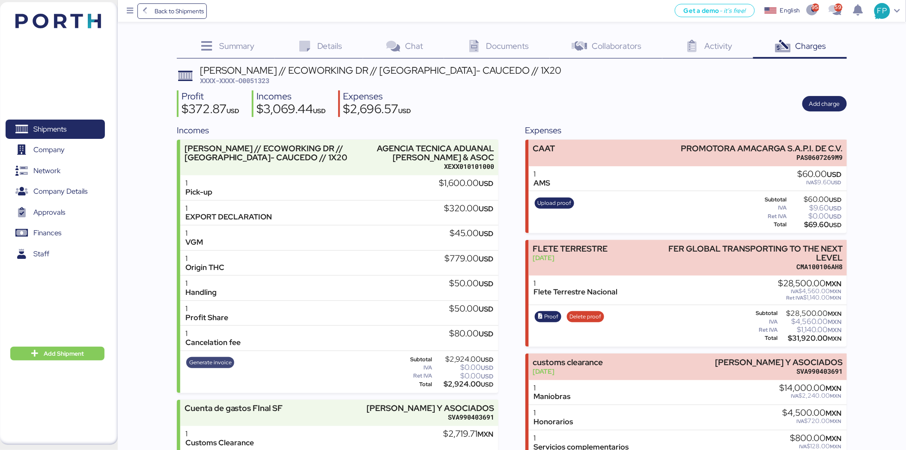
click at [215, 347] on span "Generate invoice" at bounding box center [210, 362] width 42 height 9
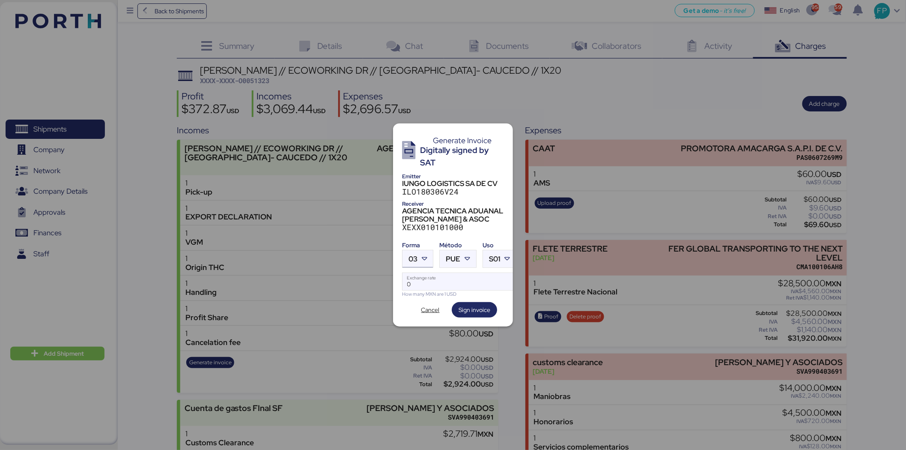
click at [420, 262] on icon at bounding box center [424, 258] width 9 height 9
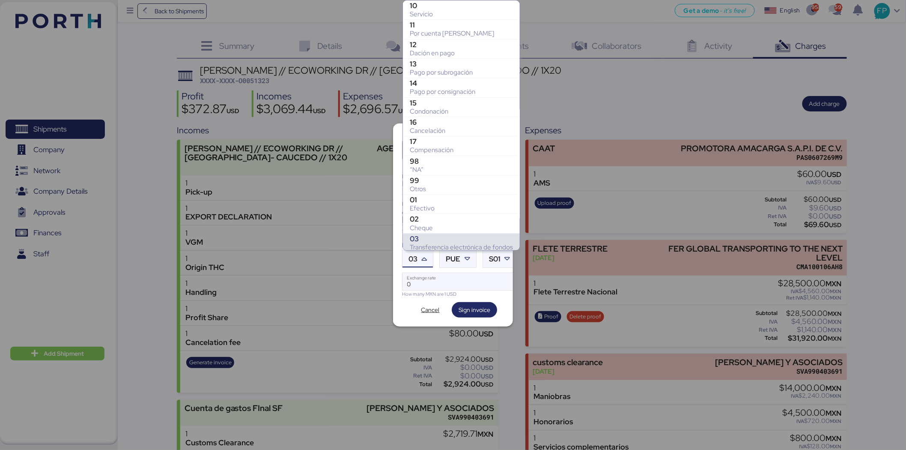
scroll to position [120, 0]
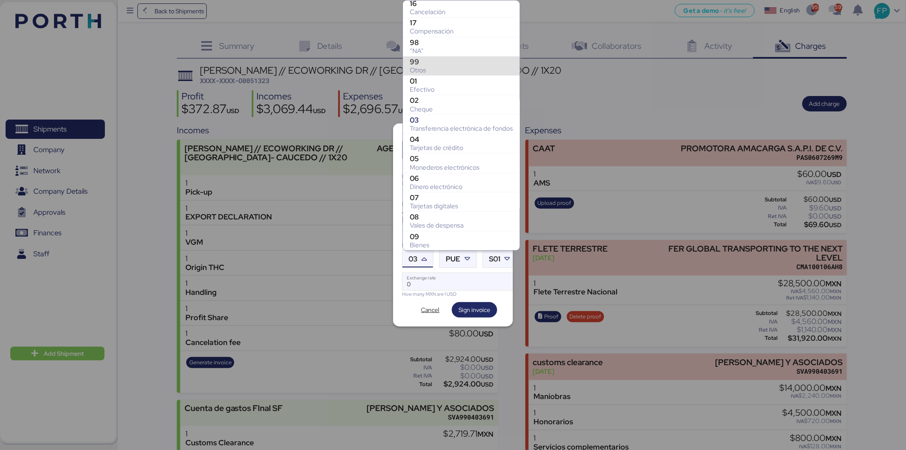
click at [429, 56] on div "99 Otros" at bounding box center [461, 65] width 117 height 19
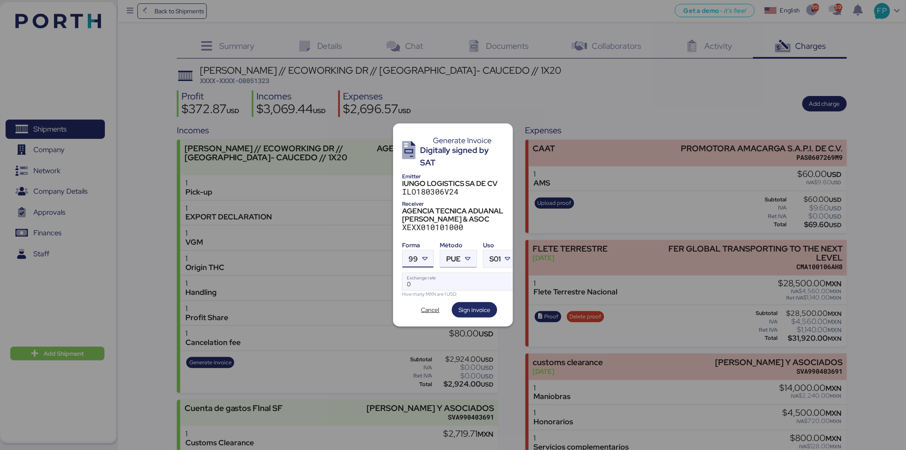
click at [467, 263] on icon at bounding box center [468, 258] width 9 height 9
click at [470, 290] on div "PPD" at bounding box center [494, 292] width 92 height 9
click at [465, 280] on input "Exchange rate" at bounding box center [460, 281] width 114 height 17
type input "0"
click at [416, 287] on input "Exchange rate" at bounding box center [460, 281] width 114 height 17
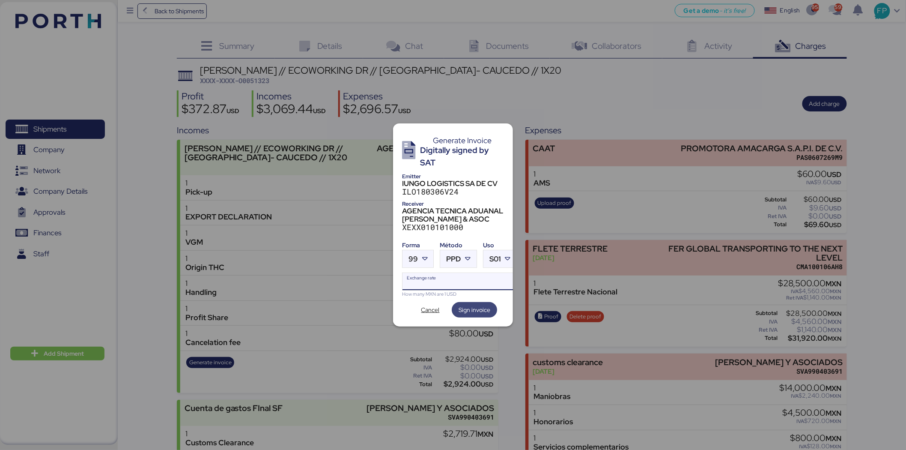
paste input "18.8159"
type input "18.8159"
click at [479, 305] on span "Sign invoice" at bounding box center [475, 309] width 32 height 10
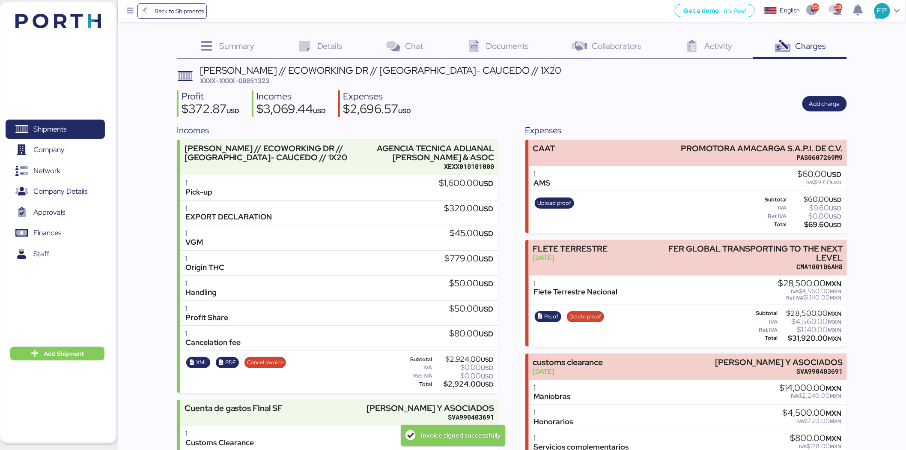
click at [259, 79] on span "XXXX-XXXX-O0051323" at bounding box center [234, 80] width 69 height 9
copy span "O0051323"
click at [464, 347] on div "$2,924.00 USD" at bounding box center [464, 384] width 60 height 6
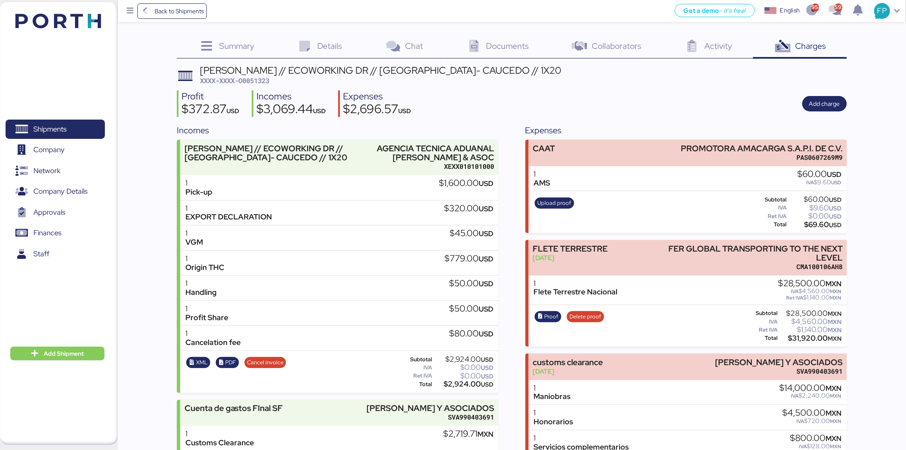
copy div "2,924.00"
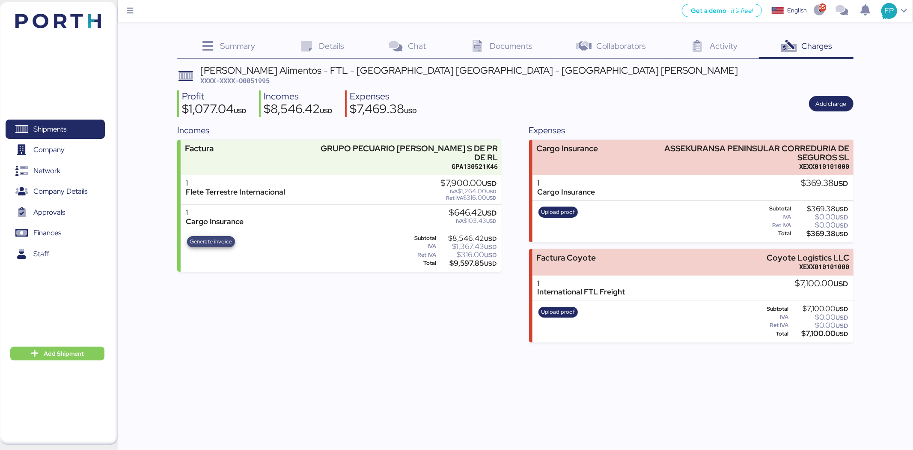
click at [219, 237] on span "Generate invoice" at bounding box center [211, 241] width 42 height 9
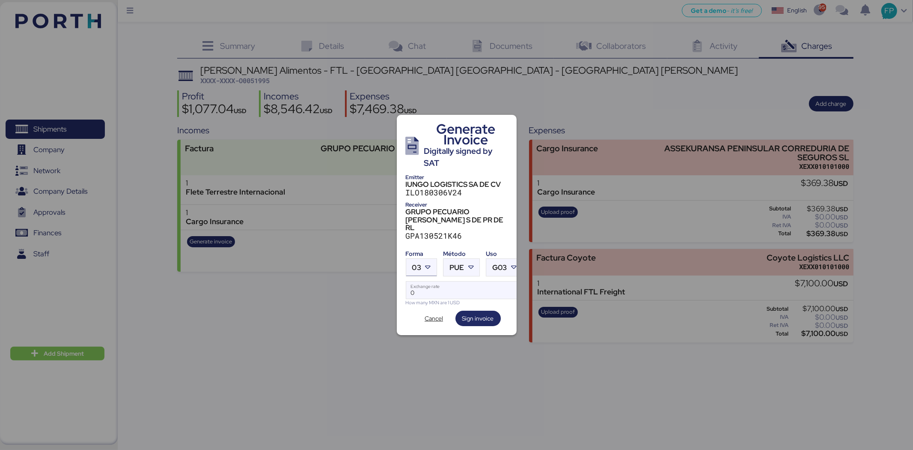
click at [427, 263] on icon at bounding box center [428, 267] width 9 height 9
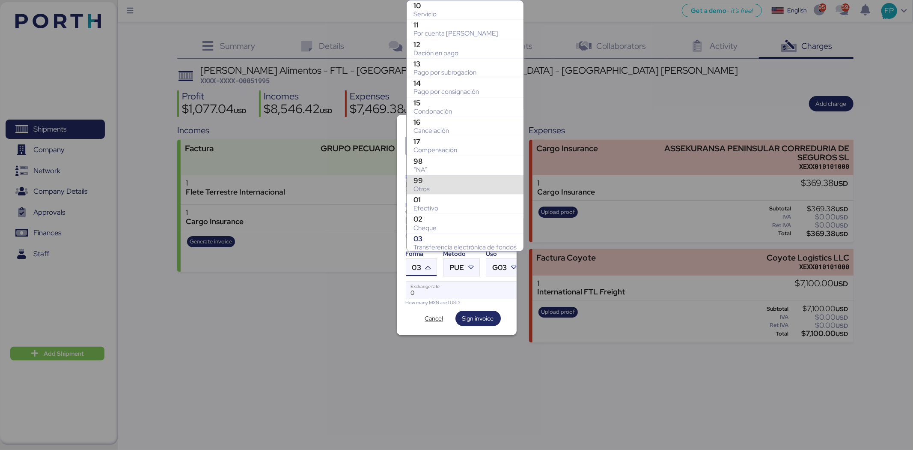
scroll to position [119, 0]
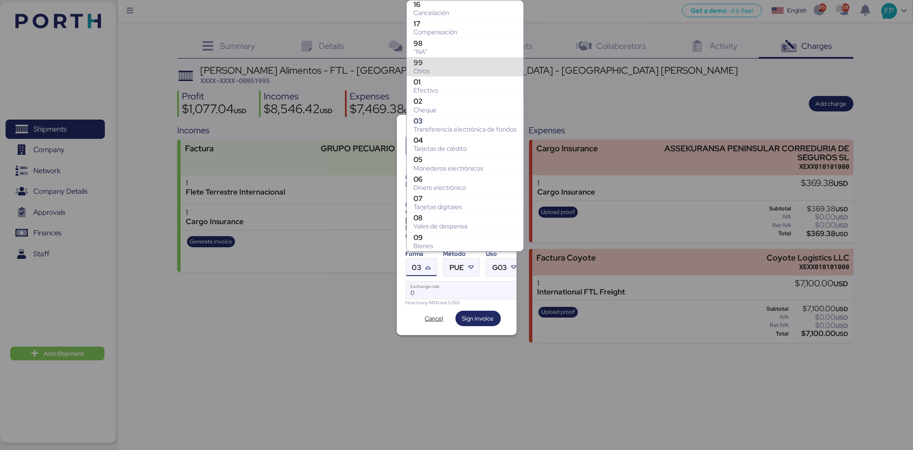
click at [440, 69] on div "Otros" at bounding box center [465, 71] width 103 height 9
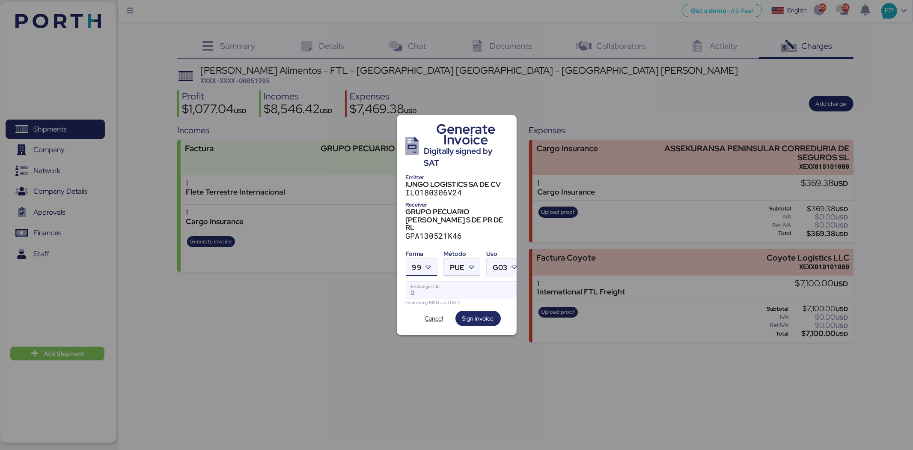
click at [455, 264] on span "PUE" at bounding box center [457, 267] width 15 height 7
click at [463, 289] on div "PPD" at bounding box center [497, 293] width 92 height 9
click at [459, 281] on input "Exchange rate" at bounding box center [464, 289] width 117 height 17
type input "0"
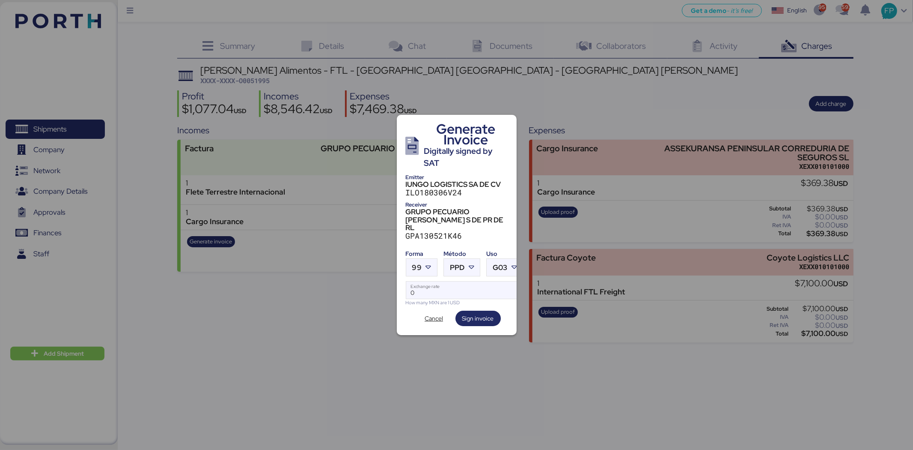
click at [421, 299] on div "How many MXN are 1 USD" at bounding box center [465, 302] width 118 height 7
click at [442, 287] on input "Exchange rate" at bounding box center [464, 289] width 117 height 17
paste input "18.8159"
type input "18.8159"
click at [474, 313] on span "Sign invoice" at bounding box center [479, 318] width 32 height 10
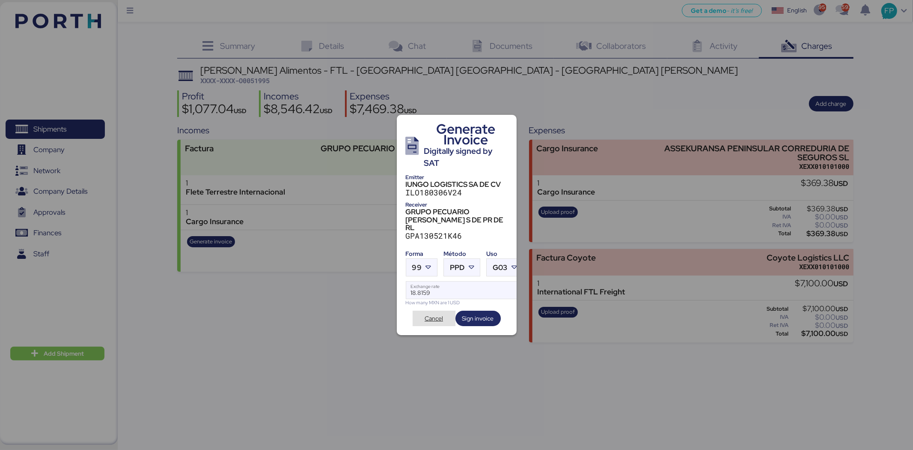
click at [419, 311] on span "Cancel" at bounding box center [434, 317] width 43 height 15
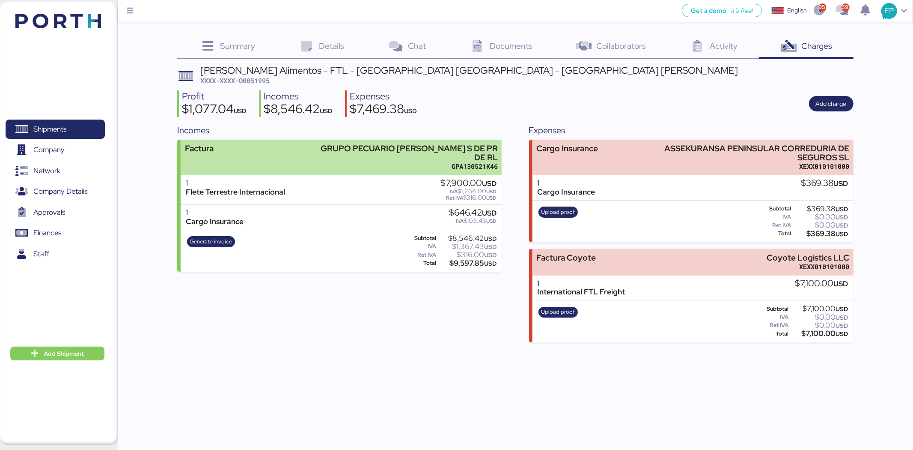
click at [393, 163] on div "Factura GRUPO PECUARIO [PERSON_NAME] S DE PR DE RL GPA130521K46" at bounding box center [341, 158] width 321 height 36
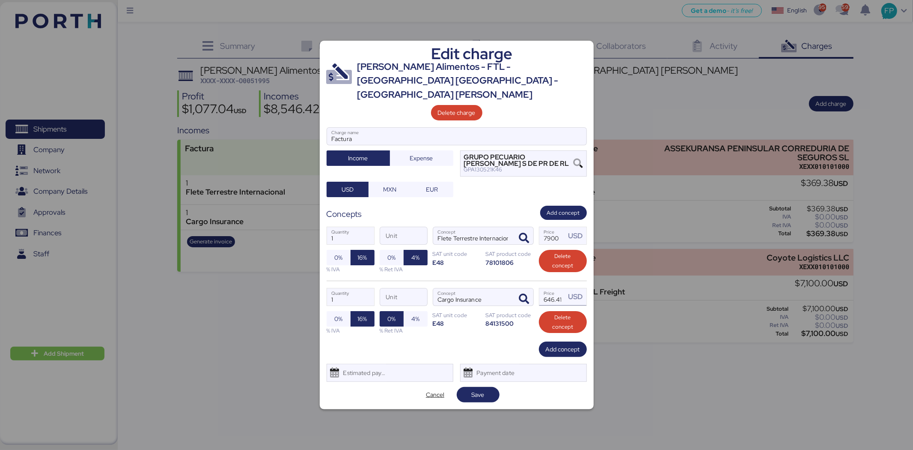
click at [554, 296] on input "646.415" at bounding box center [553, 296] width 27 height 17
type input "6"
type input "0"
click at [439, 391] on span "Cancel" at bounding box center [435, 394] width 18 height 10
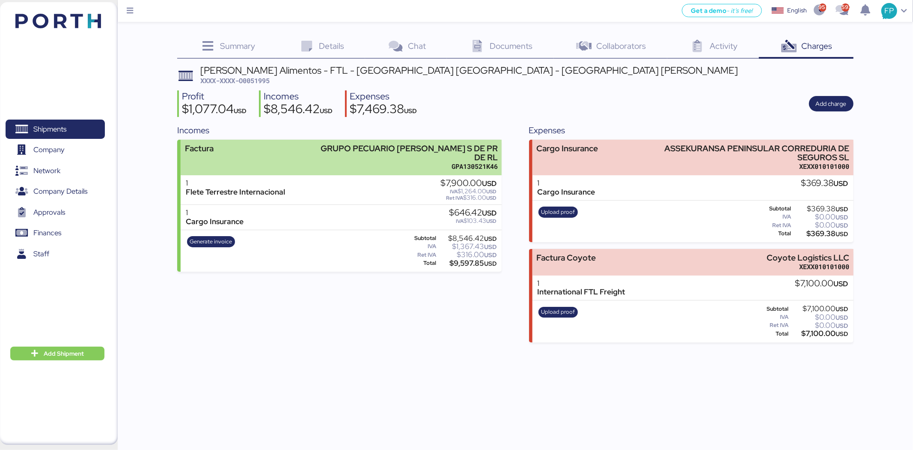
click at [436, 153] on div "GRUPO PECUARIO [PERSON_NAME] S DE PR DE RL" at bounding box center [404, 153] width 188 height 18
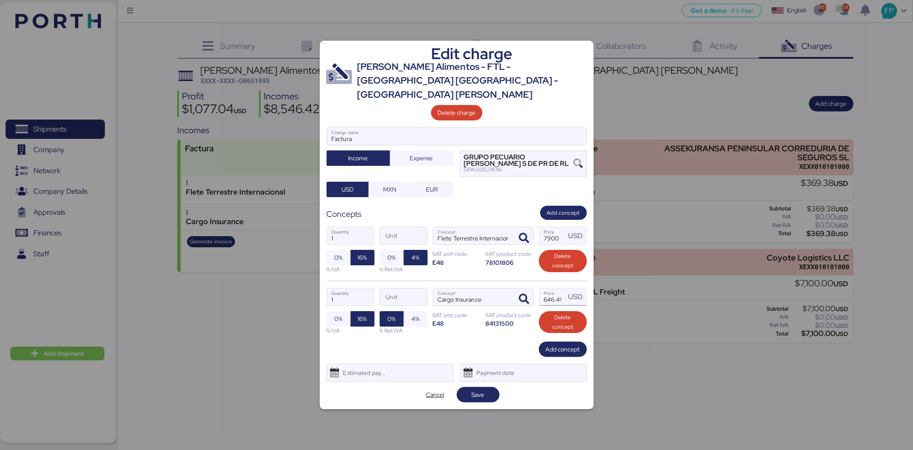
click at [558, 296] on input "646.415" at bounding box center [553, 296] width 27 height 17
type input "647"
click at [487, 388] on span "Save" at bounding box center [478, 394] width 29 height 12
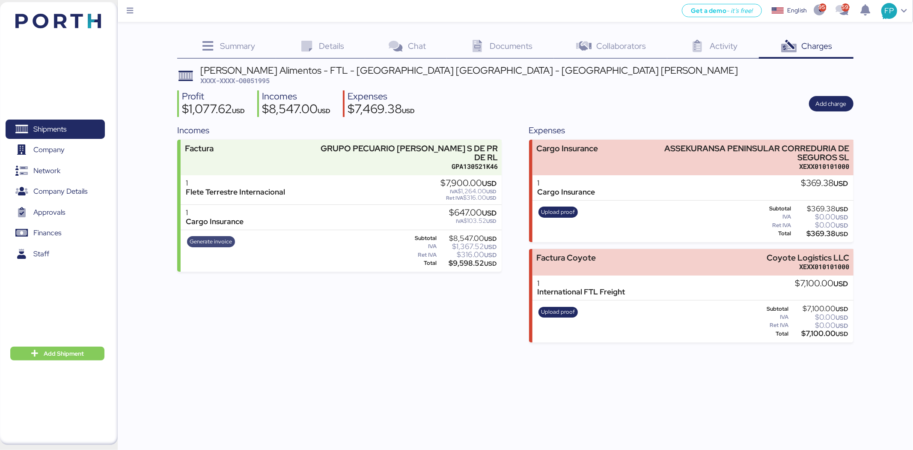
click at [213, 237] on span "Generate invoice" at bounding box center [211, 241] width 42 height 9
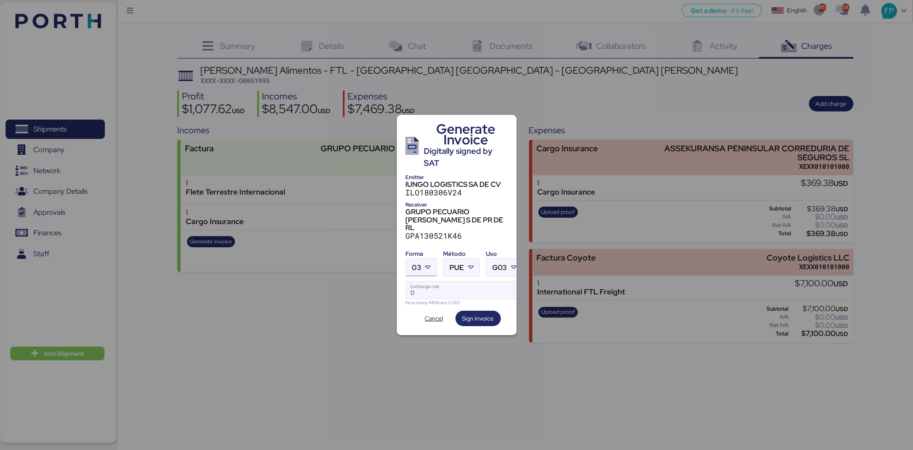
click at [434, 266] on div at bounding box center [428, 267] width 15 height 17
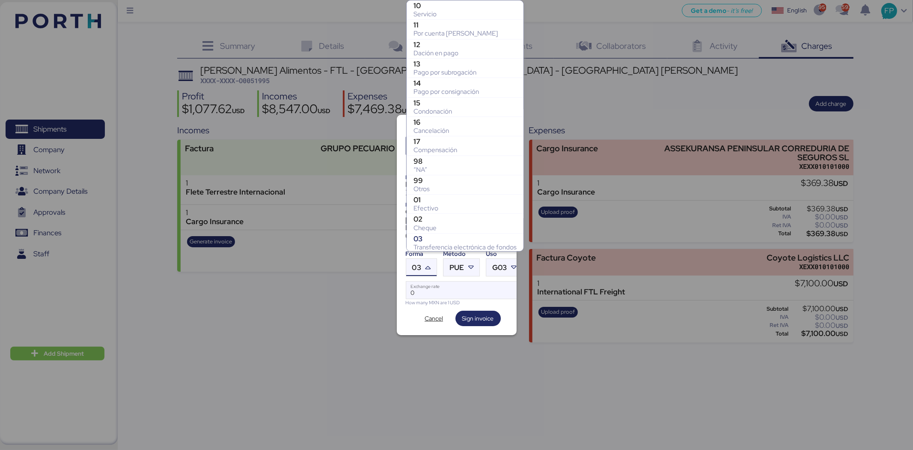
scroll to position [119, 0]
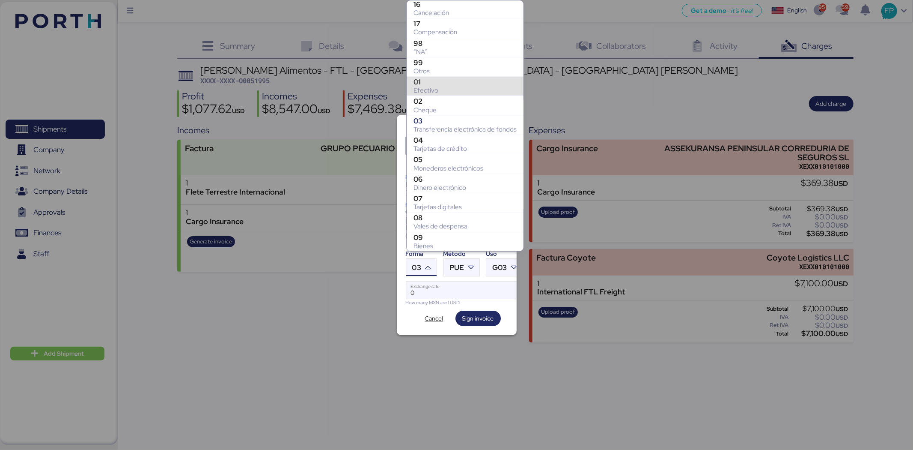
click at [430, 57] on div "99 Otros" at bounding box center [465, 66] width 117 height 19
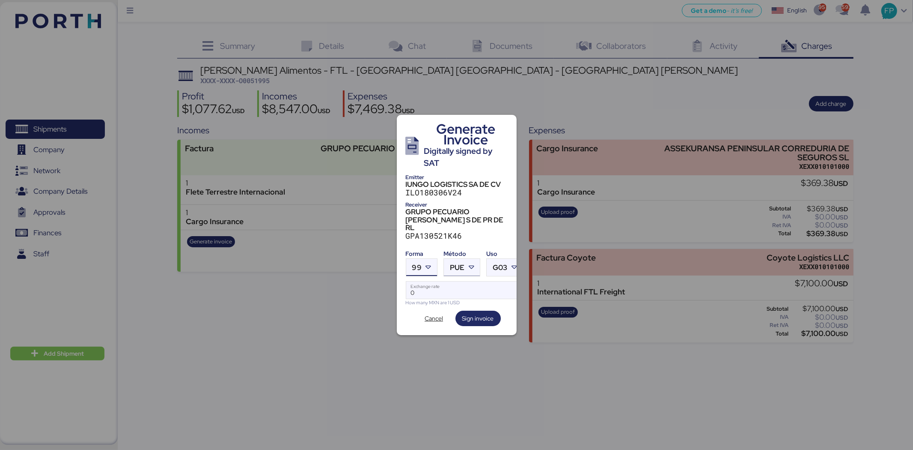
click at [469, 263] on icon at bounding box center [471, 267] width 9 height 9
click at [473, 294] on div "PPD" at bounding box center [497, 293] width 92 height 9
click at [432, 281] on input "Exchange rate" at bounding box center [464, 289] width 117 height 17
click at [424, 281] on input "Exchange rate" at bounding box center [464, 289] width 117 height 17
paste input "18.8159"
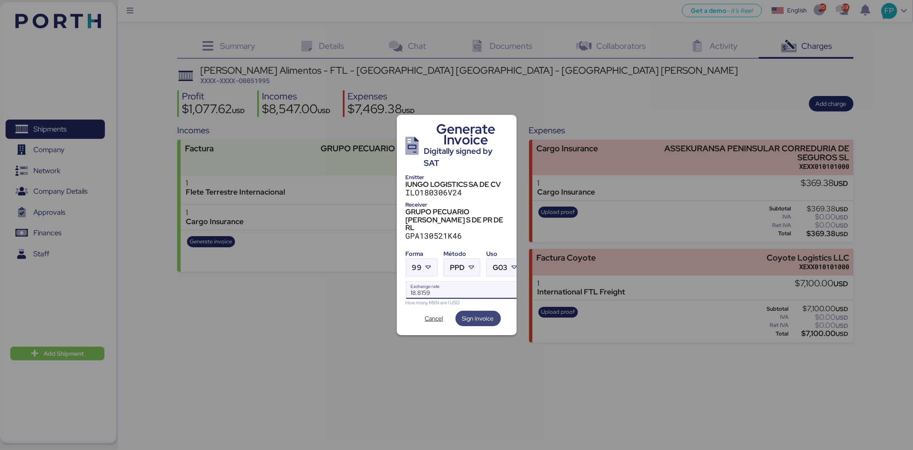
type input "18.8159"
click at [474, 313] on span "Sign invoice" at bounding box center [479, 318] width 32 height 10
click at [470, 313] on span "Sign invoice" at bounding box center [479, 318] width 32 height 10
click at [443, 313] on span "Cancel" at bounding box center [434, 318] width 18 height 10
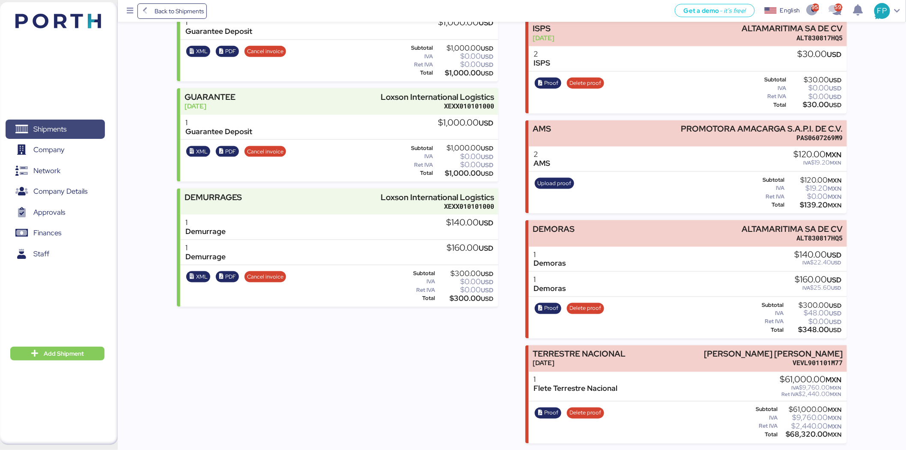
scroll to position [370, 0]
click at [33, 135] on span "Shipments" at bounding box center [55, 129] width 92 height 12
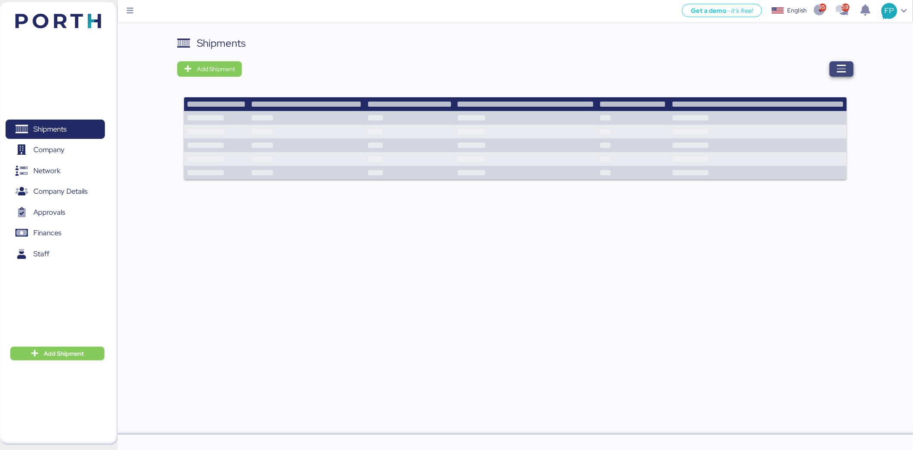
click at [846, 71] on icon "button" at bounding box center [842, 69] width 10 height 10
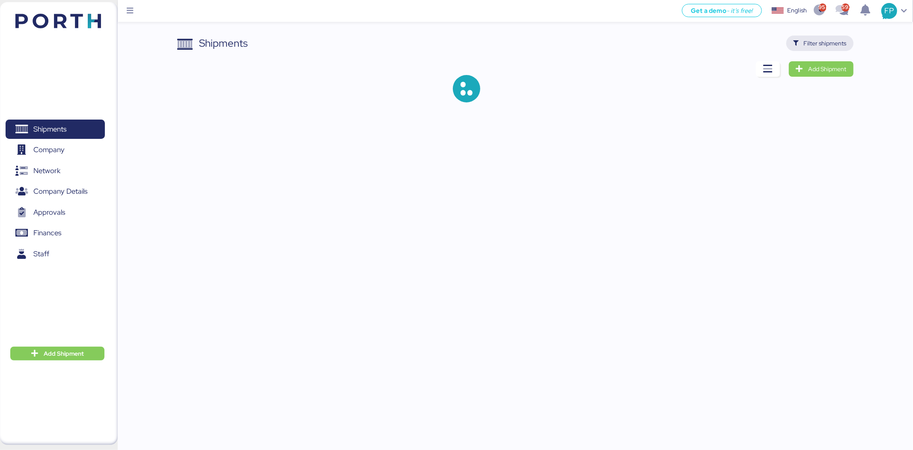
click at [841, 48] on span "Filter shipments" at bounding box center [821, 43] width 54 height 12
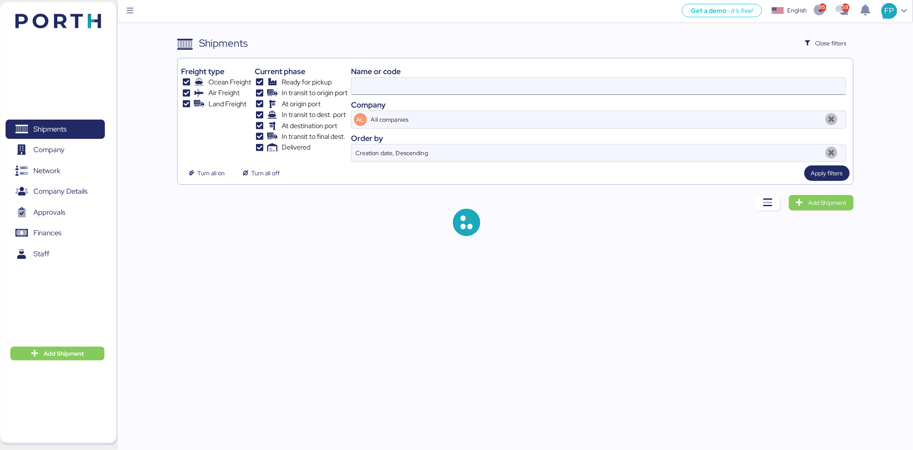
click at [385, 87] on input at bounding box center [599, 86] width 495 height 17
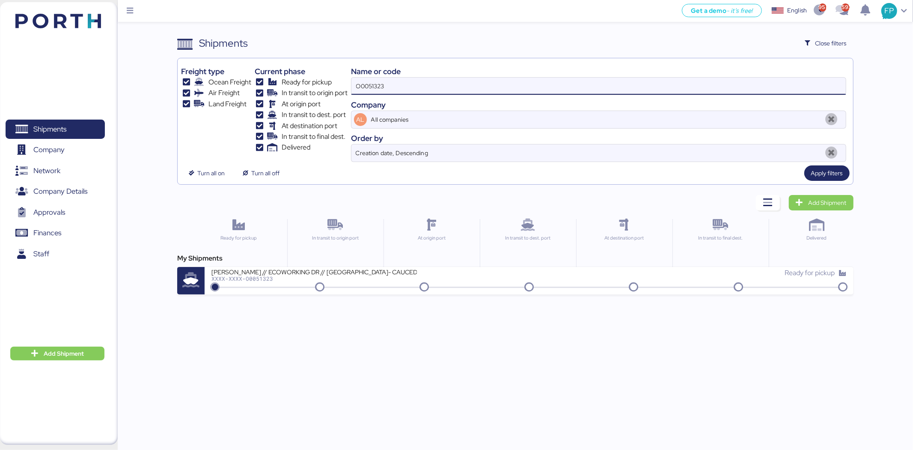
click at [371, 81] on input "O0051323" at bounding box center [599, 86] width 495 height 17
paste input "0837"
type input "O0050837"
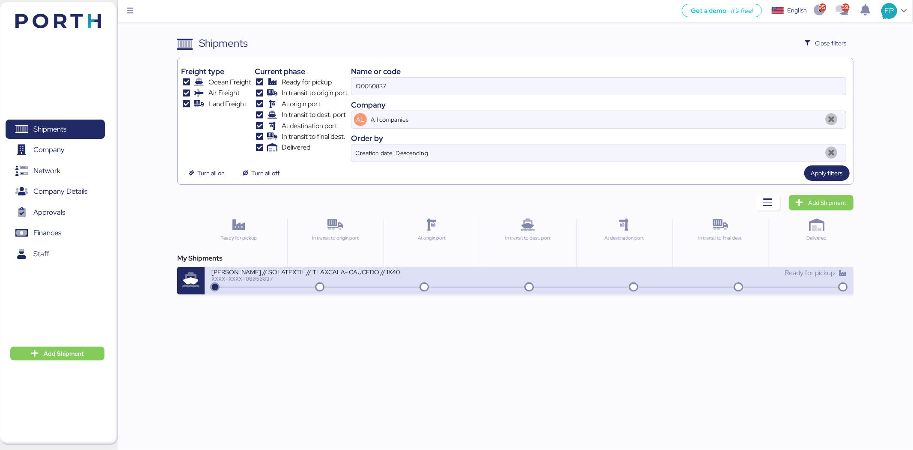
click at [316, 279] on div "XXXX-XXXX-O0050837" at bounding box center [315, 278] width 206 height 6
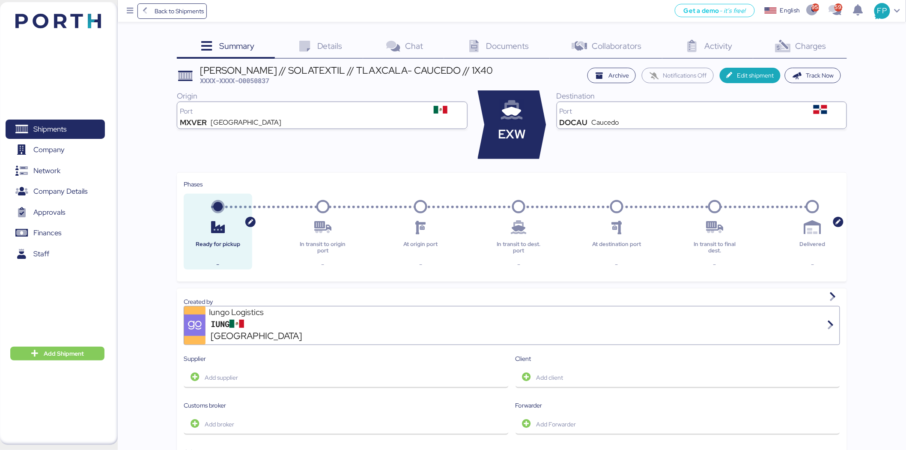
click at [831, 49] on div "Charges 0" at bounding box center [800, 47] width 94 height 23
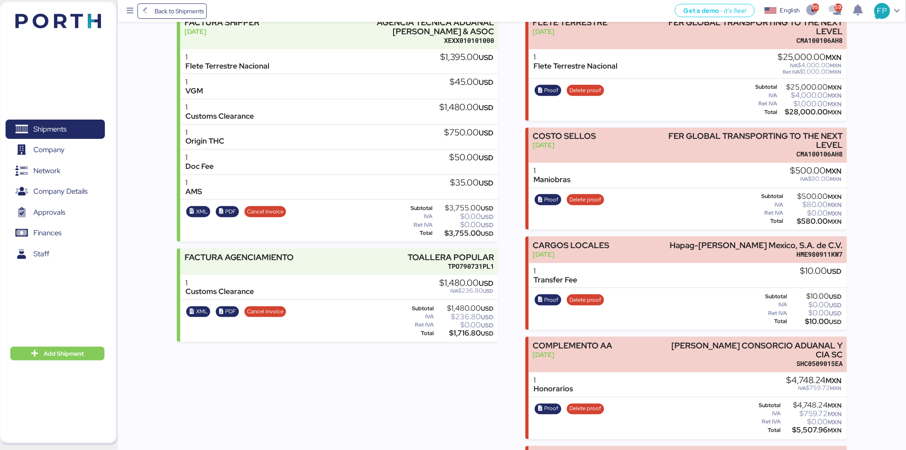
scroll to position [390, 0]
